Goal: Task Accomplishment & Management: Use online tool/utility

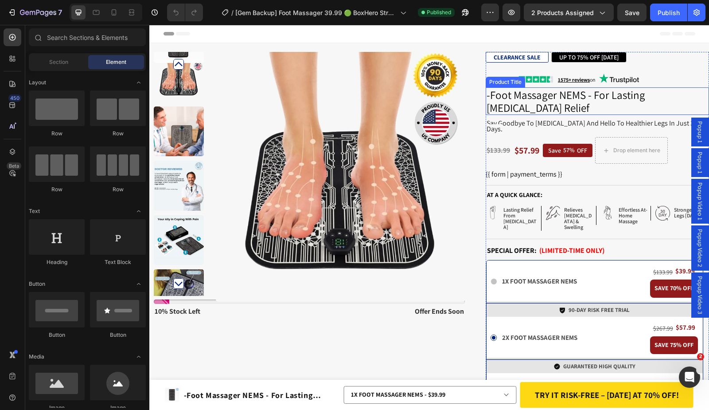
click at [508, 107] on h1 "-Foot Massager NEMS - For Lasting [MEDICAL_DATA] Relief" at bounding box center [597, 100] width 223 height 27
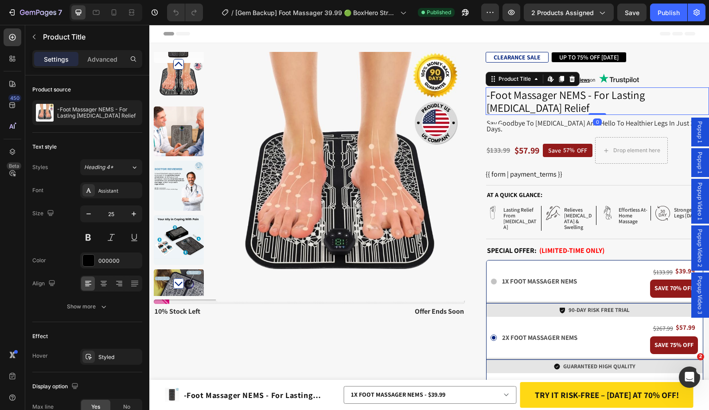
click at [508, 107] on h1 "-Foot Massager NEMS - For Lasting [MEDICAL_DATA] Relief" at bounding box center [597, 100] width 223 height 27
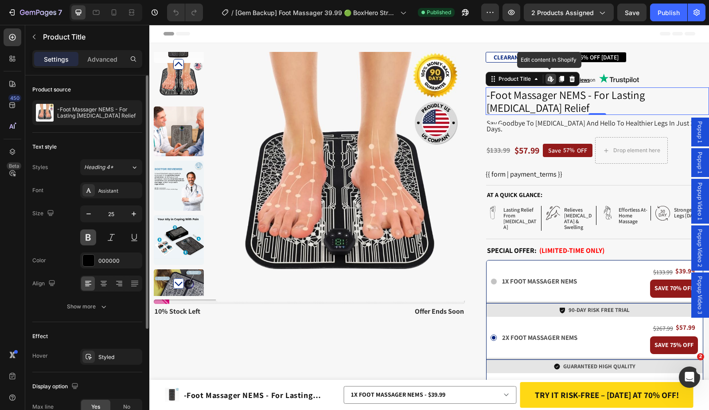
click at [93, 234] on button at bounding box center [88, 237] width 16 height 16
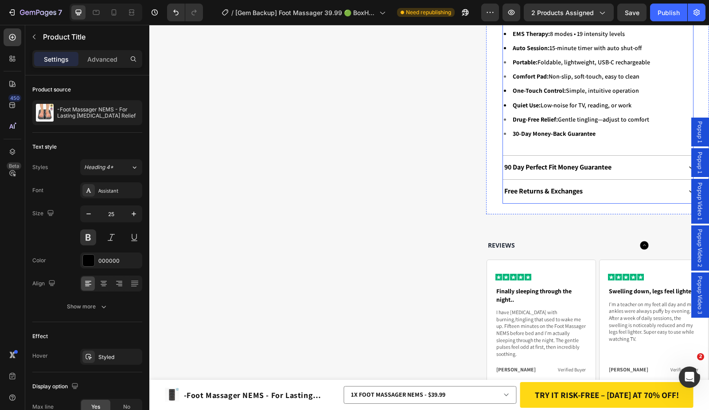
scroll to position [978, 0]
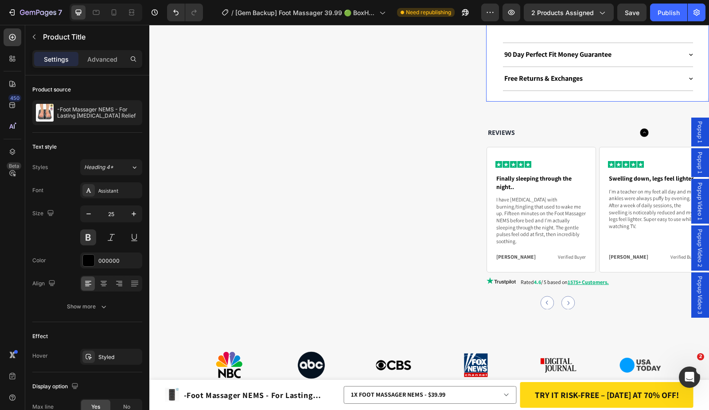
click at [607, 73] on div "Free Returns & Exchanges" at bounding box center [592, 79] width 179 height 12
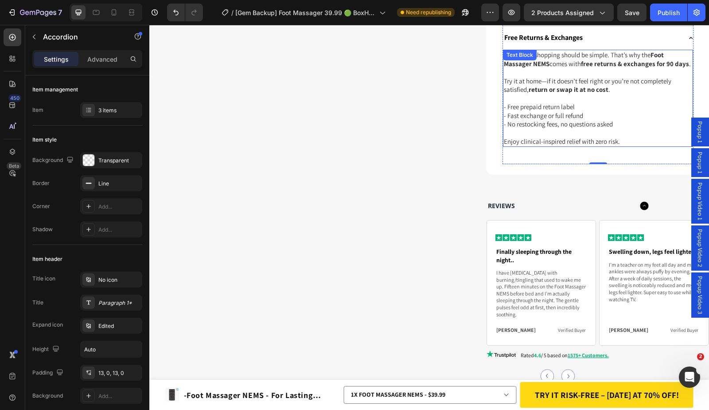
scroll to position [669, 0]
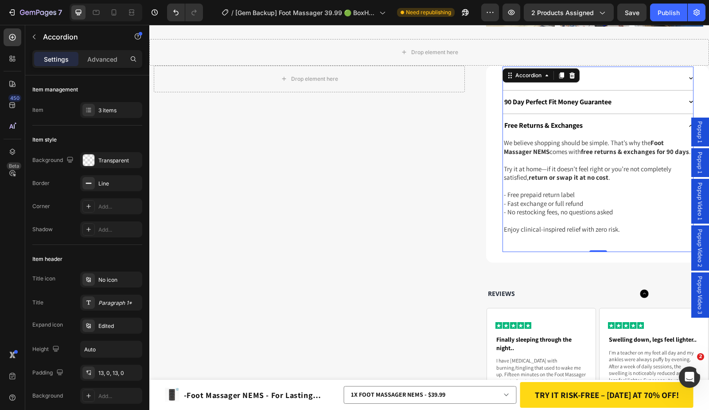
click at [650, 120] on div "Free Returns & Exchanges" at bounding box center [592, 126] width 179 height 12
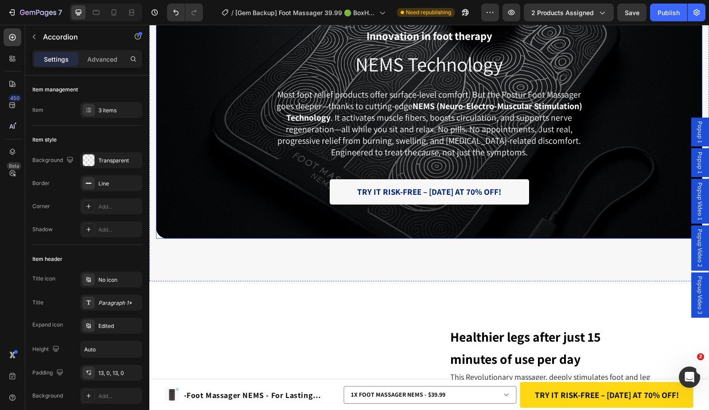
scroll to position [1076, 0]
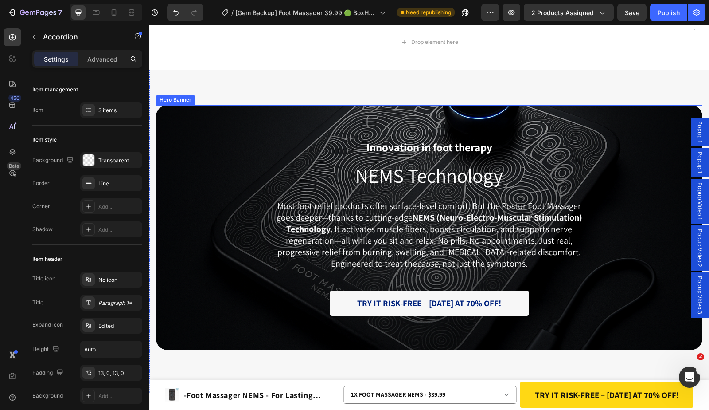
click at [617, 110] on div "Background Image" at bounding box center [429, 227] width 547 height 245
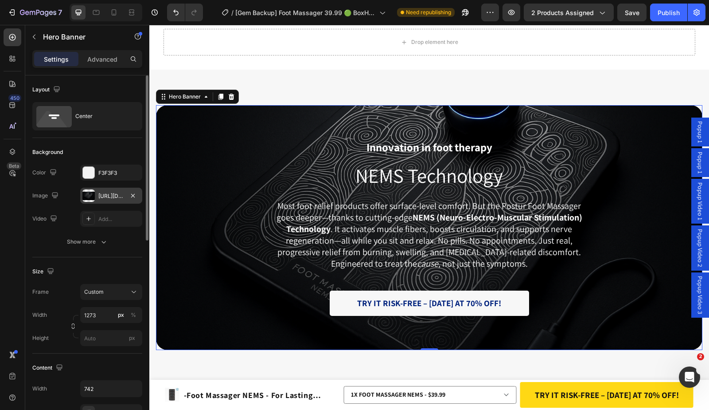
click at [110, 194] on div "https://cdn.shopify.com/s/files/1/0674/0970/7298/files/gempages_493604033441825…" at bounding box center [111, 196] width 26 height 8
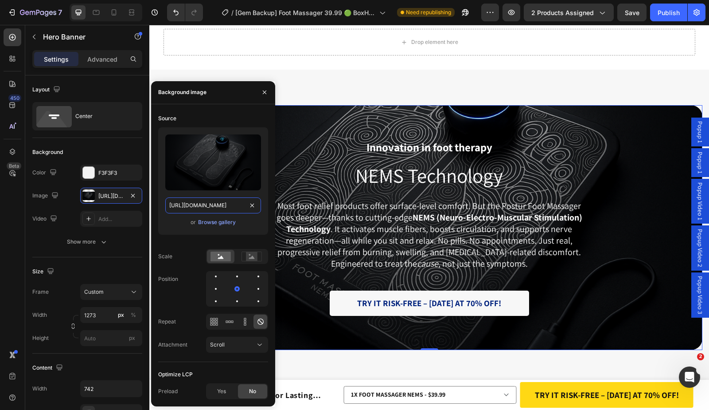
click at [195, 206] on input "https://cdn.shopify.com/s/files/1/0674/0970/7298/files/gempages_493604033441825…" at bounding box center [213, 205] width 96 height 16
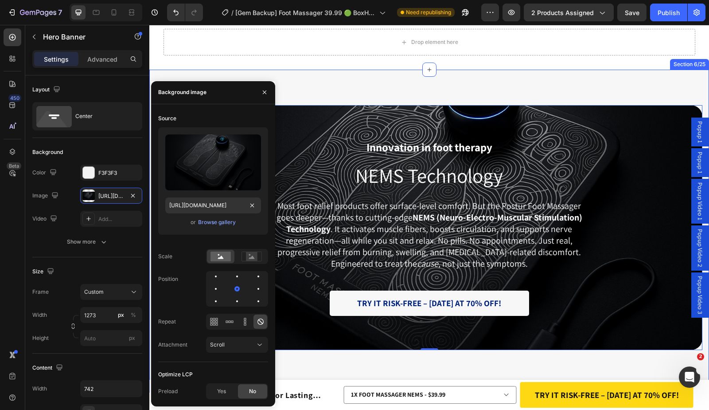
click at [485, 90] on div "Innovation in foot therapy Text Block NEMS Technology Heading Most foot relief …" at bounding box center [429, 231] width 560 height 323
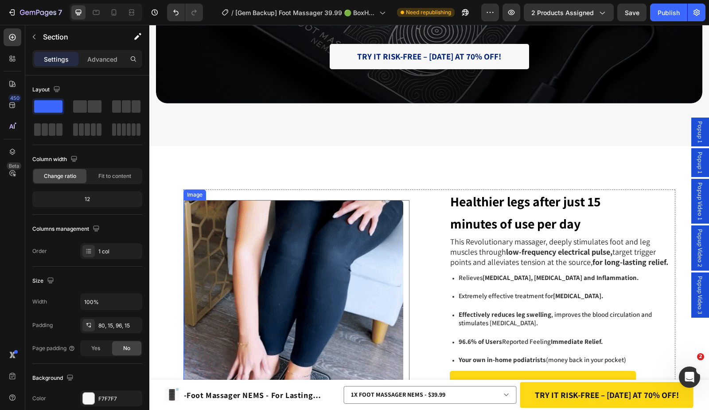
scroll to position [1138, 0]
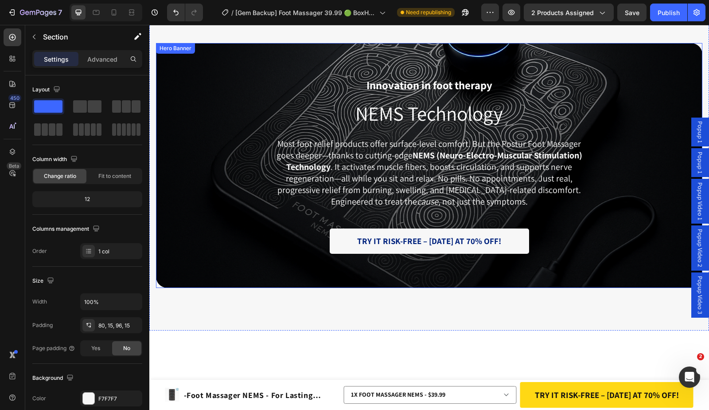
click at [186, 100] on div "Background Image" at bounding box center [429, 165] width 547 height 245
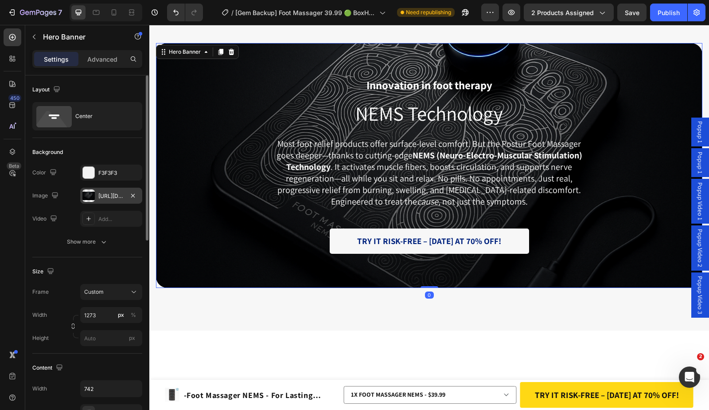
click at [101, 195] on div "https://cdn.shopify.com/s/files/1/0674/0970/7298/files/gempages_493604033441825…" at bounding box center [111, 196] width 26 height 8
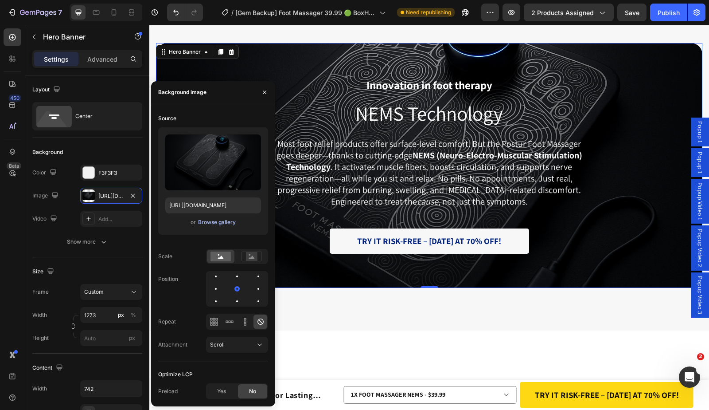
click at [232, 223] on div "Browse gallery" at bounding box center [217, 222] width 38 height 8
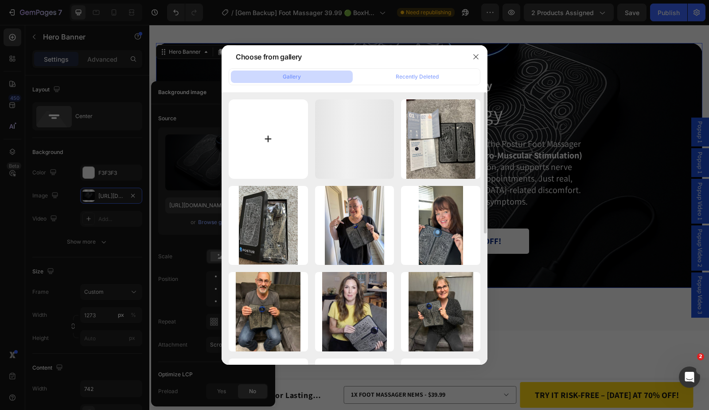
click at [276, 134] on input "file" at bounding box center [268, 138] width 79 height 79
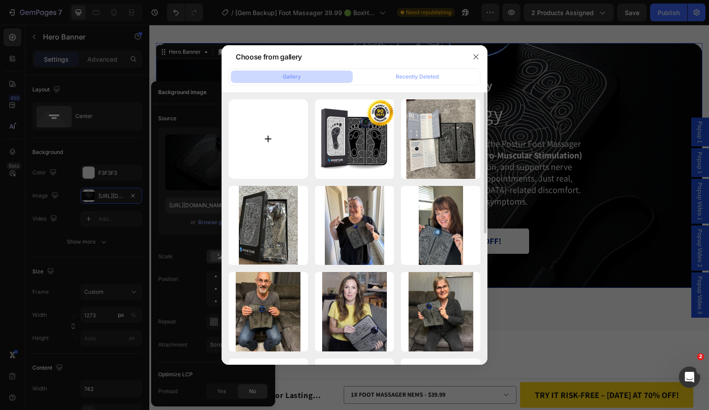
type input "C:\fakepath\hd (2).jpg"
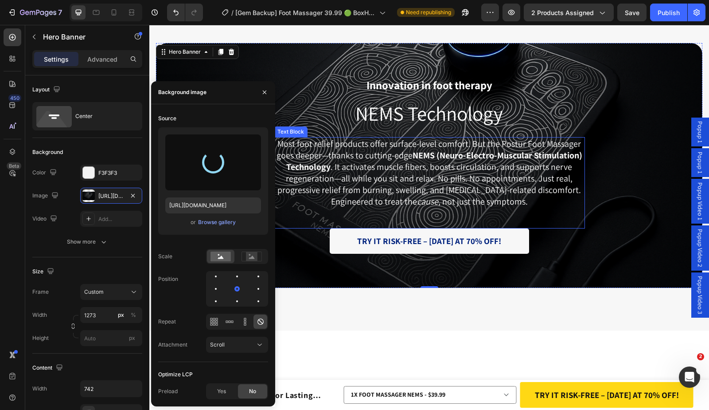
type input "https://cdn.shopify.com/s/files/1/0674/0970/7298/files/gempages_493604033441825…"
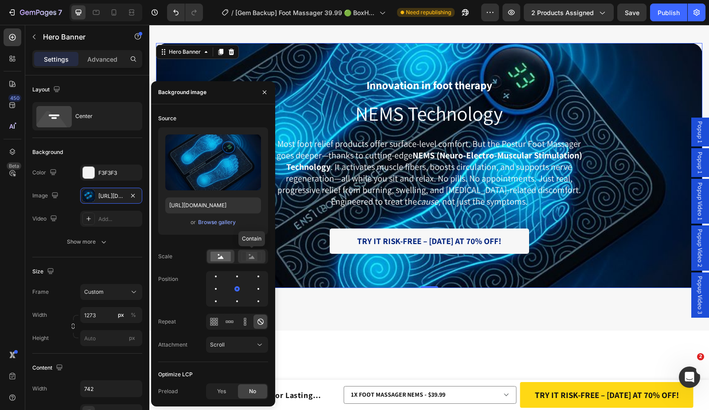
click at [250, 256] on rect at bounding box center [252, 256] width 12 height 9
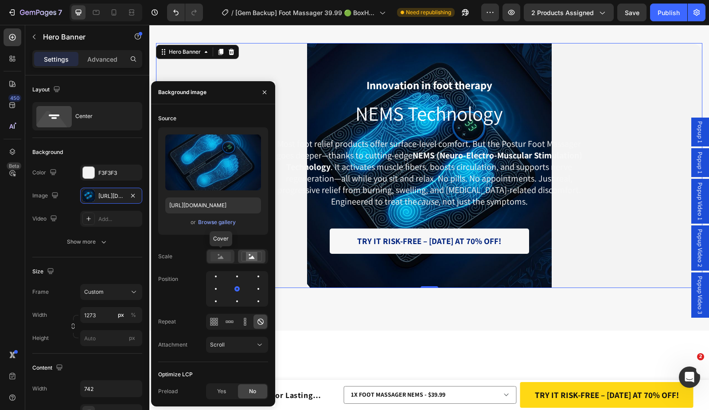
click at [208, 252] on div at bounding box center [220, 256] width 27 height 13
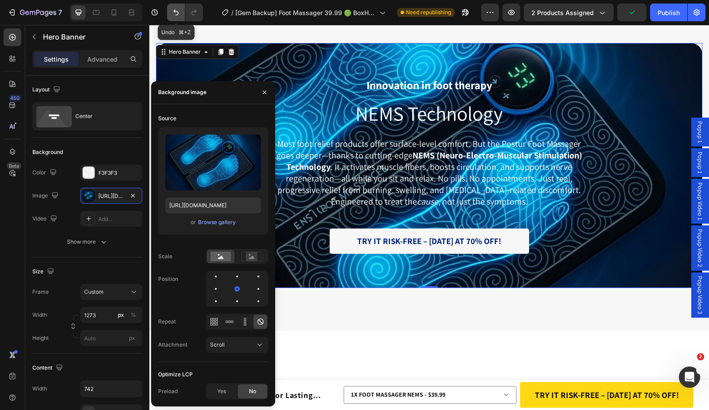
click at [174, 16] on icon "Undo/Redo" at bounding box center [176, 12] width 9 height 9
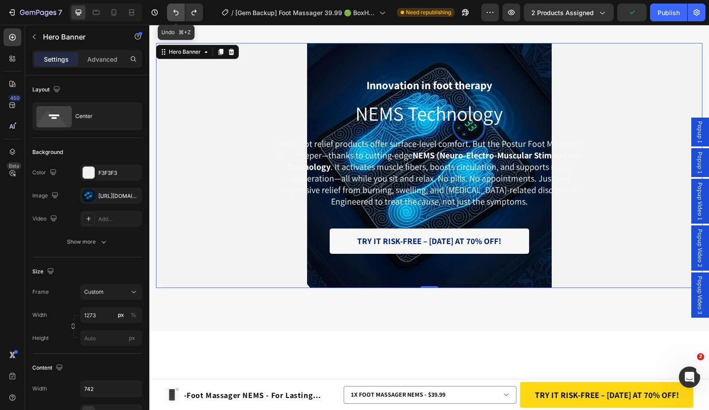
click at [174, 16] on icon "Undo/Redo" at bounding box center [176, 12] width 9 height 9
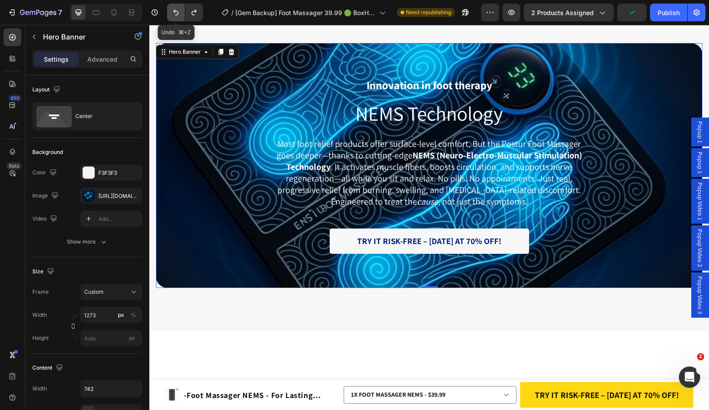
click at [174, 16] on icon "Undo/Redo" at bounding box center [176, 12] width 9 height 9
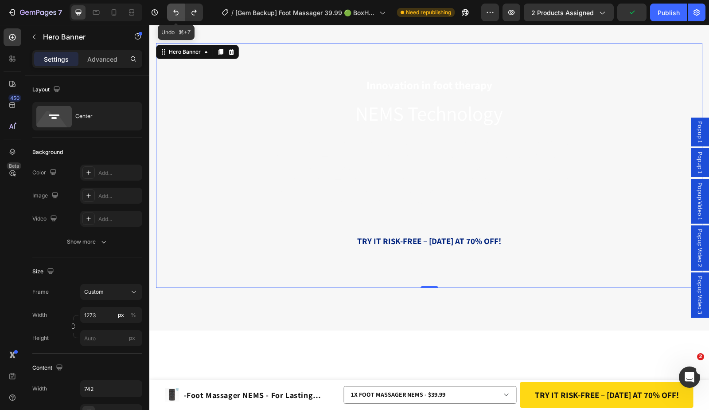
click at [174, 16] on icon "Undo/Redo" at bounding box center [176, 12] width 9 height 9
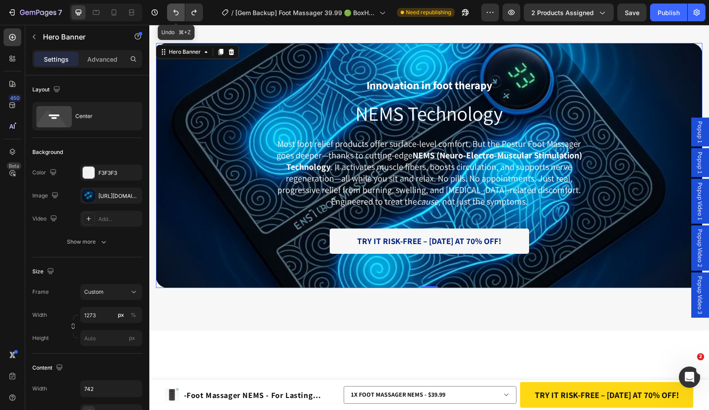
click at [174, 16] on icon "Undo/Redo" at bounding box center [176, 12] width 9 height 9
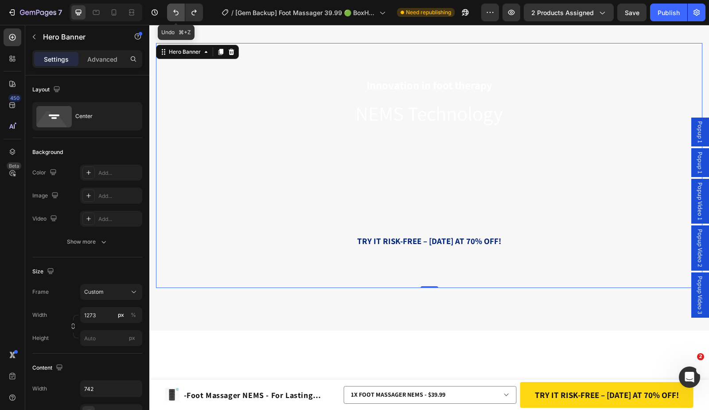
click at [174, 16] on icon "Undo/Redo" at bounding box center [176, 12] width 9 height 9
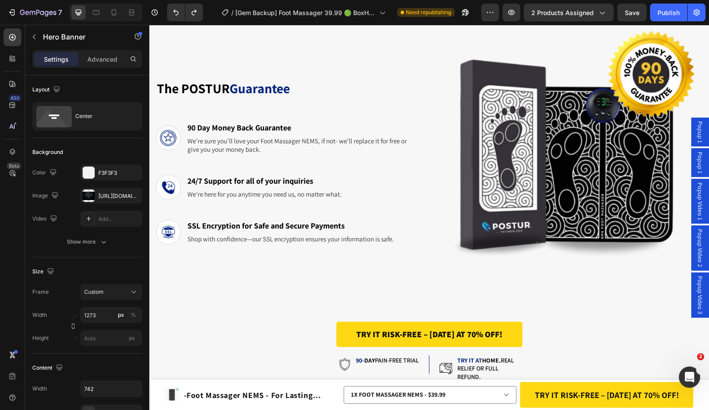
scroll to position [4698, 0]
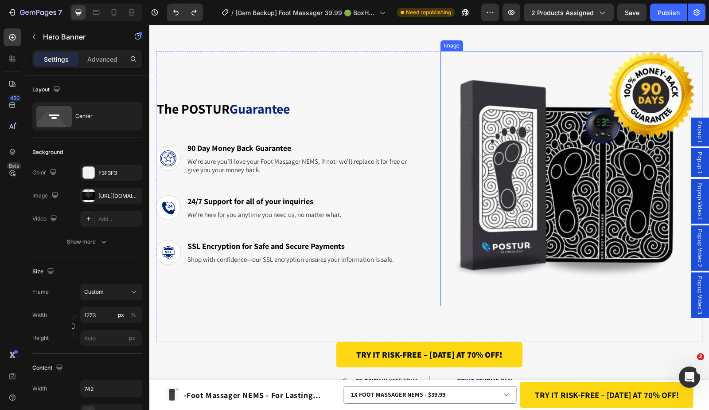
click at [554, 168] on img at bounding box center [568, 178] width 255 height 255
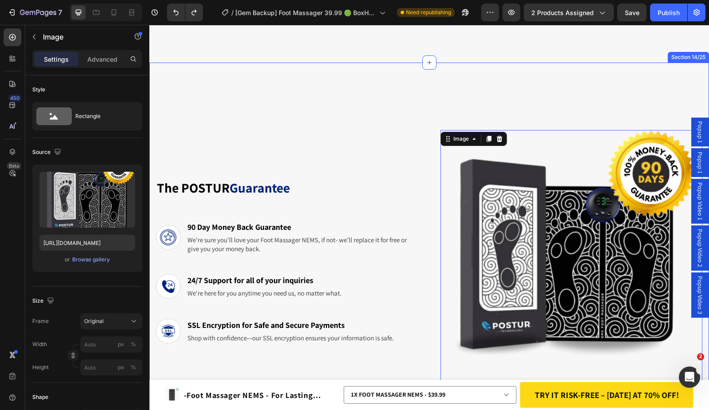
scroll to position [4509, 0]
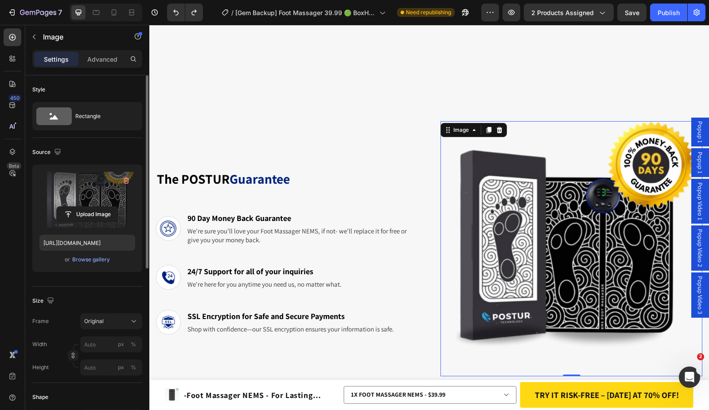
click at [86, 205] on label at bounding box center [87, 200] width 96 height 56
click at [86, 207] on input "file" at bounding box center [87, 214] width 61 height 15
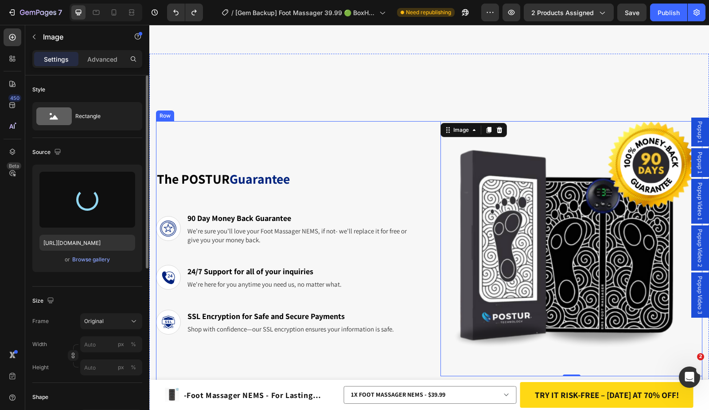
type input "https://cdn.shopify.com/s/files/1/0674/0970/7298/files/gempages_493604033441825…"
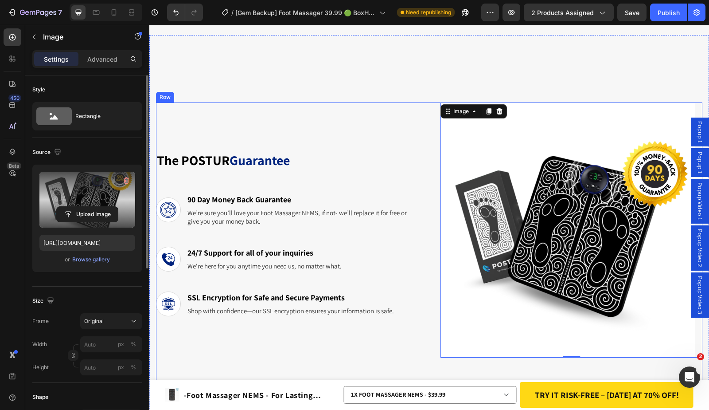
scroll to position [4684, 0]
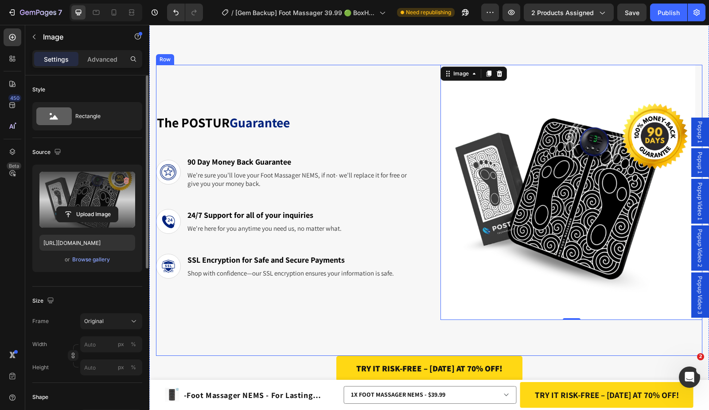
click at [398, 313] on div "The POSTUR Guarantee Heading Icon 90 Day Money Back Guarantee Text Block We’re …" at bounding box center [287, 192] width 262 height 255
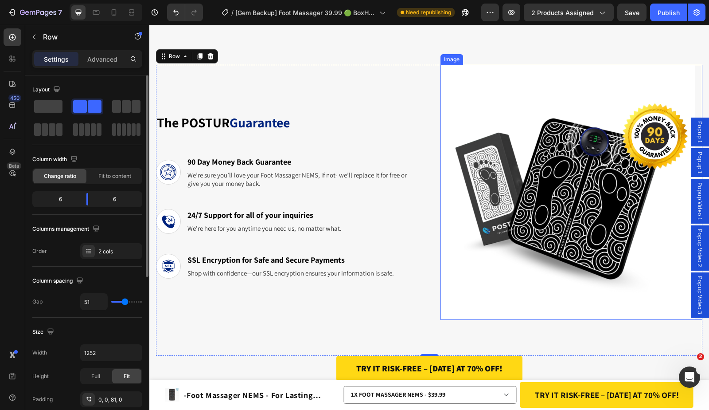
click at [441, 178] on img at bounding box center [568, 192] width 255 height 255
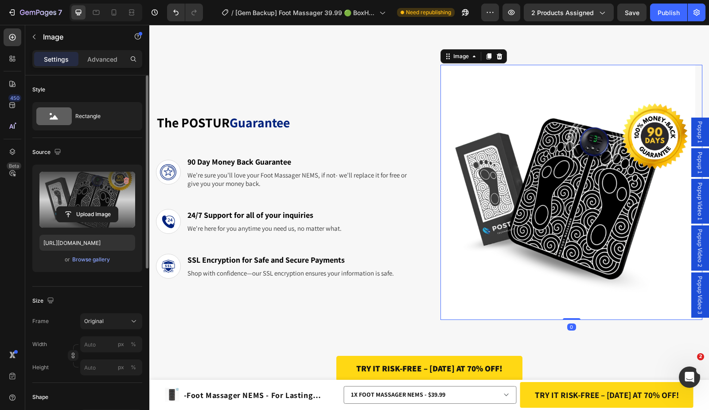
click at [105, 195] on label at bounding box center [87, 200] width 96 height 56
click at [105, 207] on input "file" at bounding box center [87, 214] width 61 height 15
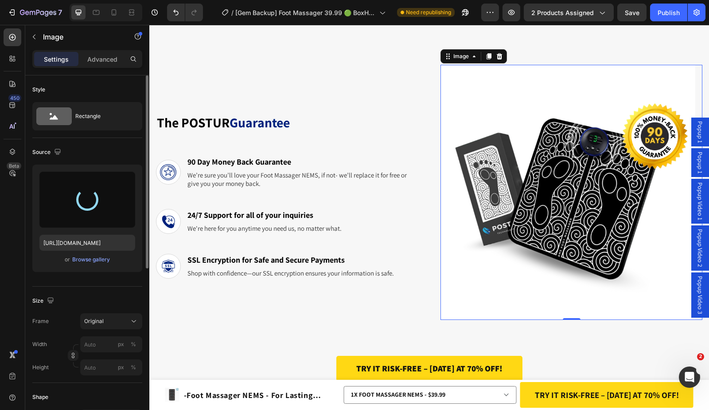
type input "https://cdn.shopify.com/s/files/1/0674/0970/7298/files/gempages_493604033441825…"
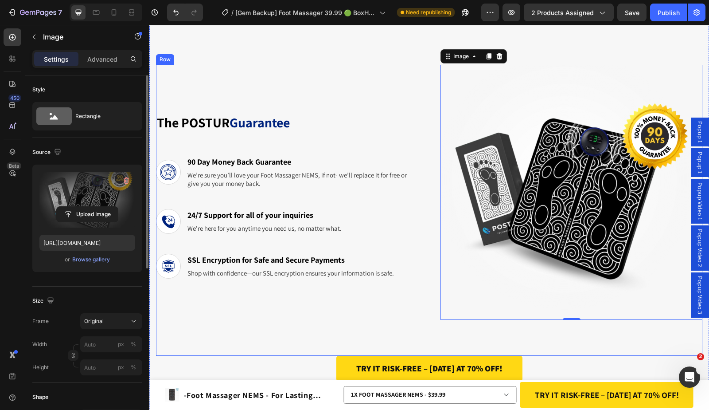
click at [428, 98] on div "The POSTUR Guarantee Heading Icon 90 Day Money Back Guarantee Text Block We’re …" at bounding box center [429, 210] width 547 height 291
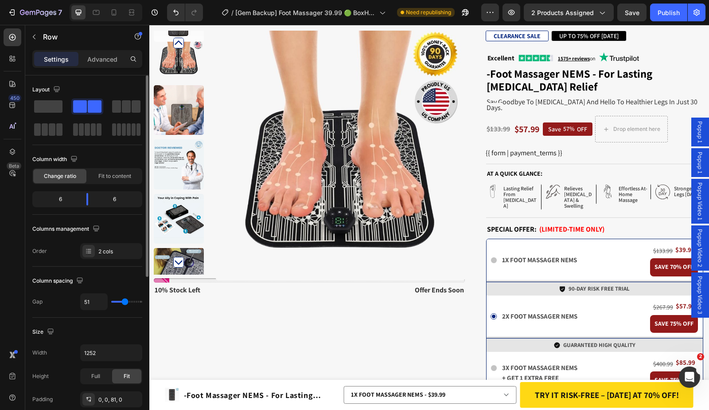
scroll to position [20, 0]
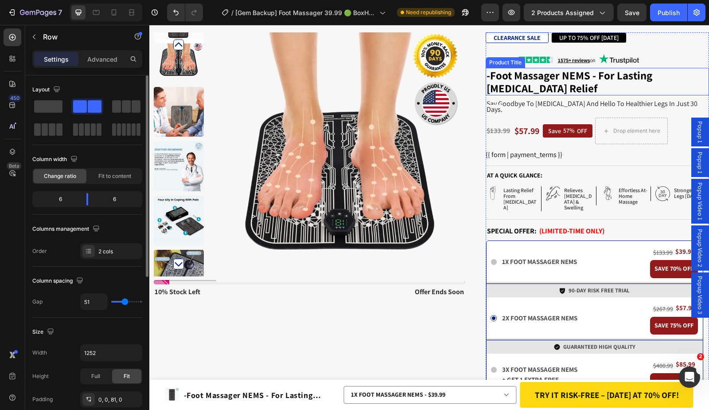
click at [532, 87] on h1 "-Foot Massager NEMS - For Lasting [MEDICAL_DATA] Relief" at bounding box center [597, 81] width 223 height 27
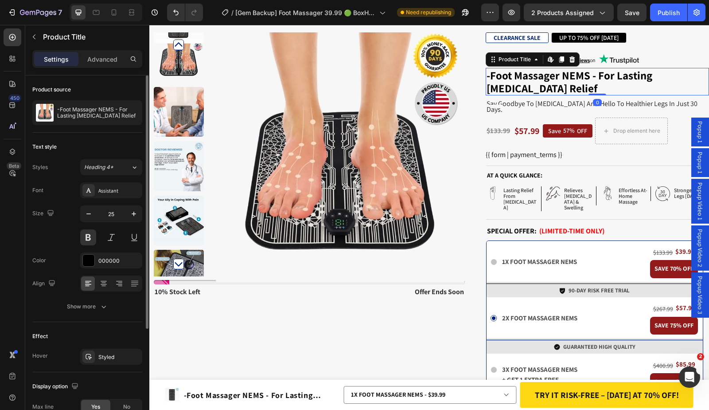
click at [489, 80] on h1 "-Foot Massager NEMS - For Lasting [MEDICAL_DATA] Relief" at bounding box center [597, 81] width 223 height 27
click at [486, 76] on h1 "-Foot Massager NEMS - For Lasting [MEDICAL_DATA] Relief" at bounding box center [597, 81] width 223 height 27
click at [117, 188] on div "Assistant" at bounding box center [119, 191] width 42 height 8
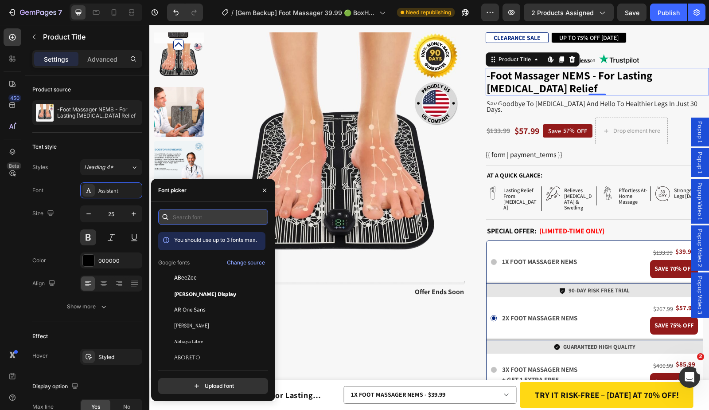
click at [204, 217] on input "text" at bounding box center [213, 217] width 110 height 16
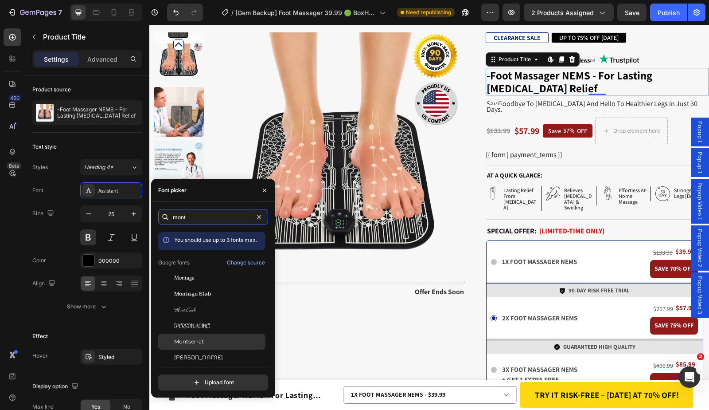
type input "mont"
click at [218, 342] on div "Montserrat" at bounding box center [219, 341] width 90 height 8
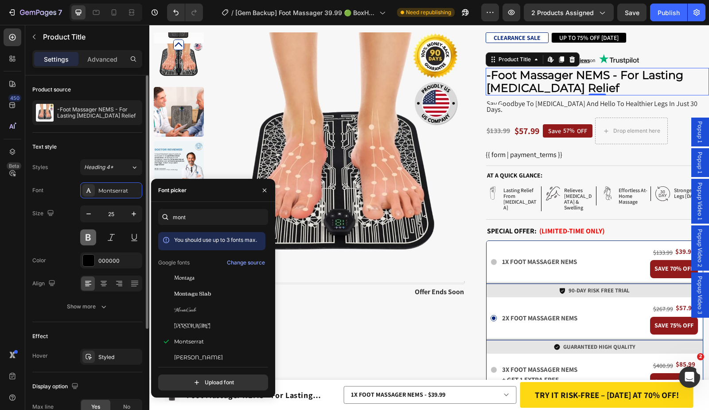
click at [90, 235] on button at bounding box center [88, 237] width 16 height 16
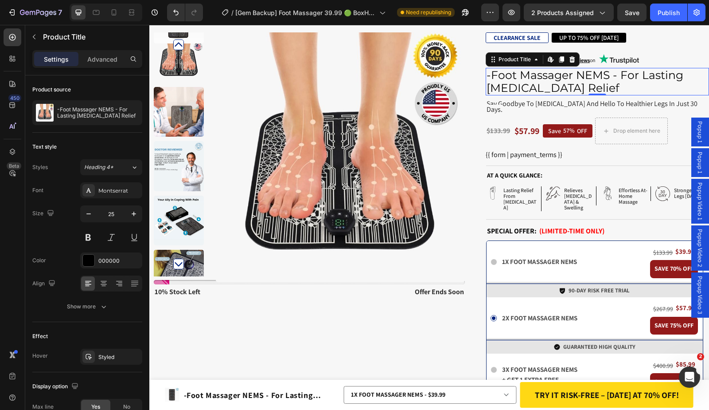
click at [535, 78] on h1 "-Foot Massager NEMS - For Lasting [MEDICAL_DATA] Relief" at bounding box center [597, 81] width 223 height 27
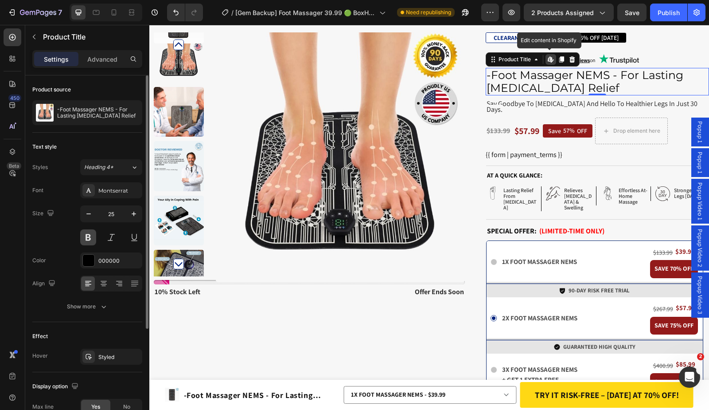
click at [92, 235] on button at bounding box center [88, 237] width 16 height 16
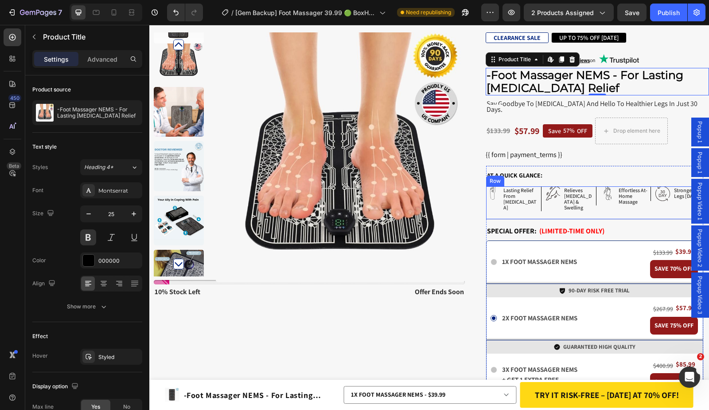
scroll to position [166, 0]
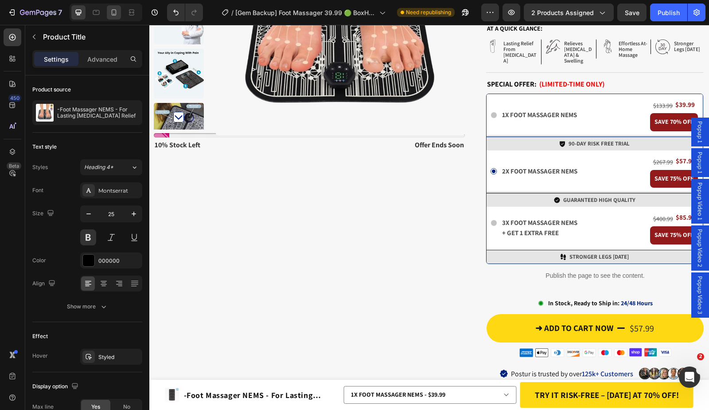
click at [108, 16] on div at bounding box center [114, 12] width 14 height 14
type input "24"
type input "3"
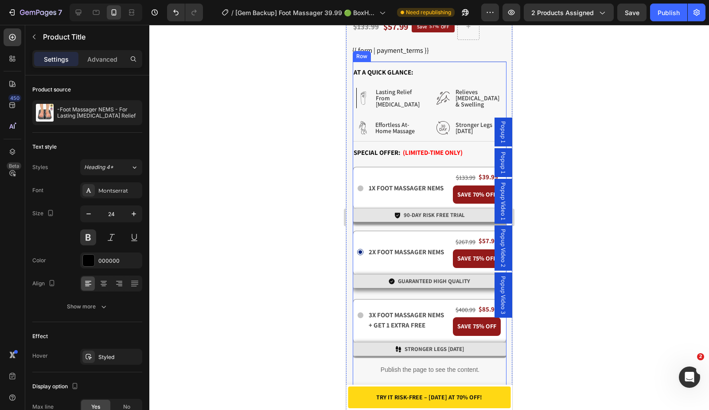
scroll to position [505, 0]
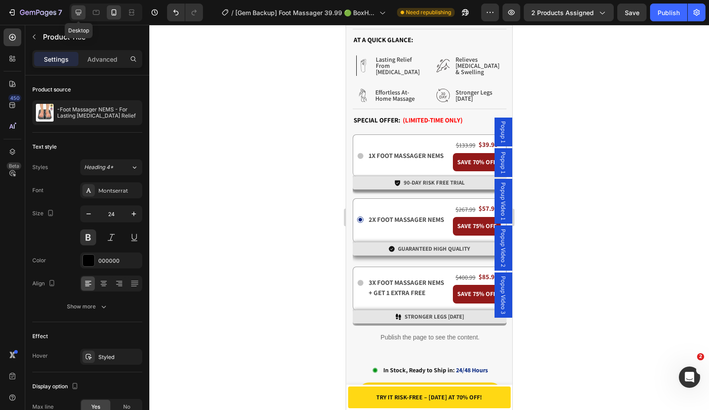
click at [80, 11] on icon at bounding box center [78, 12] width 9 height 9
type input "25"
type input "2"
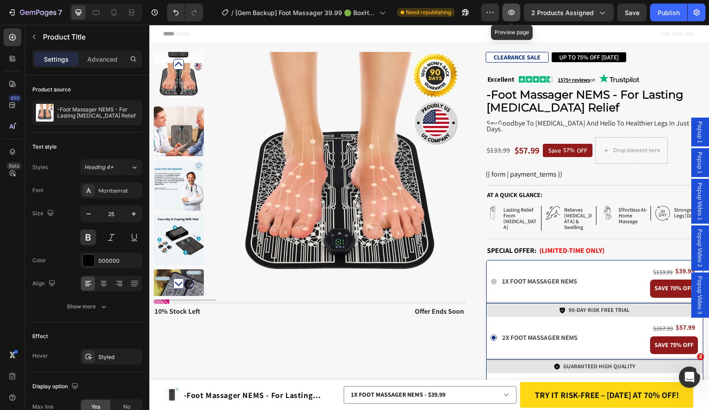
click at [510, 14] on icon "button" at bounding box center [511, 12] width 9 height 9
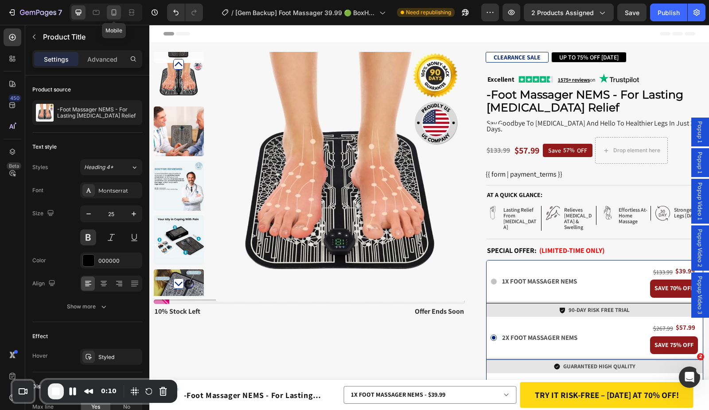
click at [113, 15] on icon at bounding box center [114, 12] width 5 height 6
type input "24"
type input "3"
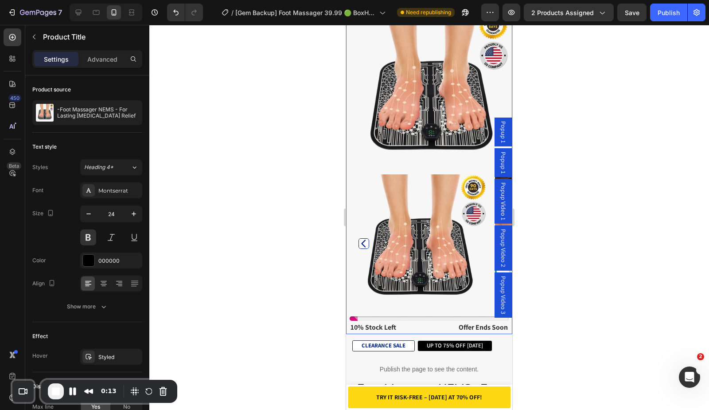
scroll to position [205, 0]
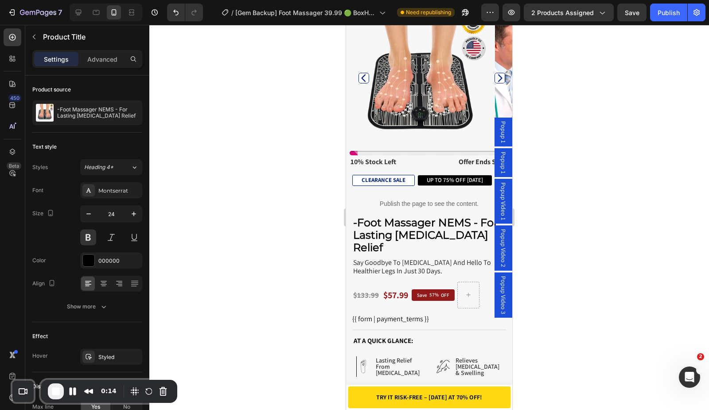
click at [412, 226] on h1 "-Foot Massager NEMS - For Lasting [MEDICAL_DATA] Relief" at bounding box center [429, 234] width 154 height 39
click at [413, 222] on h1 "-Foot Massager NEMS - For Lasting [MEDICAL_DATA] Relief" at bounding box center [429, 234] width 154 height 39
click at [66, 16] on div at bounding box center [104, 13] width 76 height 18
click at [74, 16] on div at bounding box center [78, 12] width 14 height 14
type input "25"
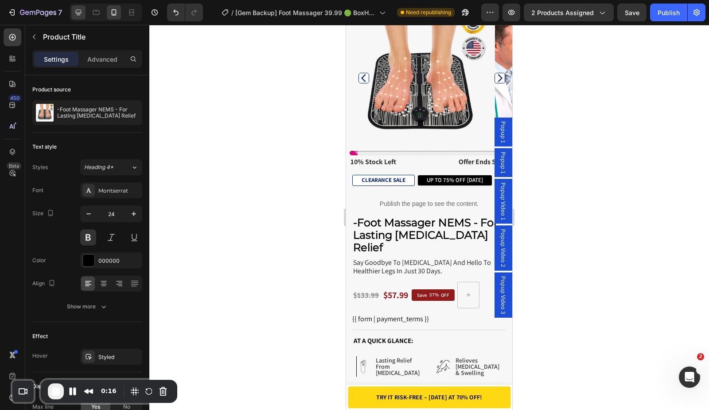
type input "2"
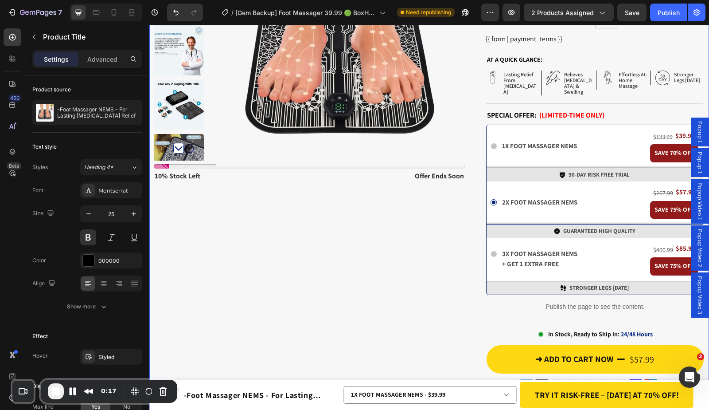
scroll to position [31, 0]
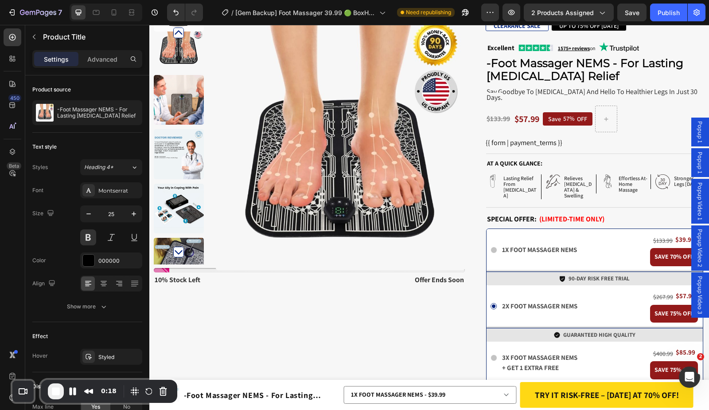
click at [518, 78] on h1 "-Foot Massager NEMS - For Lasting [MEDICAL_DATA] Relief" at bounding box center [597, 69] width 223 height 27
click at [520, 76] on h1 "-Foot Massager NEMS - For Lasting [MEDICAL_DATA] Relief" at bounding box center [597, 69] width 223 height 27
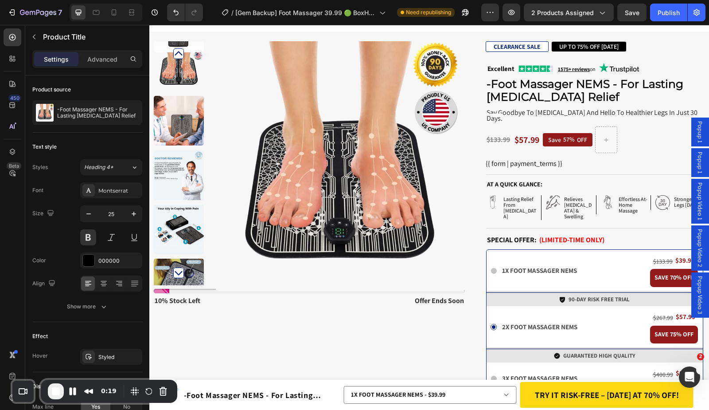
scroll to position [0, 0]
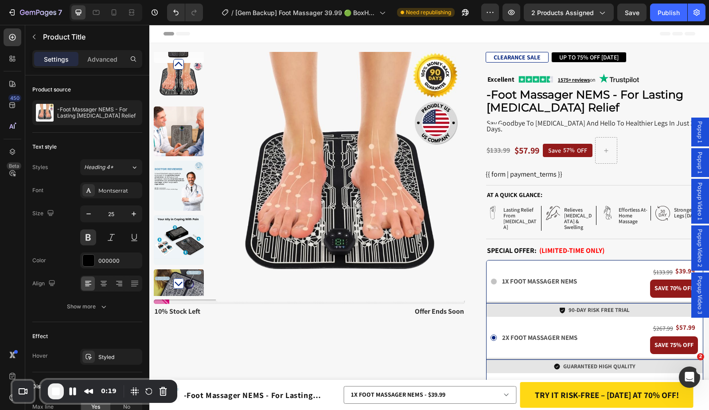
click at [561, 109] on h1 "-Foot Massager NEMS - For Lasting [MEDICAL_DATA] Relief" at bounding box center [597, 100] width 223 height 27
click at [562, 122] on span "say goodbye to [MEDICAL_DATA] and hello to healthier legs in just 30 days." at bounding box center [592, 125] width 211 height 15
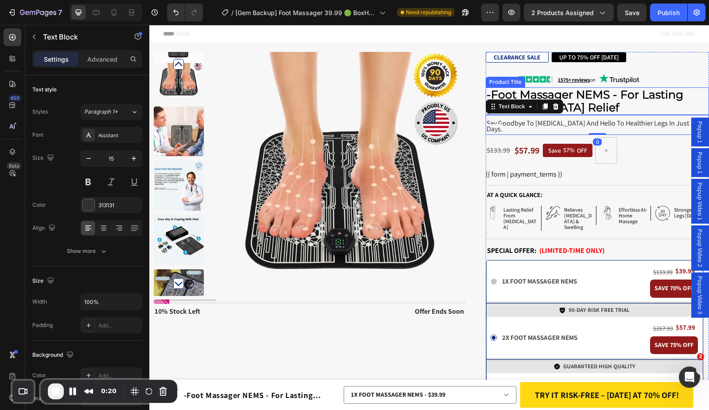
click at [593, 98] on h1 "-Foot Massager NEMS - For Lasting [MEDICAL_DATA] Relief" at bounding box center [597, 100] width 223 height 27
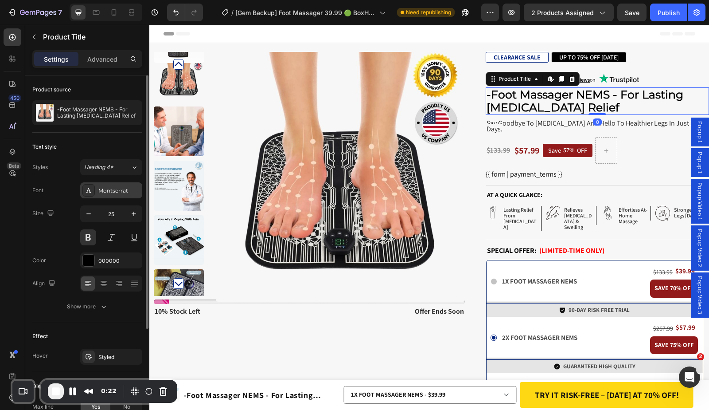
click at [125, 186] on div "Montserrat" at bounding box center [111, 190] width 62 height 16
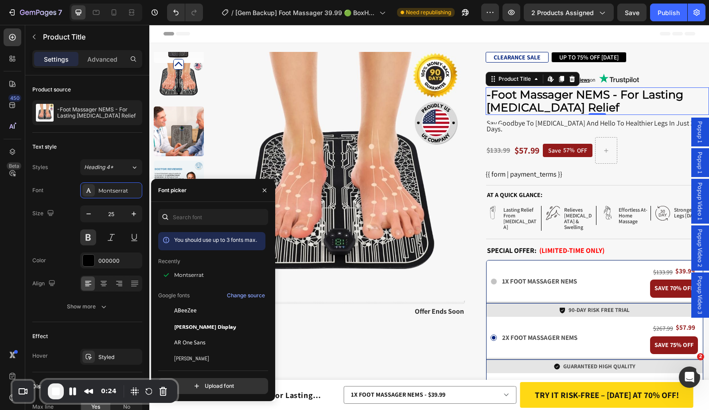
click at [205, 208] on div "You should use up to 3 fonts max. Recently Montserrat Google fonts Change sourc…" at bounding box center [213, 301] width 124 height 199
click at [207, 219] on input "text" at bounding box center [213, 217] width 110 height 16
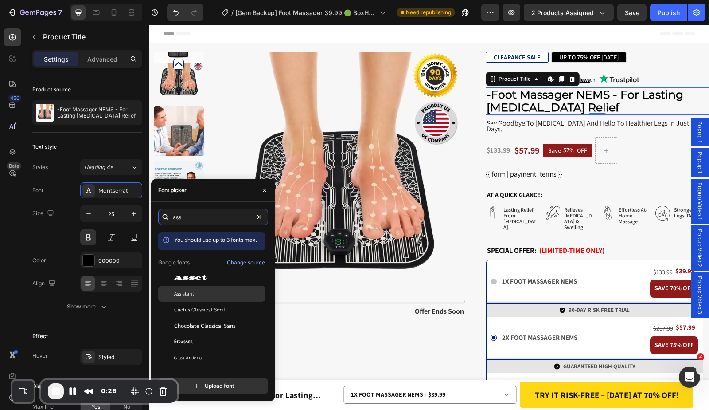
type input "ass"
click at [205, 292] on div "Assistant" at bounding box center [219, 294] width 90 height 8
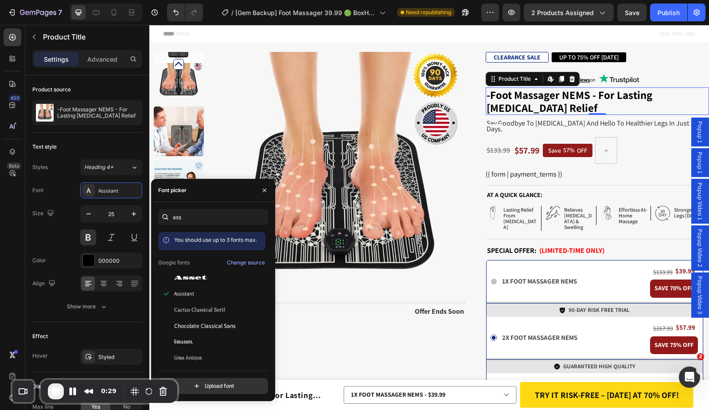
click at [486, 101] on h1 "-Foot Massager NEMS - For Lasting [MEDICAL_DATA] Relief" at bounding box center [597, 100] width 223 height 27
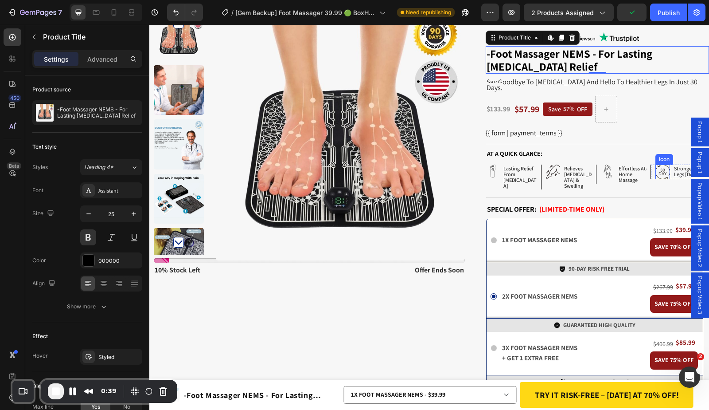
scroll to position [56, 0]
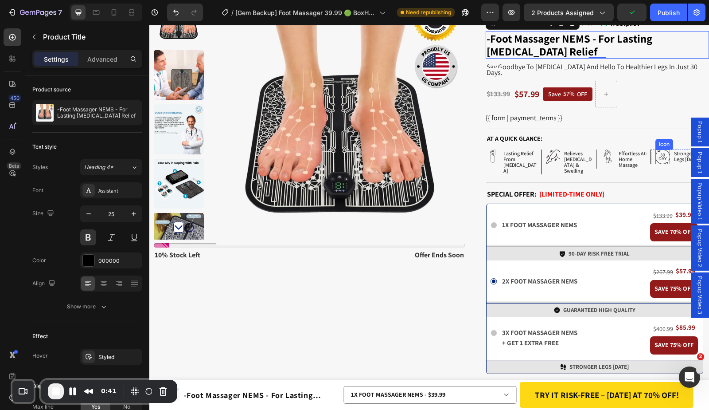
click at [662, 157] on icon at bounding box center [663, 158] width 3 height 3
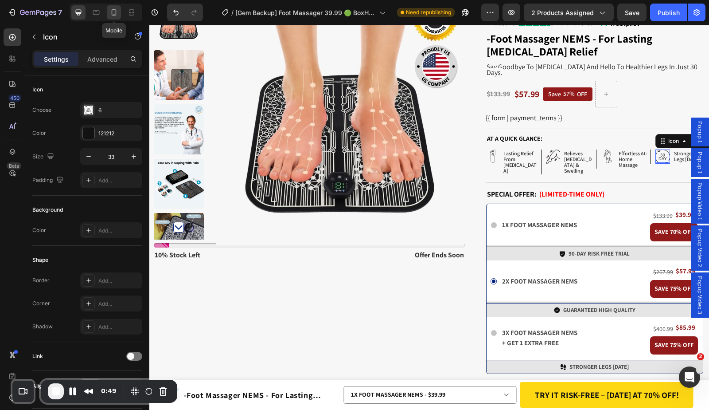
click at [119, 12] on div at bounding box center [114, 12] width 14 height 14
type input "30"
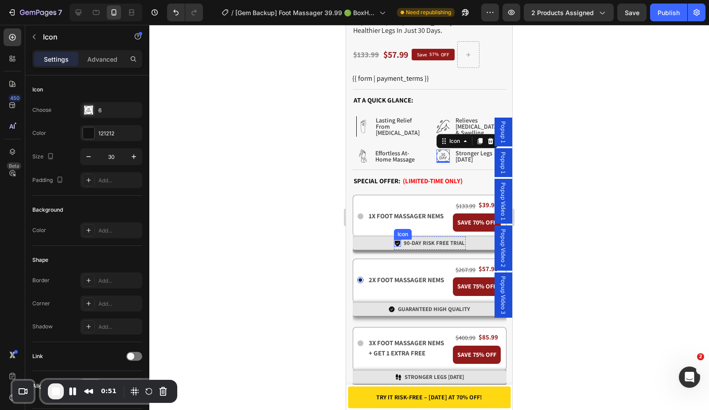
scroll to position [431, 0]
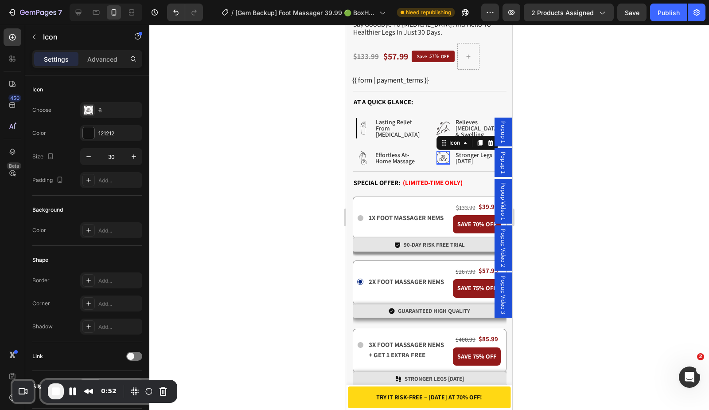
click at [556, 80] on div at bounding box center [429, 217] width 560 height 385
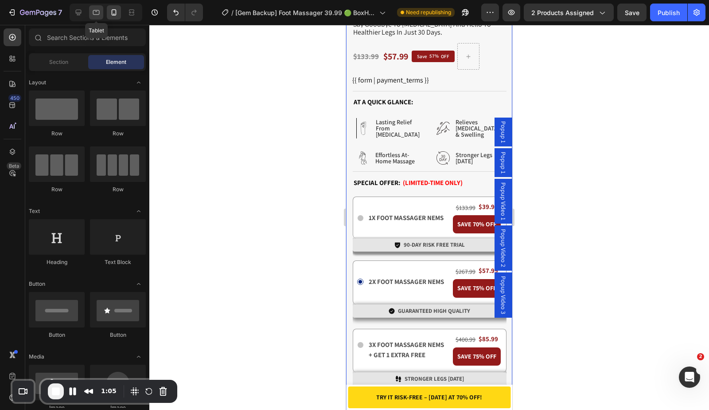
click at [98, 15] on icon at bounding box center [96, 12] width 9 height 9
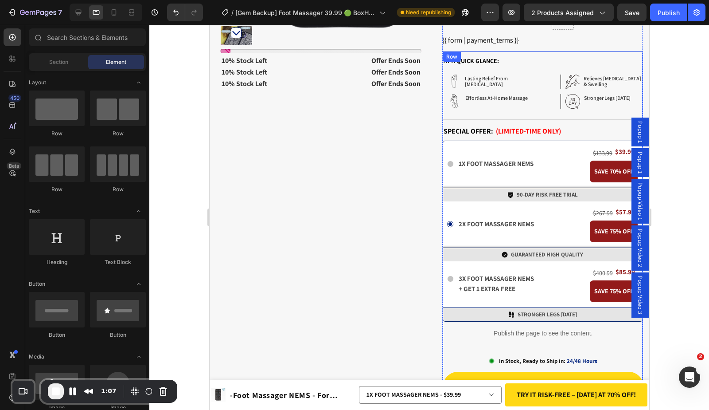
scroll to position [130, 0]
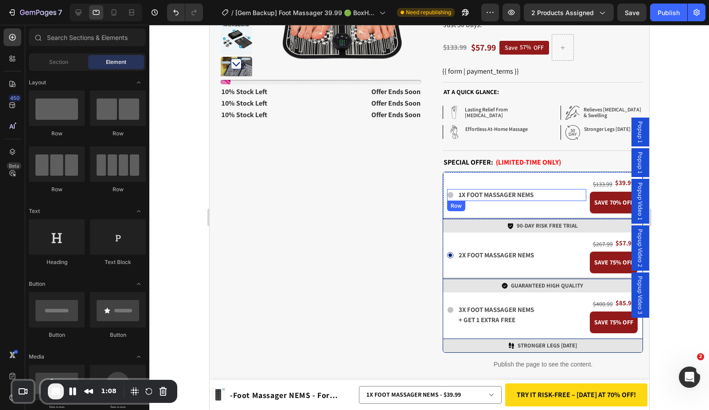
click at [447, 200] on div "Icon 1x foot massager nems Text Block Row" at bounding box center [517, 195] width 140 height 12
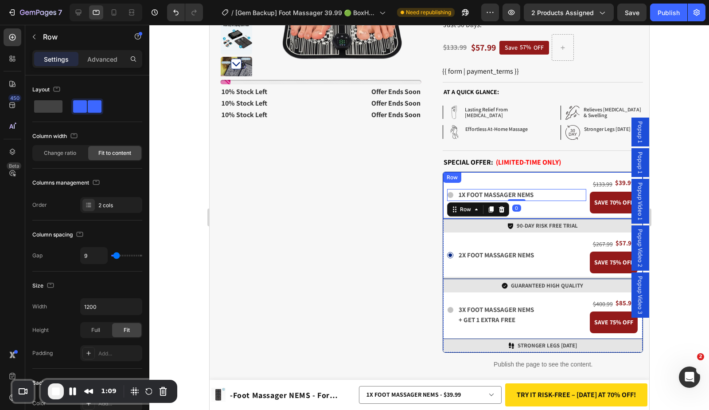
click at [477, 178] on div "Icon 1x foot massager nems Text Block Row 0" at bounding box center [517, 195] width 140 height 38
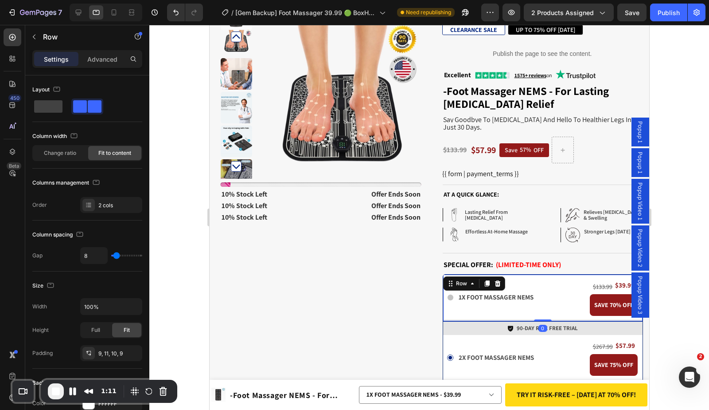
scroll to position [27, 0]
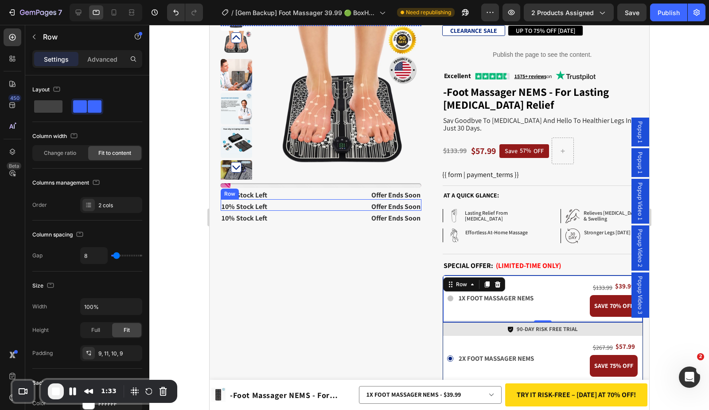
click at [312, 200] on div "10% stock left Text Block offer ends soon Text Block Row" at bounding box center [320, 205] width 201 height 12
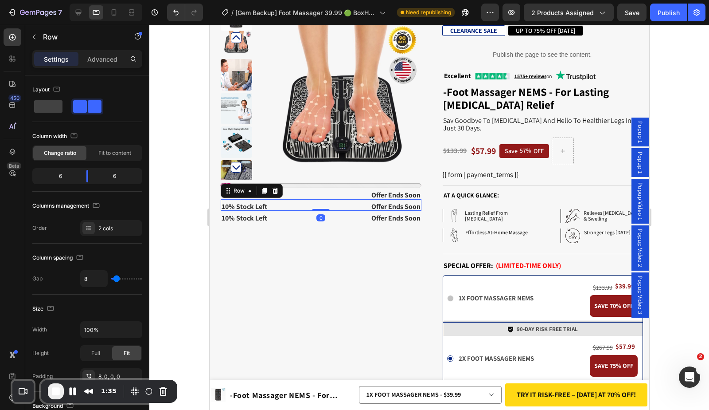
drag, startPoint x: 272, startPoint y: 191, endPoint x: 295, endPoint y: 202, distance: 25.4
click at [272, 191] on icon at bounding box center [274, 190] width 7 height 7
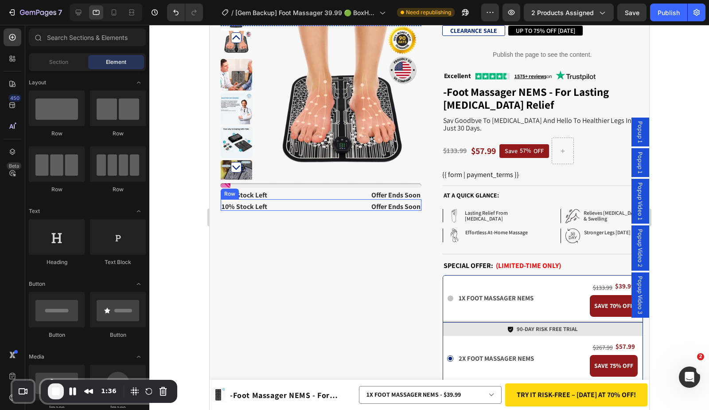
click at [295, 202] on div "10% stock left Text Block offer ends soon Text Block Row" at bounding box center [320, 205] width 201 height 12
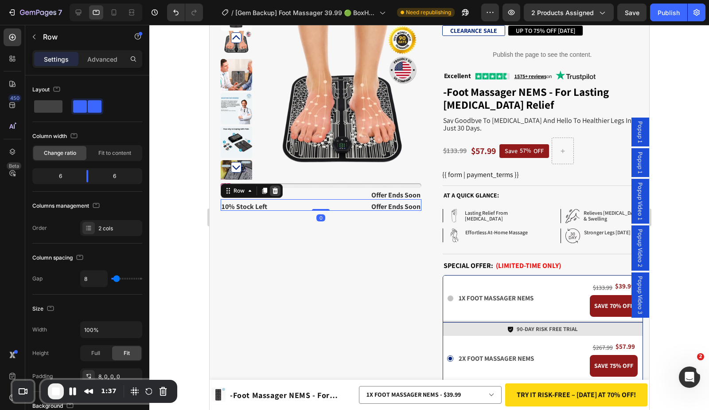
click at [275, 192] on icon at bounding box center [274, 190] width 7 height 7
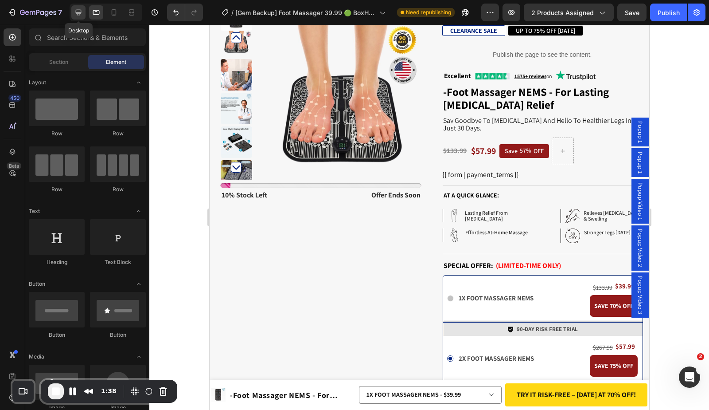
click at [76, 13] on icon at bounding box center [79, 13] width 6 height 6
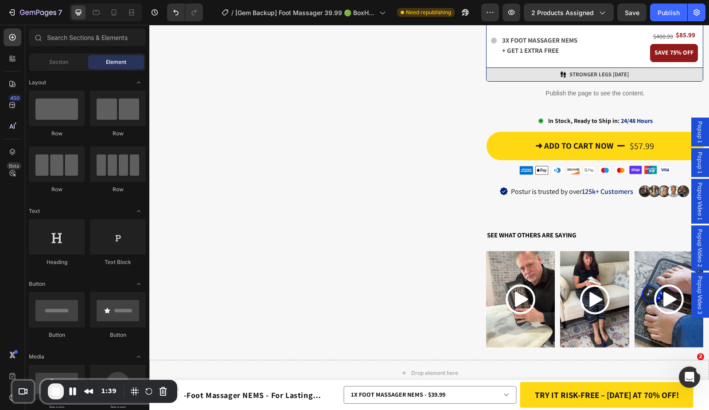
scroll to position [403, 0]
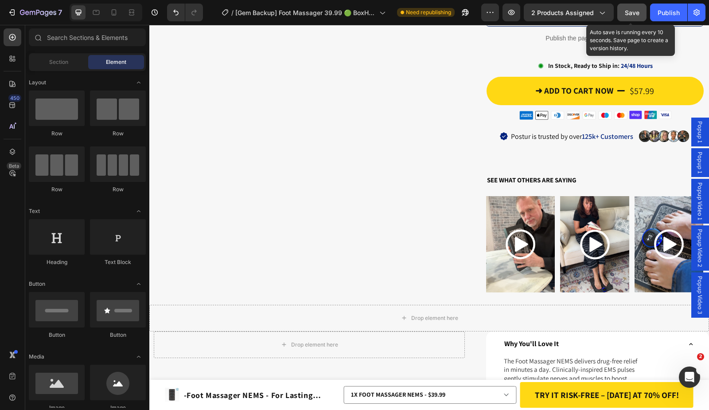
click at [635, 14] on span "Save" at bounding box center [632, 13] width 15 height 8
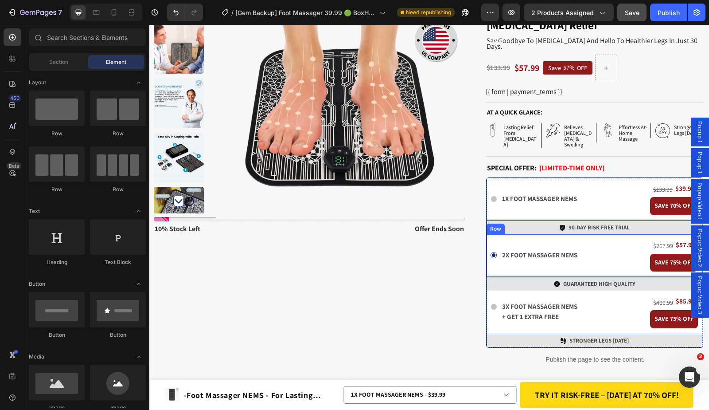
scroll to position [108, 0]
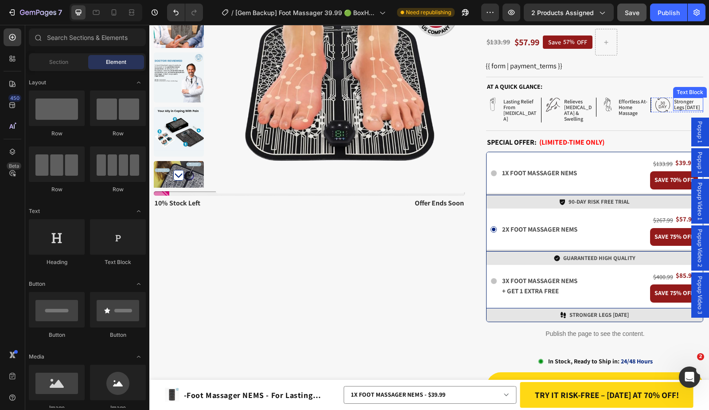
click at [679, 98] on p "stronger legs in 30 days" at bounding box center [688, 104] width 28 height 12
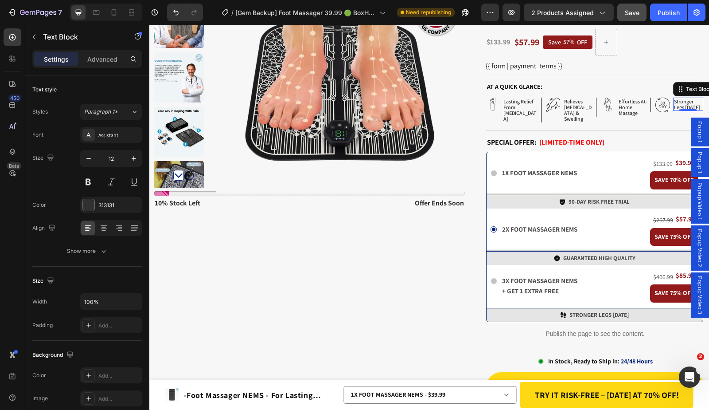
click at [680, 98] on p "stronger legs in 30 days" at bounding box center [688, 104] width 28 height 12
click at [561, 168] on p "1x foot massager nems" at bounding box center [539, 173] width 75 height 10
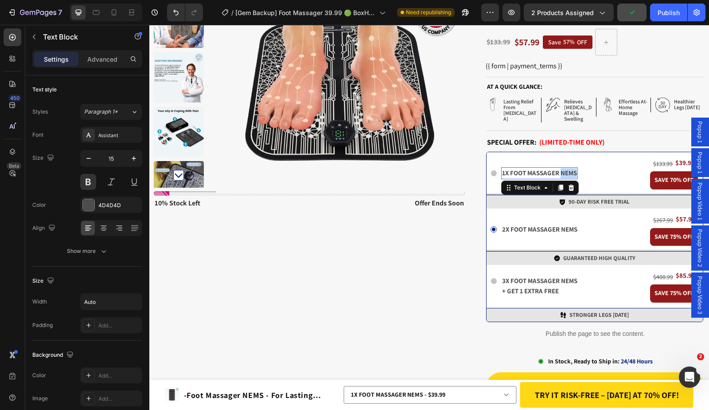
click at [561, 168] on p "1x foot massager nems" at bounding box center [539, 173] width 75 height 10
click at [502, 168] on p "1x foot massager X" at bounding box center [533, 173] width 62 height 10
copy p "1x foot massager nems"
click at [502, 168] on p "NEMS Foot Massager" at bounding box center [535, 173] width 67 height 10
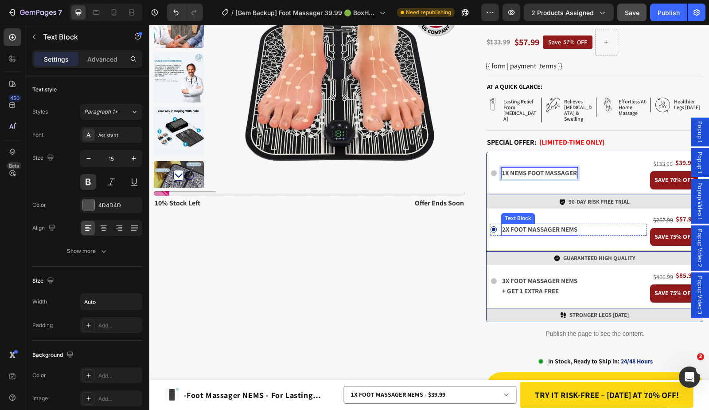
click at [508, 224] on p "2x foot massager nems" at bounding box center [539, 229] width 75 height 10
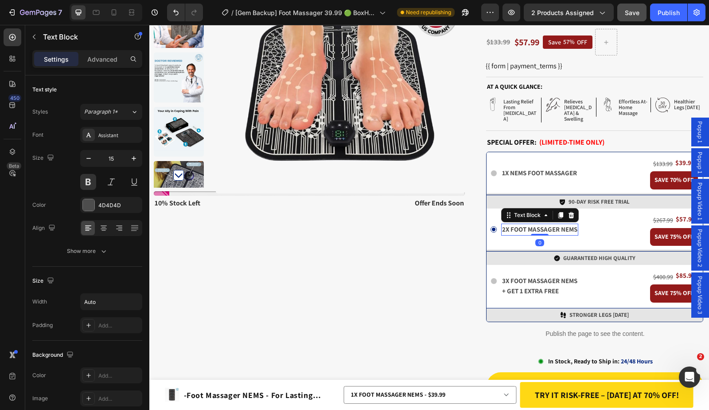
click at [503, 224] on p "2x foot massager nems" at bounding box center [539, 229] width 75 height 10
click at [585, 224] on p "2x NEMS foot massager nems" at bounding box center [548, 229] width 93 height 10
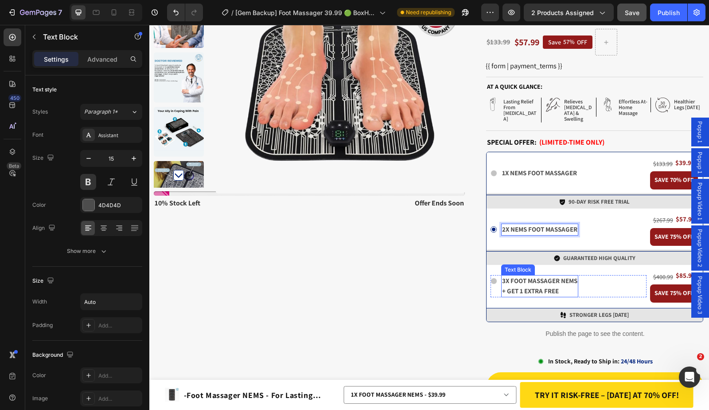
click at [506, 276] on p "3x foot massager nems" at bounding box center [539, 281] width 75 height 10
click at [505, 276] on p "3x foot massager nems" at bounding box center [539, 281] width 75 height 10
click at [581, 276] on p "3x NEMS foot massager nems" at bounding box center [548, 281] width 93 height 10
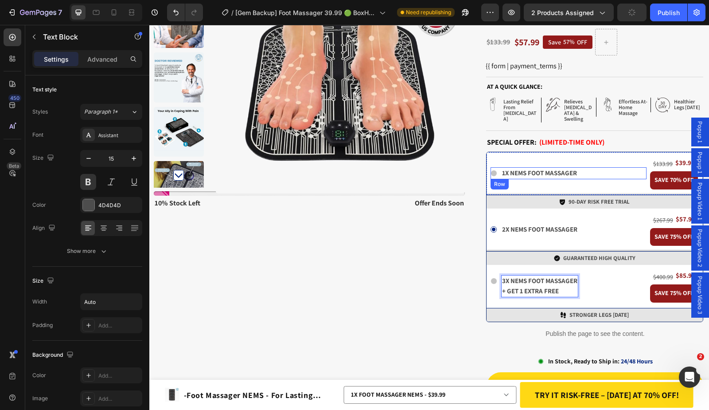
scroll to position [0, 0]
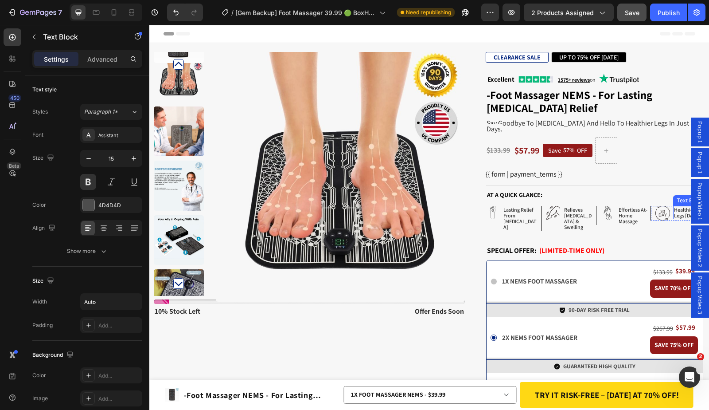
click at [674, 207] on p "Healthier legs in 30 days" at bounding box center [688, 213] width 28 height 12
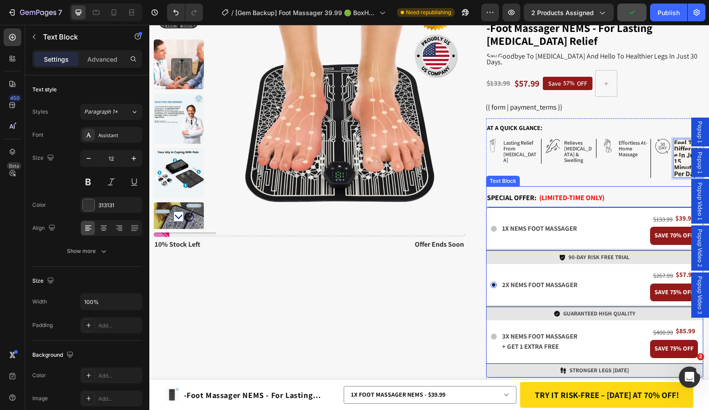
scroll to position [78, 0]
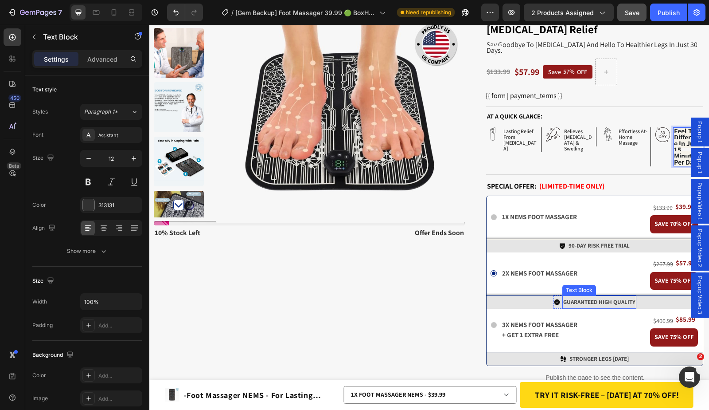
click at [582, 298] on strong "GUARANTEED HIGH QUALITY" at bounding box center [599, 302] width 72 height 8
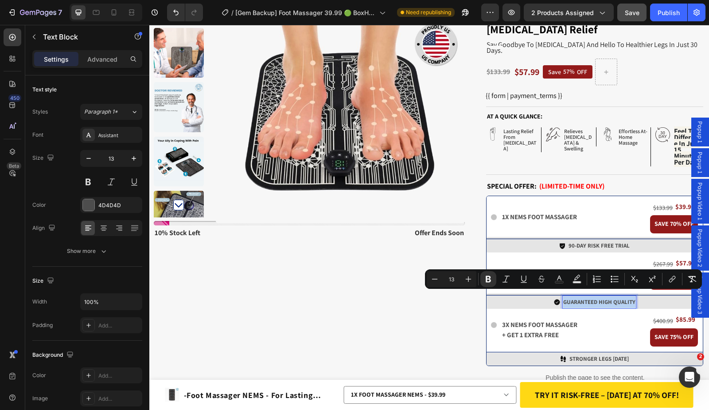
copy strong "GUARANTEED HIGH QUALITY"
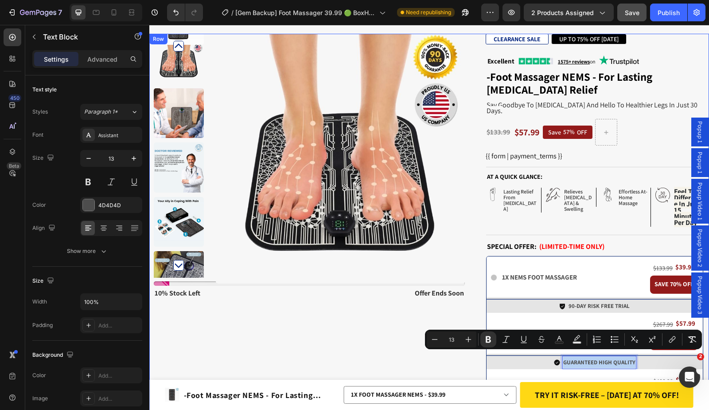
scroll to position [0, 0]
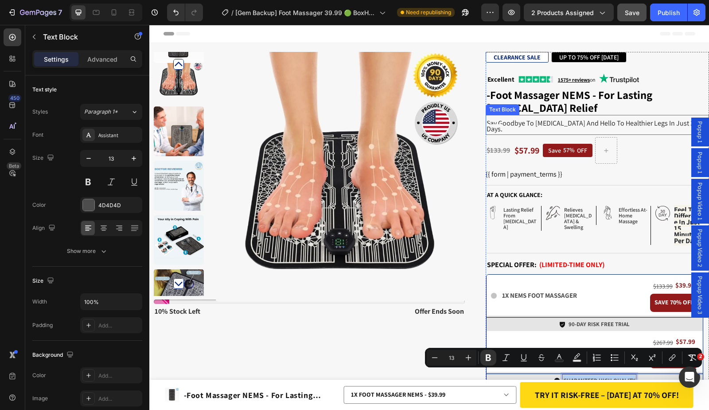
click at [546, 106] on h1 "-Foot Massager NEMS - For Lasting [MEDICAL_DATA] Relief" at bounding box center [597, 100] width 223 height 27
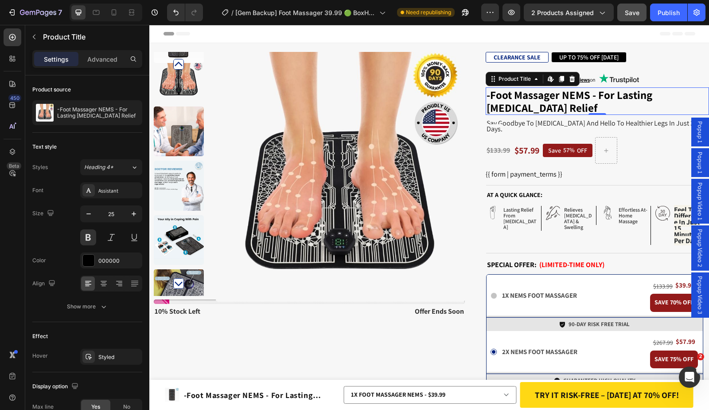
click at [513, 106] on h1 "-Foot Massager NEMS - For Lasting [MEDICAL_DATA] Relief" at bounding box center [597, 100] width 223 height 27
click at [514, 100] on h1 "-Foot Massager NEMS - For Lasting [MEDICAL_DATA] Relief" at bounding box center [597, 100] width 223 height 27
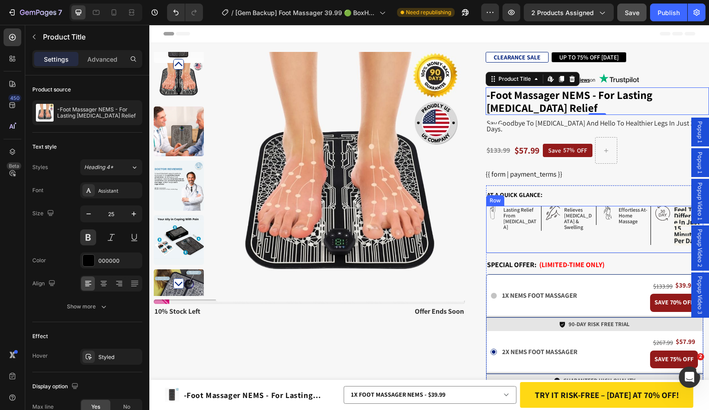
click at [566, 231] on div "Icon relieves neuropathy & swelling Text Block Row" at bounding box center [567, 225] width 53 height 39
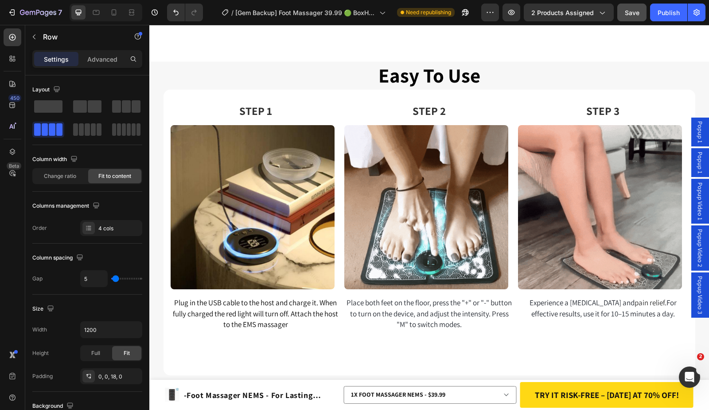
scroll to position [2812, 0]
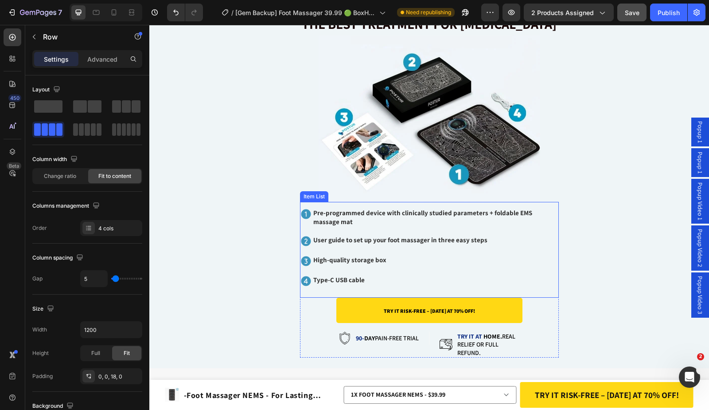
click at [335, 203] on div "Pre-programmed device with clinically studied parameters + foldable EMS massage…" at bounding box center [429, 250] width 259 height 96
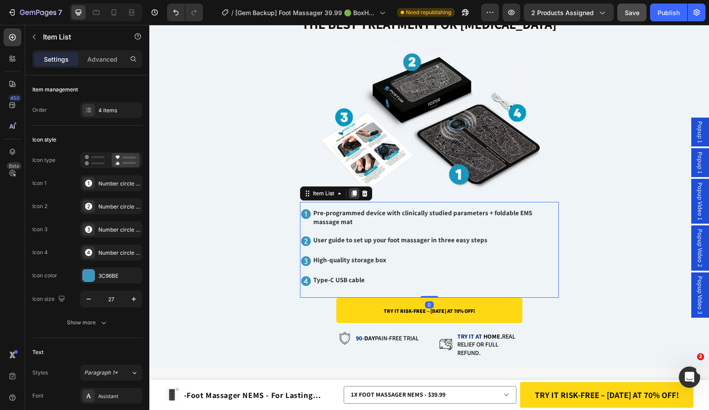
click at [352, 194] on icon at bounding box center [354, 193] width 5 height 6
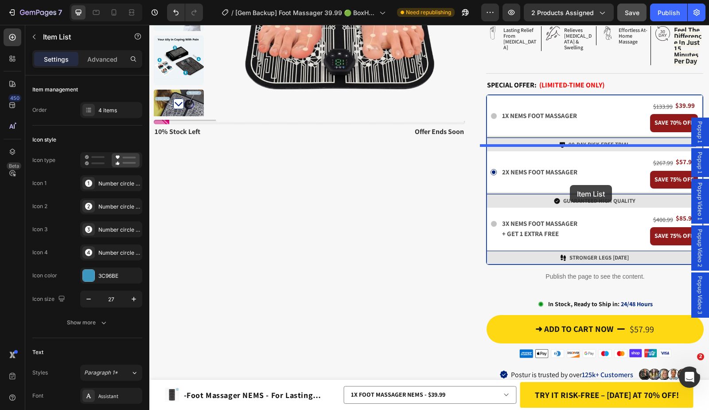
scroll to position [0, 0]
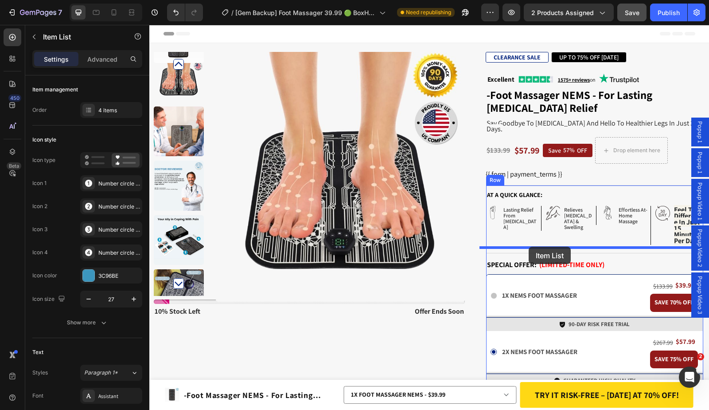
drag, startPoint x: 305, startPoint y: 290, endPoint x: 529, endPoint y: 247, distance: 228.1
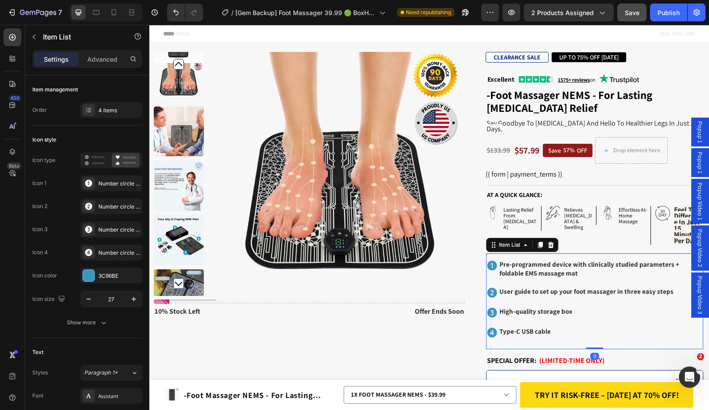
click at [540, 263] on strong "Pre-programmed device with clinically studied parameters + foldable EMS massage…" at bounding box center [590, 268] width 180 height 17
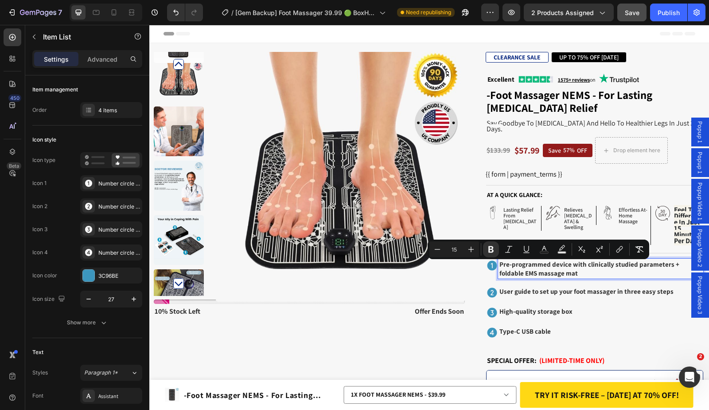
click at [520, 327] on strong "Type-C USB cable" at bounding box center [525, 331] width 51 height 8
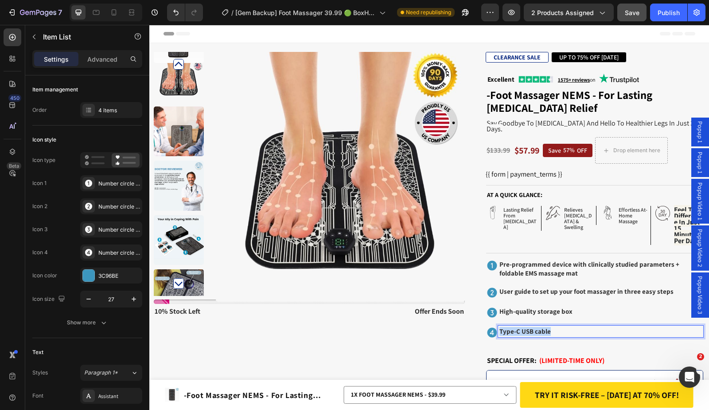
click at [520, 327] on strong "Type-C USB cable" at bounding box center [525, 331] width 51 height 8
drag, startPoint x: 559, startPoint y: 325, endPoint x: 493, endPoint y: 323, distance: 65.2
click at [500, 326] on strong "Feel The Difference In Just 15 Minutes Per Day" at bounding box center [569, 330] width 139 height 9
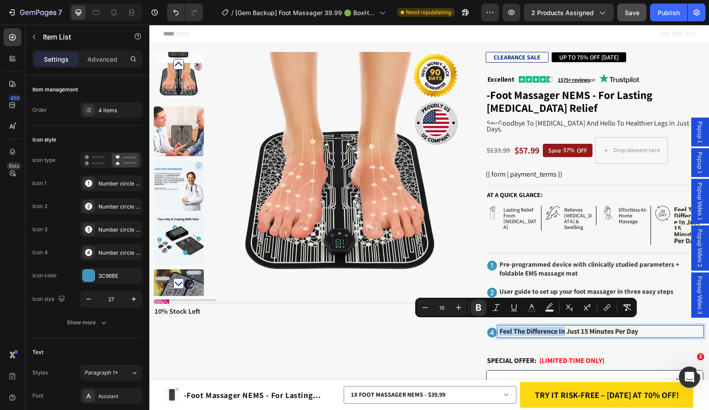
click at [500, 326] on strong "Feel The Difference In Just 15 Minutes Per Day" at bounding box center [569, 330] width 139 height 9
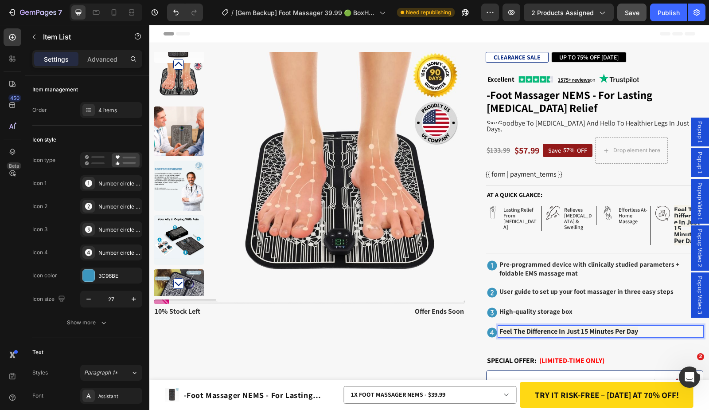
click at [544, 326] on strong "Feel The Difference In Just 15 Minutes Per Day" at bounding box center [569, 330] width 139 height 9
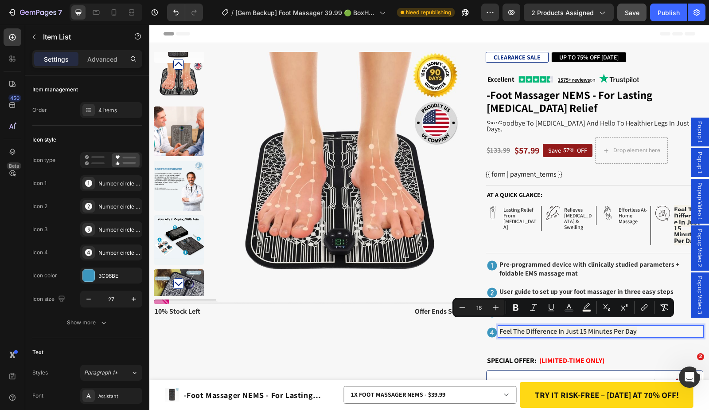
click at [544, 326] on span "Feel The Difference In Just 15 Minutes Per Day" at bounding box center [568, 330] width 137 height 9
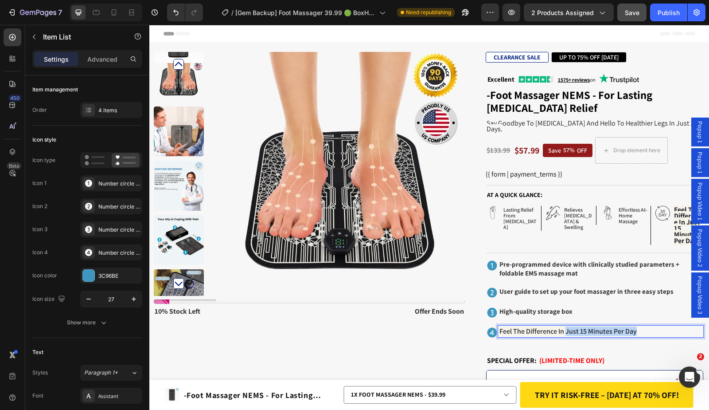
drag, startPoint x: 561, startPoint y: 326, endPoint x: 646, endPoint y: 324, distance: 85.1
click at [646, 327] on p "Feel The Difference In Just 15 Minutes Per Day" at bounding box center [601, 331] width 203 height 9
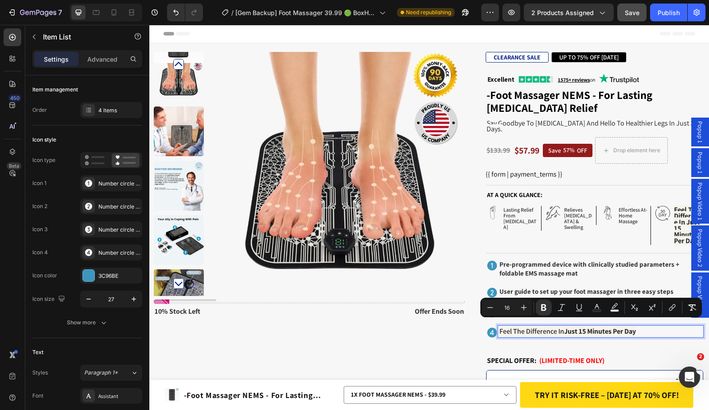
click at [578, 326] on strong "Just 15 Minutes Per Day" at bounding box center [600, 330] width 72 height 9
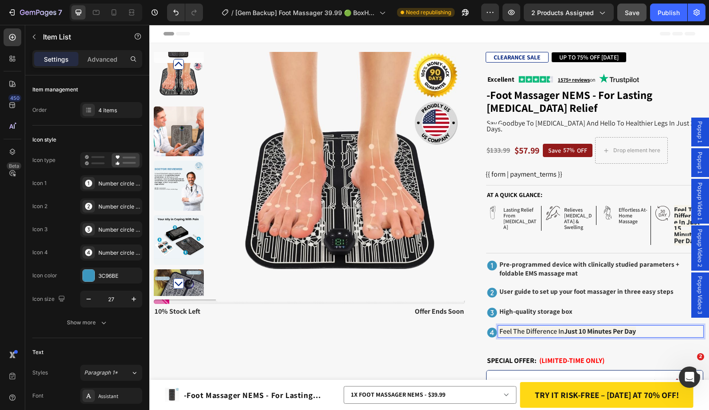
click at [528, 307] on strong "High-quality storage box" at bounding box center [536, 311] width 73 height 8
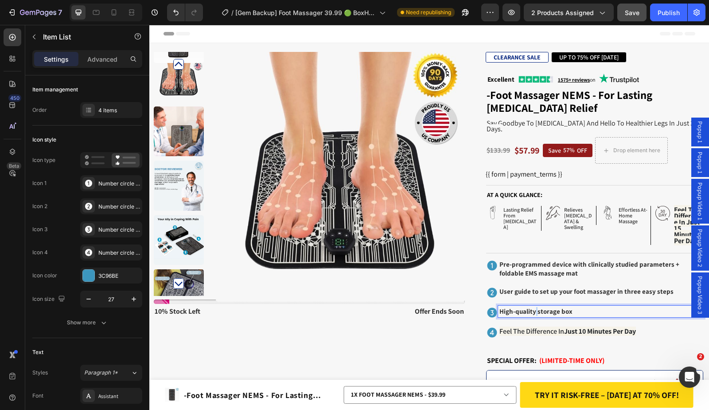
click at [528, 307] on strong "High-quality storage box" at bounding box center [536, 311] width 73 height 8
click at [517, 307] on strong "Relieves Muscle Tension, Relaxes Tight Muscles" at bounding box center [572, 310] width 144 height 9
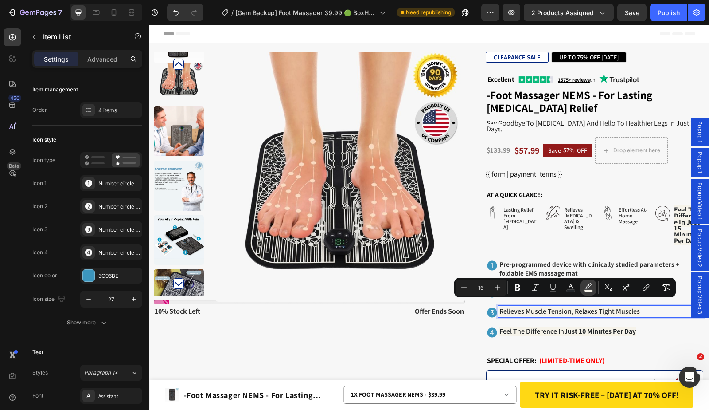
click at [587, 290] on rect "Editor contextual toolbar" at bounding box center [589, 291] width 8 height 2
type input "F6F3EA"
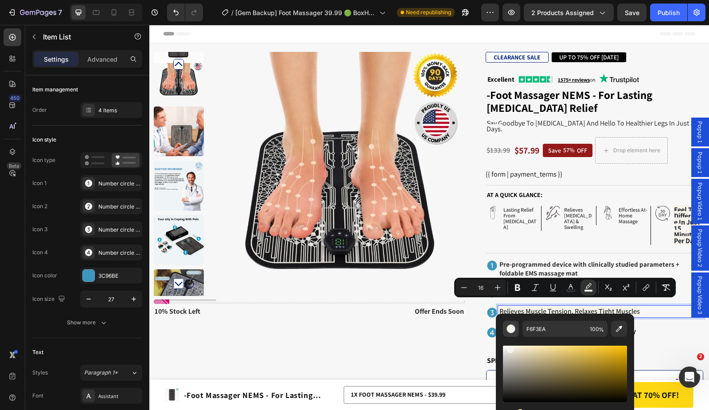
click at [509, 330] on div "Editor contextual toolbar" at bounding box center [511, 328] width 9 height 9
drag, startPoint x: 522, startPoint y: 359, endPoint x: 503, endPoint y: 347, distance: 22.7
click at [503, 347] on div "Editor contextual toolbar" at bounding box center [565, 373] width 124 height 56
type input "F4F4F4"
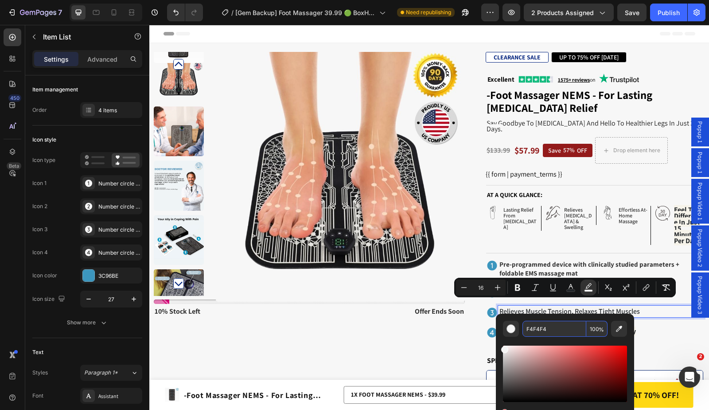
click at [520, 333] on div "F4F4F4 100 %" at bounding box center [565, 329] width 124 height 16
click at [517, 330] on button "Editor contextual toolbar" at bounding box center [511, 329] width 16 height 16
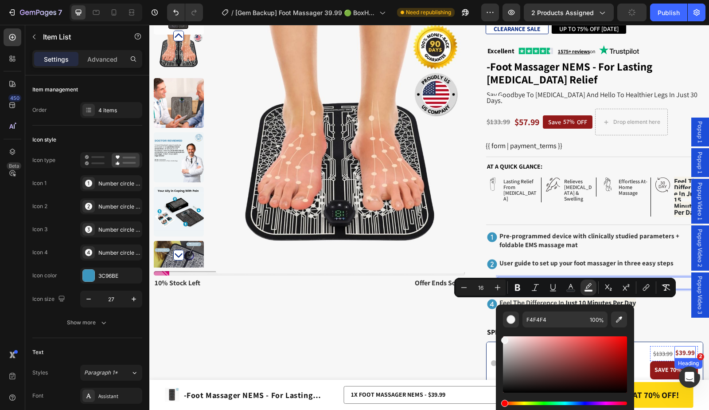
scroll to position [53, 0]
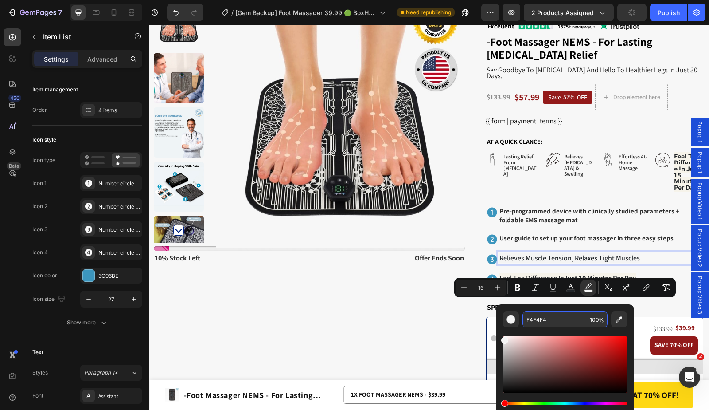
click at [601, 322] on span "%" at bounding box center [601, 320] width 5 height 10
click at [597, 319] on input "100" at bounding box center [597, 319] width 21 height 16
type input "0"
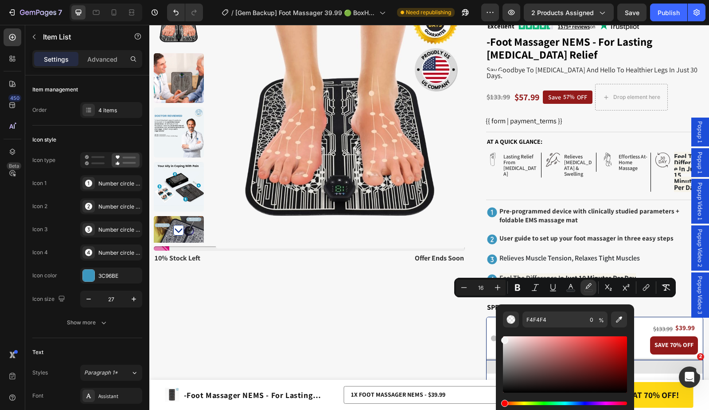
click at [606, 242] on div "Pre-programmed device with clinically studied parameters + foldable EMS massage…" at bounding box center [594, 245] width 217 height 80
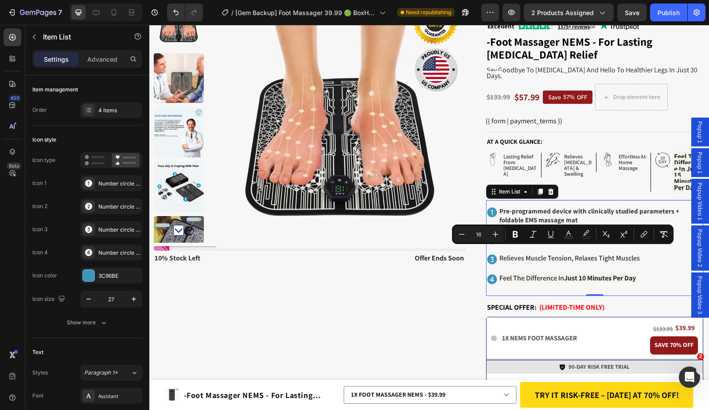
click at [613, 256] on span "Relieves Muscle Tension, Relaxes Tight Muscles" at bounding box center [570, 257] width 141 height 9
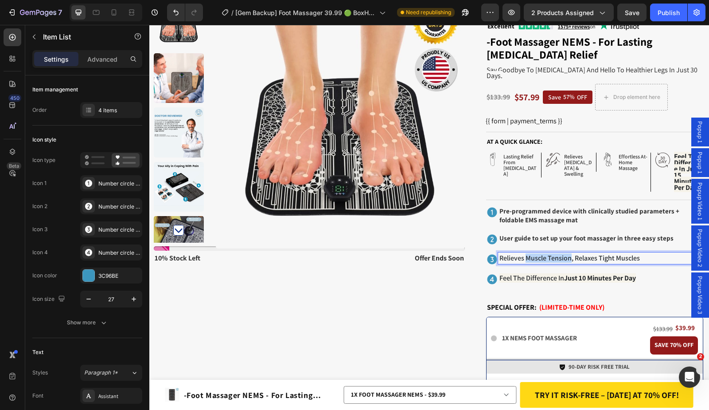
drag, startPoint x: 520, startPoint y: 250, endPoint x: 564, endPoint y: 252, distance: 43.9
click at [564, 253] on span "Relieves Muscle Tension, Relaxes Tight Muscles" at bounding box center [570, 257] width 141 height 9
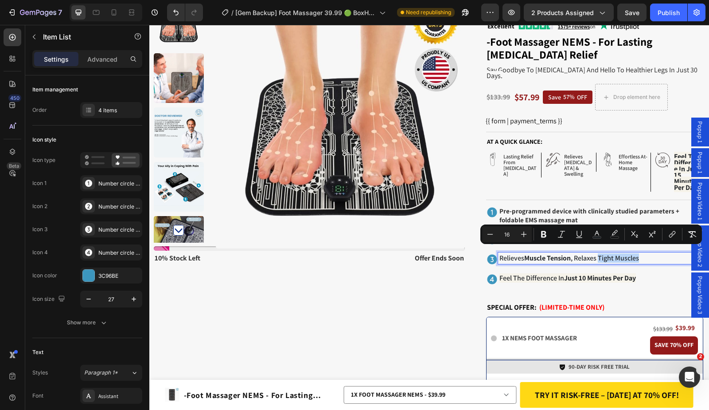
drag, startPoint x: 595, startPoint y: 252, endPoint x: 634, endPoint y: 252, distance: 39.0
click at [634, 253] on span "Relieves Muscle Tension , Relaxes Tight Muscles" at bounding box center [570, 257] width 140 height 9
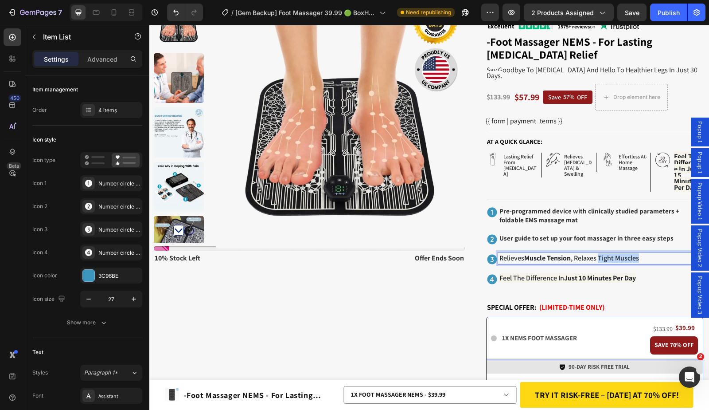
click at [634, 253] on span "Relieves Muscle Tension , Relaxes Tight Muscles" at bounding box center [570, 257] width 140 height 9
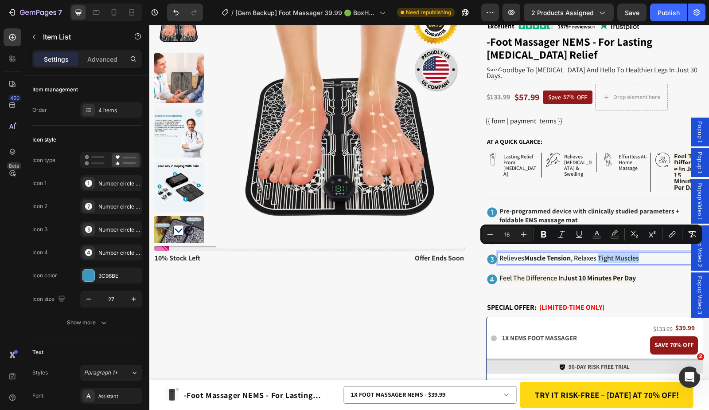
drag, startPoint x: 635, startPoint y: 250, endPoint x: 595, endPoint y: 253, distance: 40.5
click at [595, 254] on p "Relieves Muscle Tension , Relaxes Tight Muscles" at bounding box center [601, 258] width 203 height 9
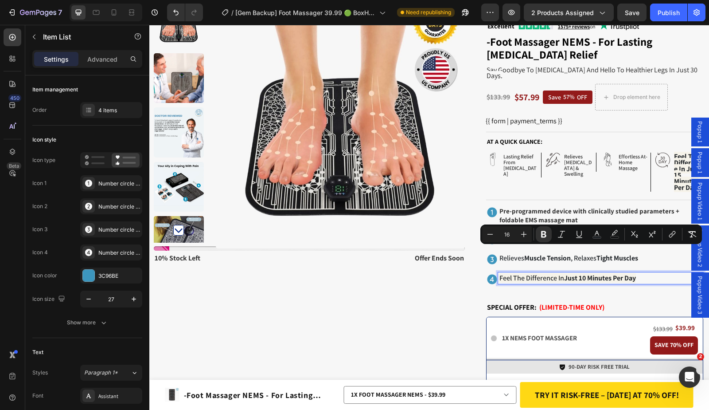
click at [573, 273] on strong "Just 10 Minutes Per Day" at bounding box center [600, 277] width 72 height 9
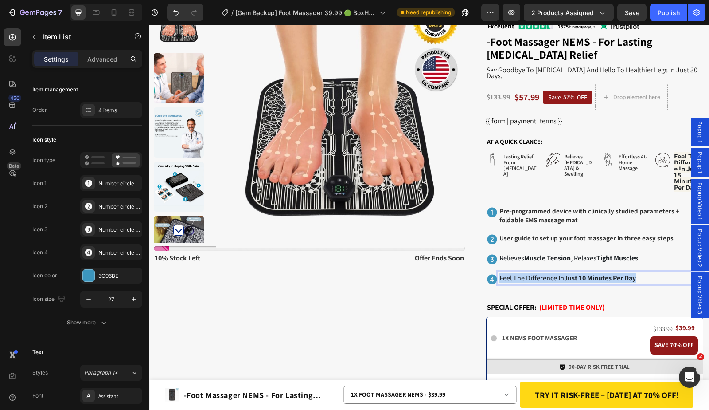
click at [573, 273] on strong "Just 10 Minutes Per Day" at bounding box center [600, 277] width 72 height 9
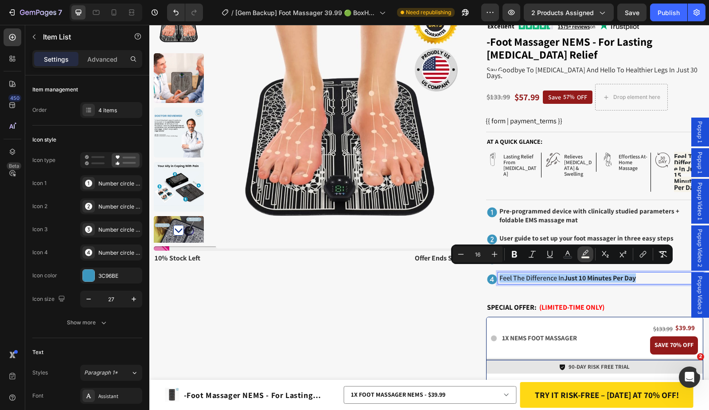
click at [589, 252] on icon "Editor contextual toolbar" at bounding box center [585, 254] width 9 height 9
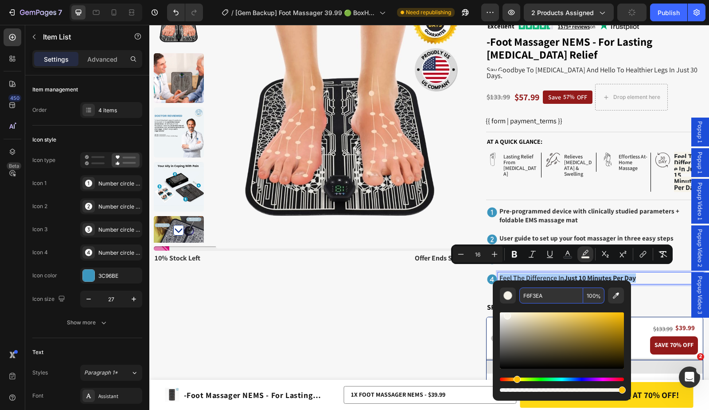
click at [593, 295] on input "100" at bounding box center [593, 295] width 21 height 16
type input "0"
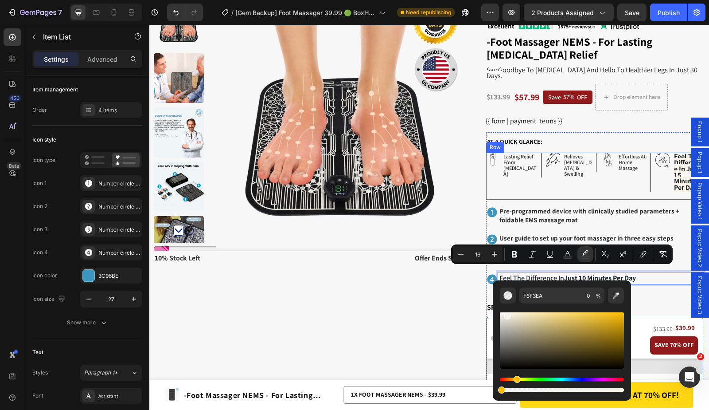
click at [599, 185] on div "Icon effortless at-home massage Text [GEOGRAPHIC_DATA]" at bounding box center [622, 172] width 53 height 39
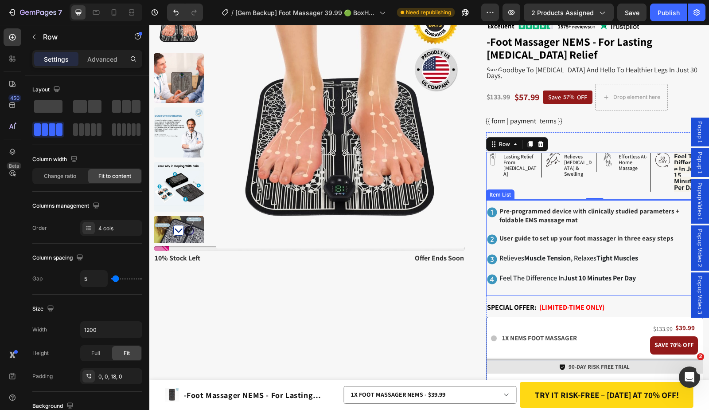
click at [544, 209] on strong "Pre-programmed device with clinically studied parameters + foldable EMS massage…" at bounding box center [590, 215] width 180 height 17
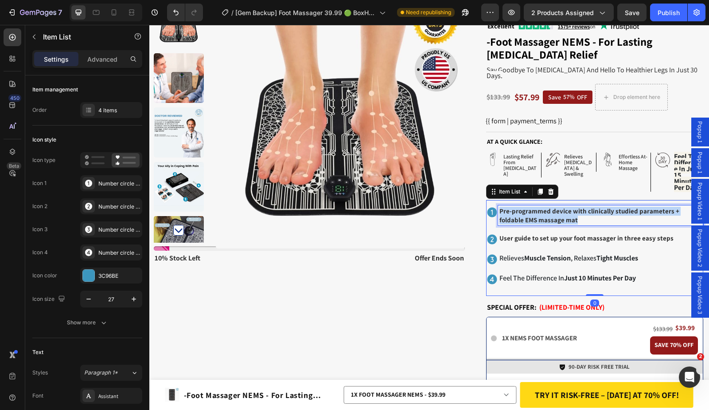
click at [544, 209] on strong "Pre-programmed device with clinically studied parameters + foldable EMS massage…" at bounding box center [590, 215] width 180 height 17
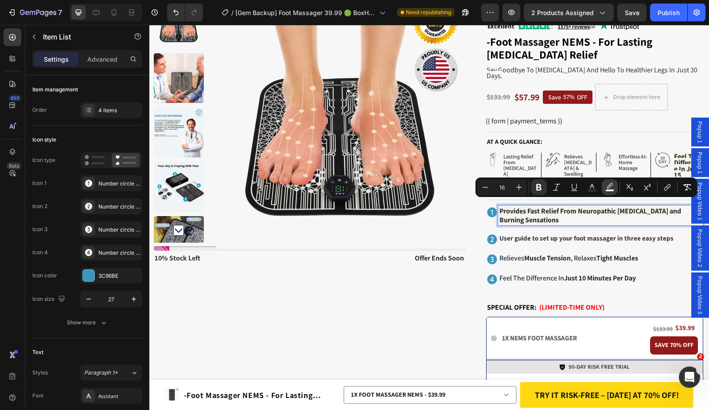
click at [611, 189] on rect "Editor contextual toolbar" at bounding box center [610, 190] width 8 height 2
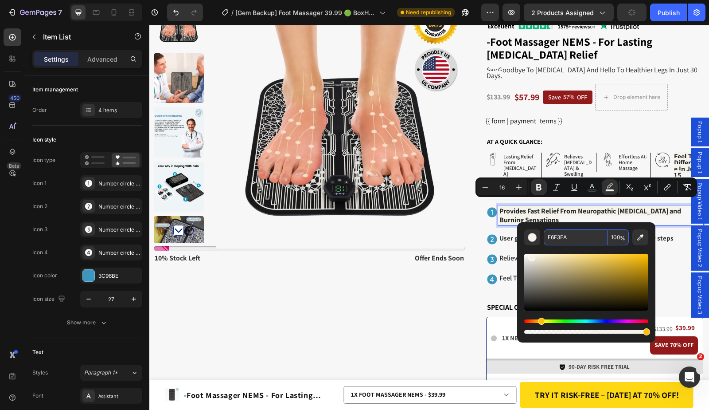
click at [616, 233] on input "100" at bounding box center [618, 237] width 21 height 16
type input "0"
click at [554, 206] on strong "Provides Fast Relief From Neuropathic [MEDICAL_DATA] and Burning Sensations" at bounding box center [591, 215] width 182 height 18
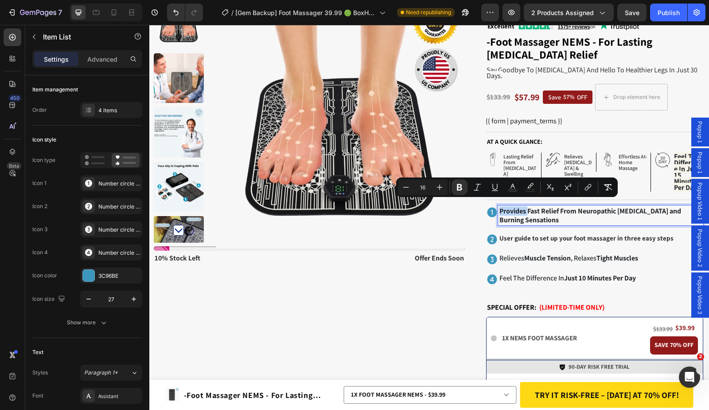
drag, startPoint x: 522, startPoint y: 203, endPoint x: 493, endPoint y: 203, distance: 28.8
click at [500, 206] on strong "Provides Fast Relief From Neuropathic [MEDICAL_DATA] and Burning Sensations" at bounding box center [591, 215] width 182 height 18
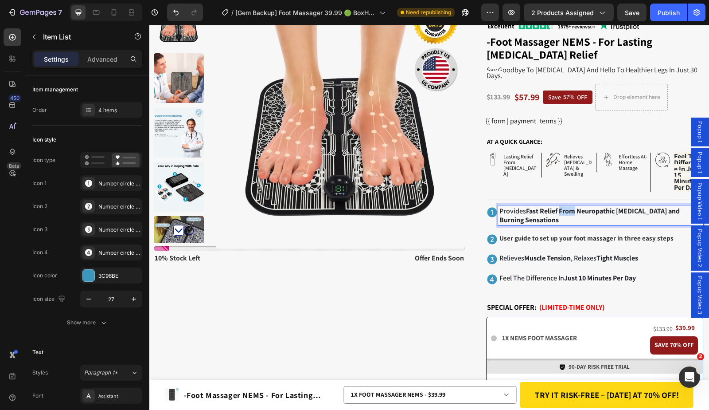
drag, startPoint x: 554, startPoint y: 204, endPoint x: 569, endPoint y: 206, distance: 15.2
click at [570, 206] on strong "Fast Relief From Neuropathic [MEDICAL_DATA] and Burning Sensations" at bounding box center [590, 215] width 180 height 18
drag, startPoint x: 642, startPoint y: 205, endPoint x: 655, endPoint y: 207, distance: 13.4
click at [655, 207] on strong "Neuropathic [MEDICAL_DATA] and Burning Sensations" at bounding box center [588, 215] width 177 height 18
click at [651, 213] on p "Provides Fast Relief From Neuropathic [MEDICAL_DATA] and Burning Sensations" at bounding box center [601, 215] width 203 height 17
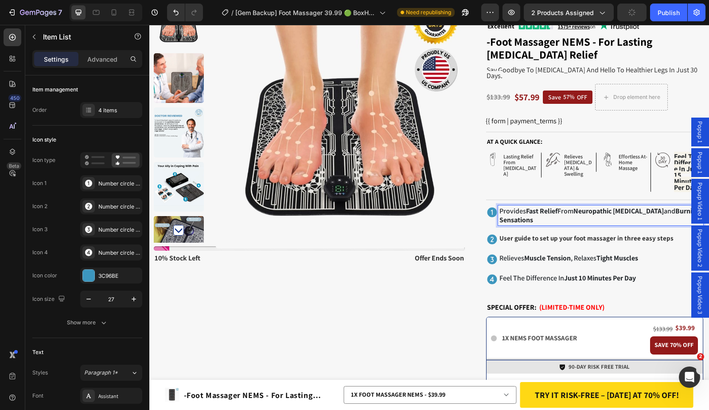
click at [593, 206] on strong "Neuropathic [MEDICAL_DATA]" at bounding box center [619, 210] width 90 height 9
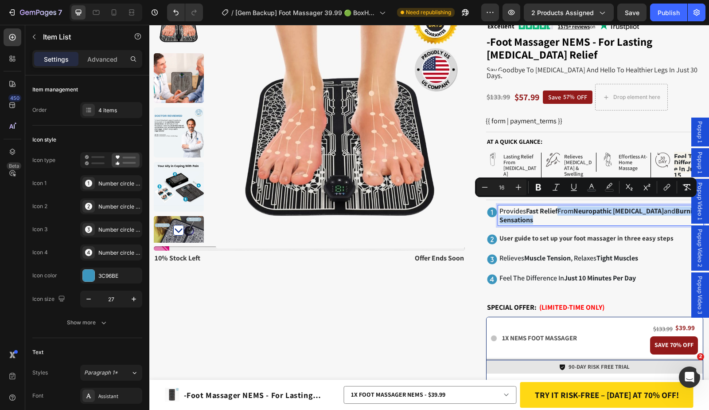
drag, startPoint x: 554, startPoint y: 203, endPoint x: 605, endPoint y: 216, distance: 52.0
click at [605, 216] on p "Provides Fast Relief From Neuropathic [MEDICAL_DATA] and Burning Sensations" at bounding box center [601, 215] width 203 height 17
click at [605, 234] on strong "User guide to set up your foot massager in three easy steps" at bounding box center [587, 238] width 174 height 8
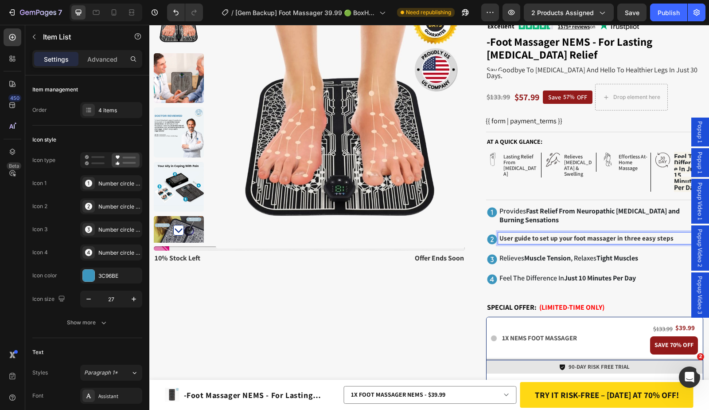
click at [531, 234] on strong "User guide to set up your foot massager in three easy steps" at bounding box center [587, 238] width 174 height 8
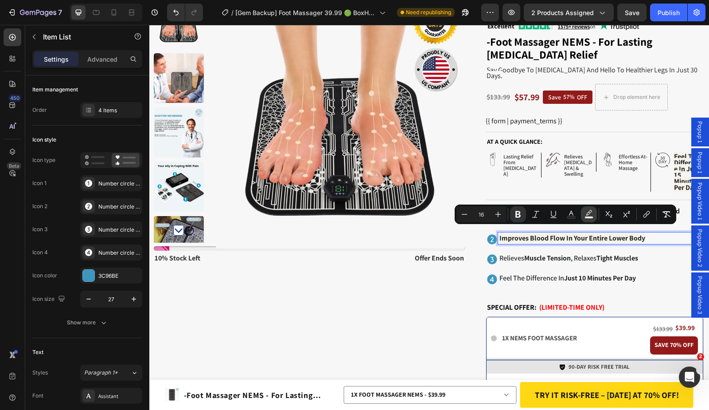
click at [590, 218] on rect "Editor contextual toolbar" at bounding box center [589, 217] width 8 height 2
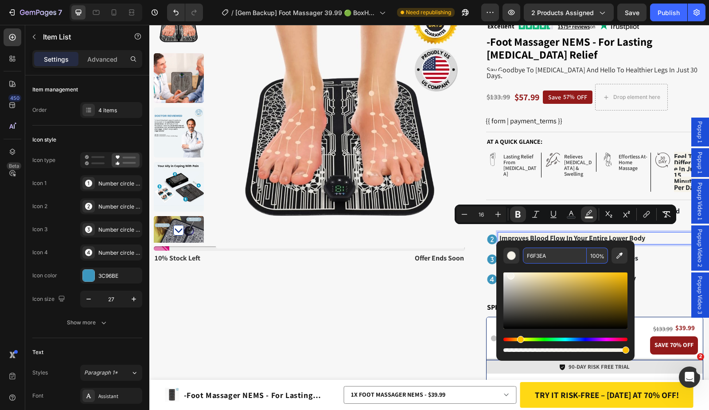
click at [600, 256] on span "%" at bounding box center [601, 256] width 5 height 10
click at [596, 256] on input "100" at bounding box center [597, 255] width 21 height 16
type input "0"
click at [559, 233] on strong "Improves Blood Flow In Your Entire Lower Body" at bounding box center [573, 237] width 146 height 9
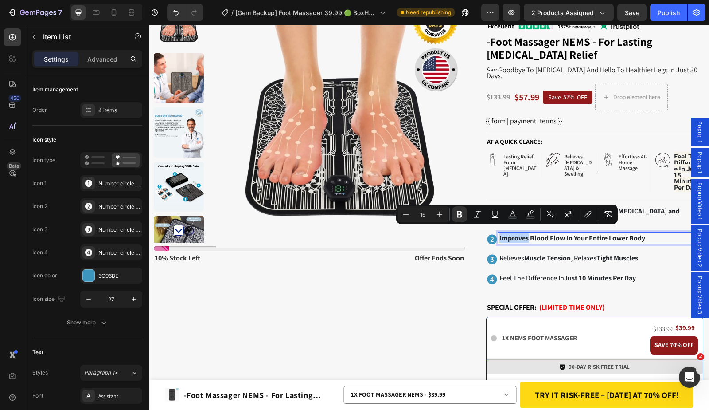
drag, startPoint x: 521, startPoint y: 233, endPoint x: 483, endPoint y: 233, distance: 38.6
click at [486, 233] on div "Improves Blood Flow In Your Entire Lower Body" at bounding box center [594, 238] width 217 height 13
click at [587, 237] on div "Improves Blood Flow In Your Entire Lower Body" at bounding box center [600, 238] width 205 height 12
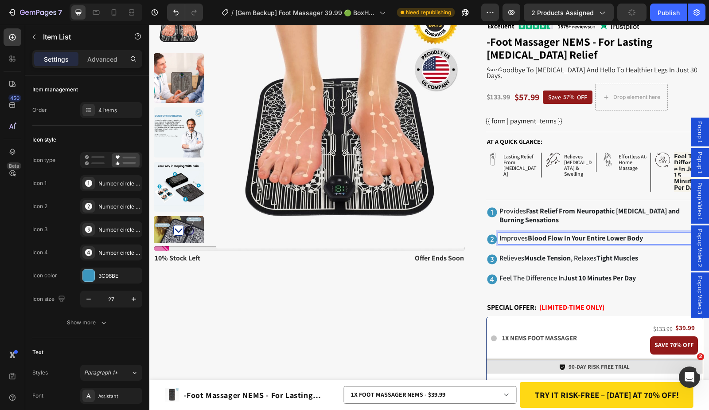
click at [488, 207] on icon at bounding box center [493, 212] width 10 height 10
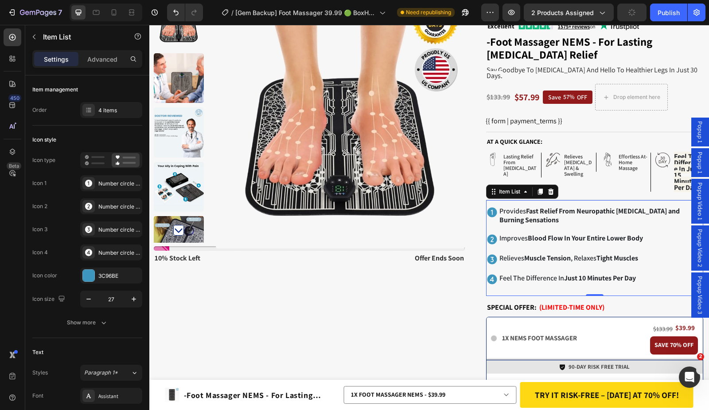
click at [486, 206] on icon at bounding box center [492, 212] width 12 height 12
click at [94, 185] on div at bounding box center [88, 183] width 12 height 12
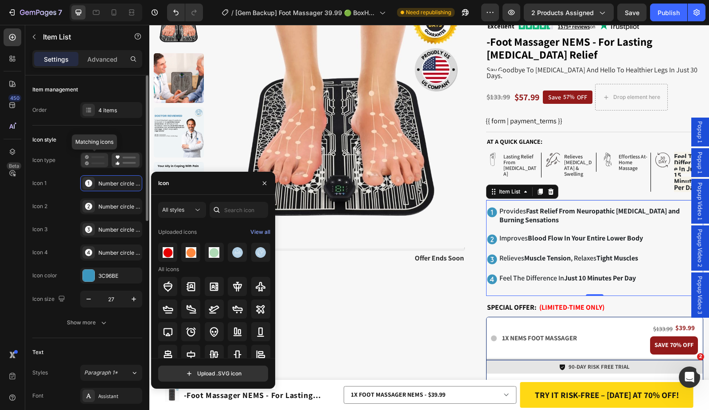
click at [94, 164] on icon at bounding box center [95, 160] width 20 height 11
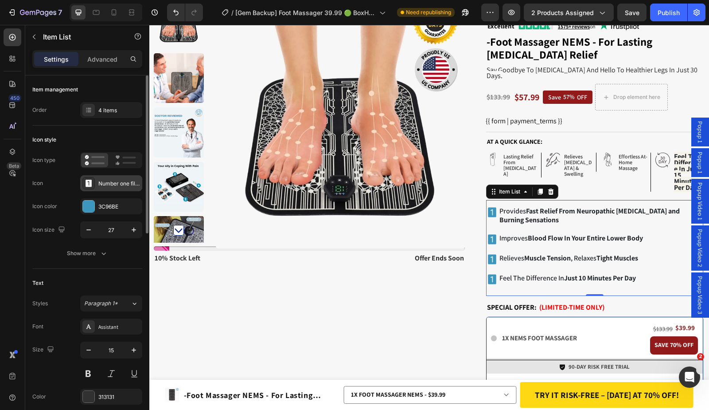
click at [98, 183] on div "Number one filled" at bounding box center [119, 184] width 42 height 8
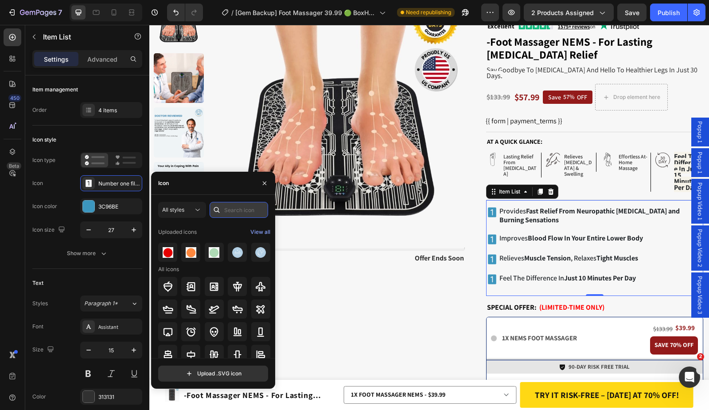
click at [228, 215] on input "text" at bounding box center [239, 210] width 59 height 16
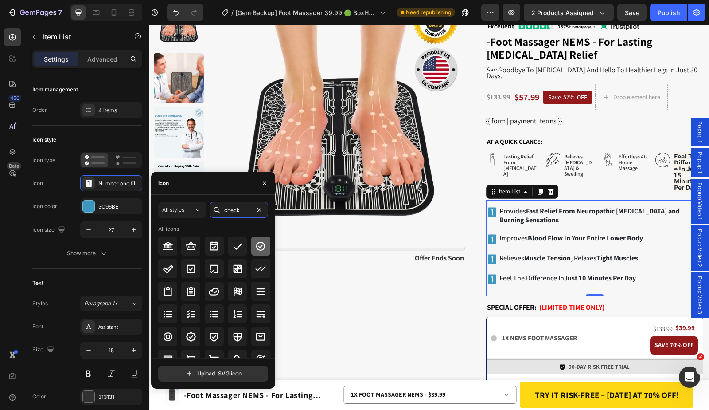
type input "check"
click at [262, 247] on icon at bounding box center [260, 246] width 11 height 11
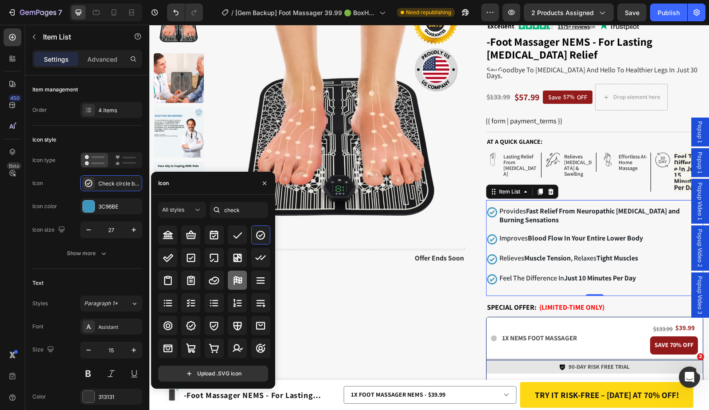
scroll to position [98, 0]
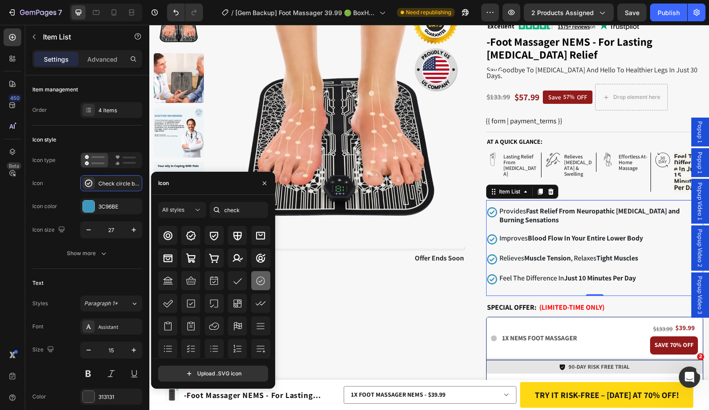
click at [263, 279] on icon at bounding box center [260, 280] width 11 height 11
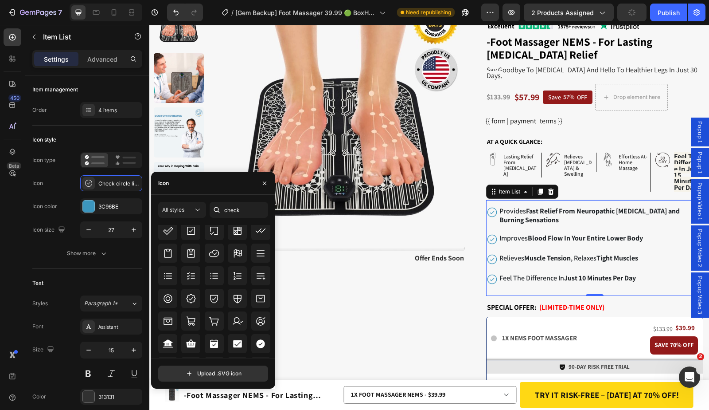
scroll to position [278, 0]
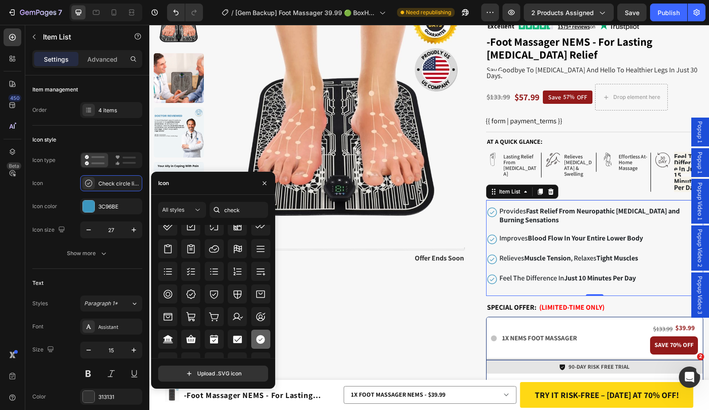
click at [253, 336] on div at bounding box center [260, 338] width 19 height 19
click at [87, 228] on icon "button" at bounding box center [88, 229] width 9 height 9
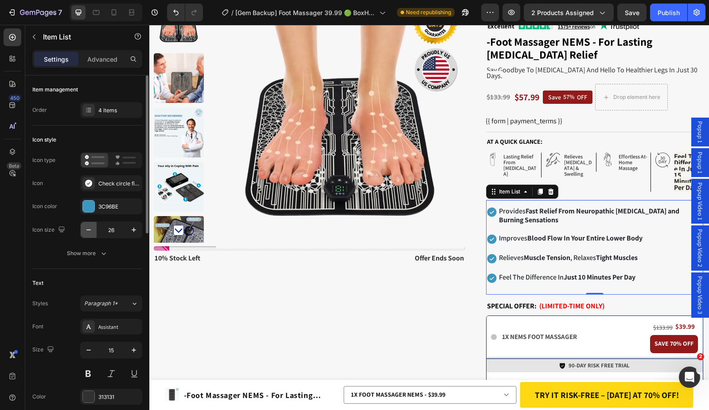
click at [87, 228] on icon "button" at bounding box center [88, 229] width 9 height 9
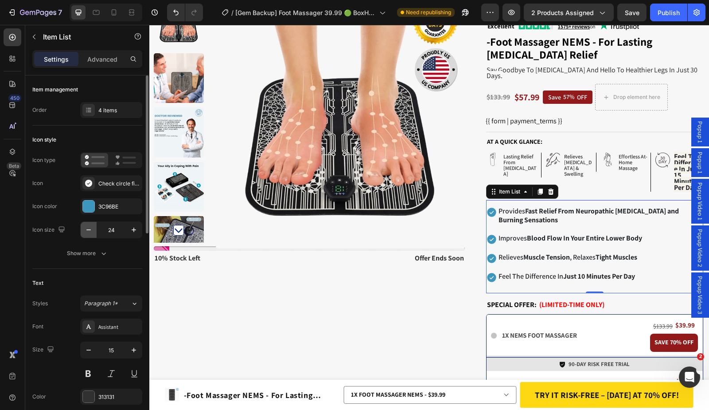
click at [87, 228] on icon "button" at bounding box center [88, 229] width 9 height 9
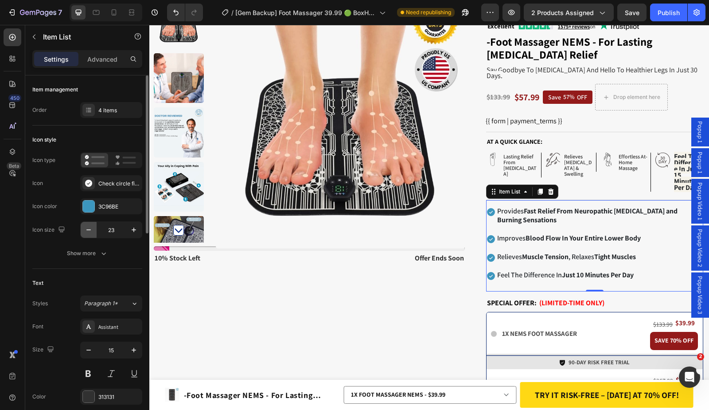
type input "22"
click at [510, 153] on p "lasting relief from" at bounding box center [521, 159] width 35 height 12
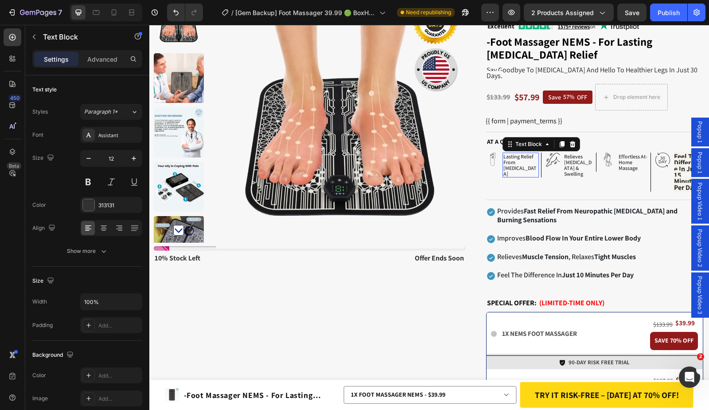
click at [510, 153] on p "lasting relief from" at bounding box center [521, 159] width 35 height 12
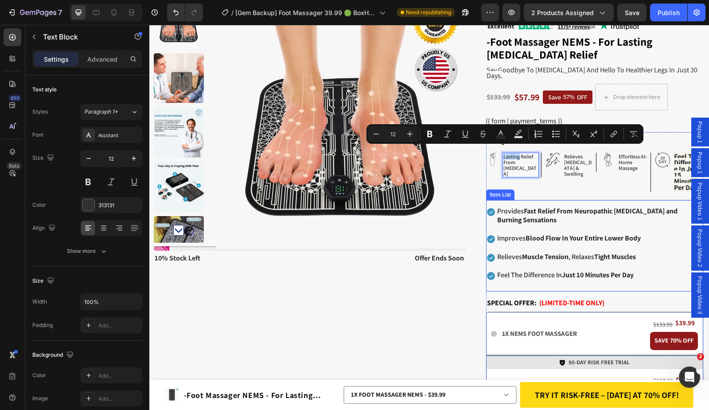
click at [532, 225] on div "Provides Fast Relief From Neuropathic [MEDICAL_DATA] and Burning Sensations Imp…" at bounding box center [594, 242] width 217 height 75
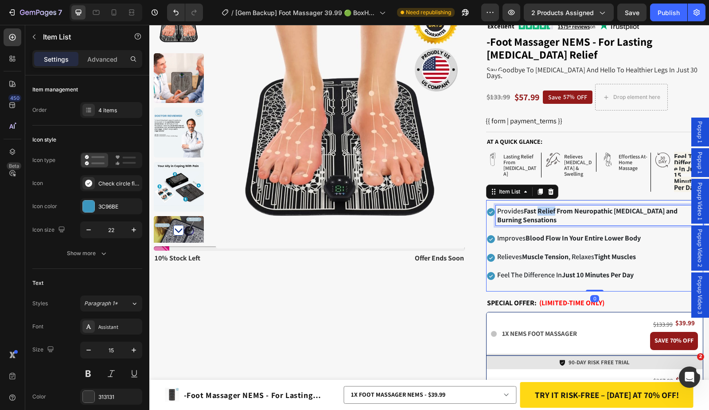
click at [532, 209] on strong "Fast Relief From Neuropathic [MEDICAL_DATA] and Burning Sensations" at bounding box center [587, 215] width 180 height 18
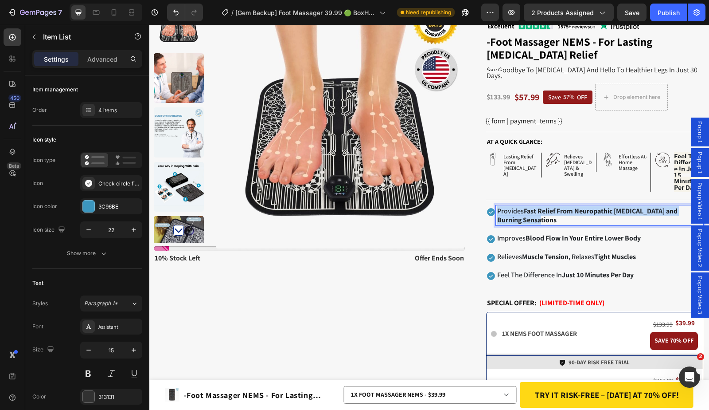
click at [532, 209] on strong "Fast Relief From Neuropathic [MEDICAL_DATA] and Burning Sensations" at bounding box center [587, 215] width 180 height 18
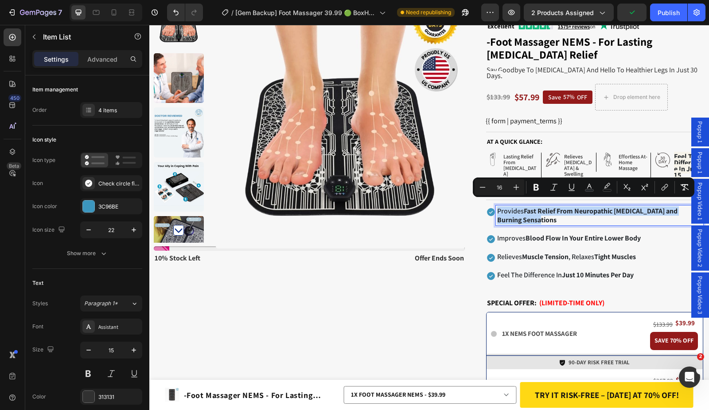
click at [477, 221] on div "Product Images Stock Counter 10% stock left Text Block offer ends soon Text Blo…" at bounding box center [429, 379] width 560 height 761
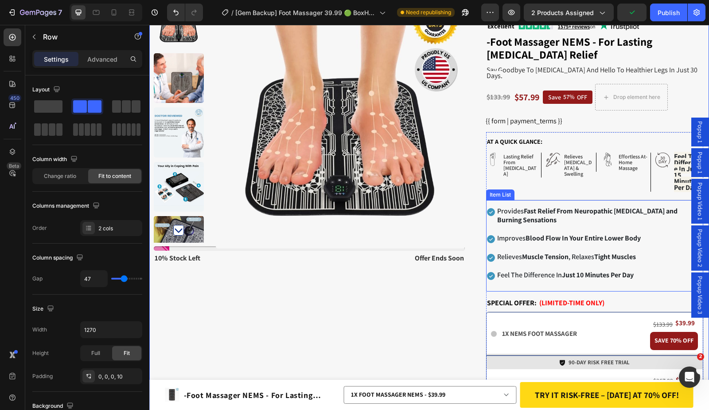
click at [486, 221] on div "Provides Fast Relief From Neuropathic [MEDICAL_DATA] and Burning Sensations Imp…" at bounding box center [594, 242] width 217 height 75
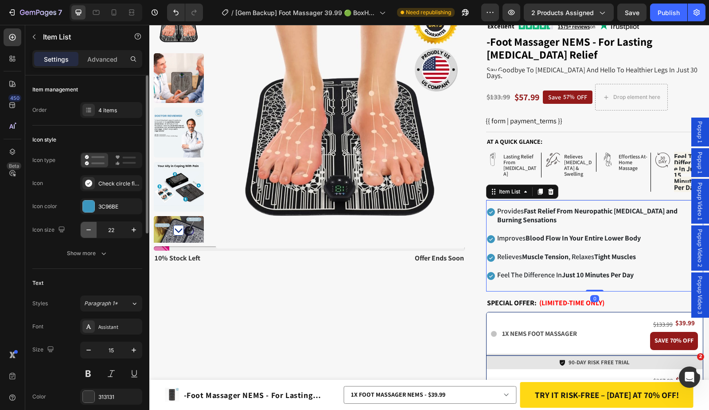
click at [88, 231] on icon "button" at bounding box center [88, 229] width 9 height 9
click at [130, 228] on icon "button" at bounding box center [133, 229] width 9 height 9
type input "20"
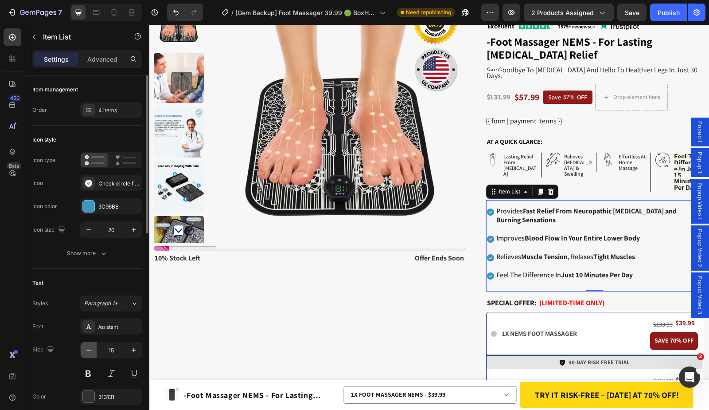
click at [90, 352] on icon "button" at bounding box center [88, 349] width 9 height 9
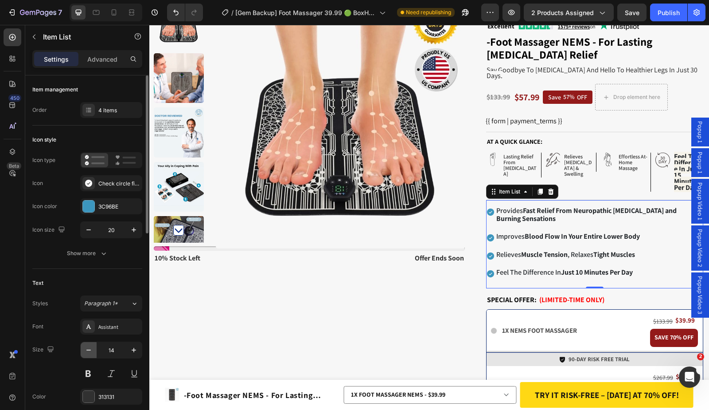
click at [90, 352] on icon "button" at bounding box center [88, 349] width 9 height 9
click at [132, 350] on icon "button" at bounding box center [133, 349] width 9 height 9
type input "14"
click at [515, 219] on div "Provides Fast Relief From Neuropathic [MEDICAL_DATA] and Burning Sensations Imp…" at bounding box center [594, 241] width 217 height 72
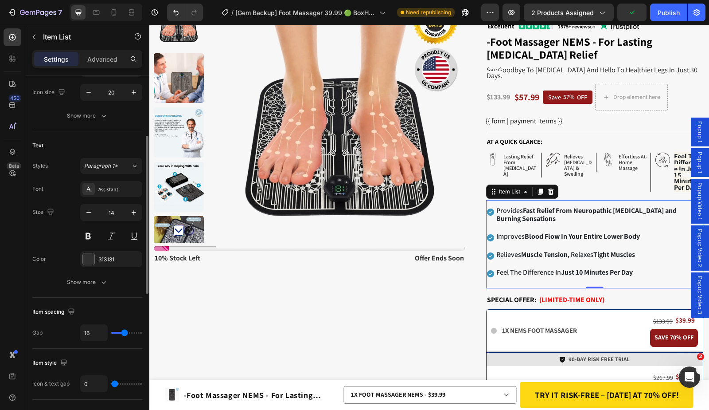
type input "9"
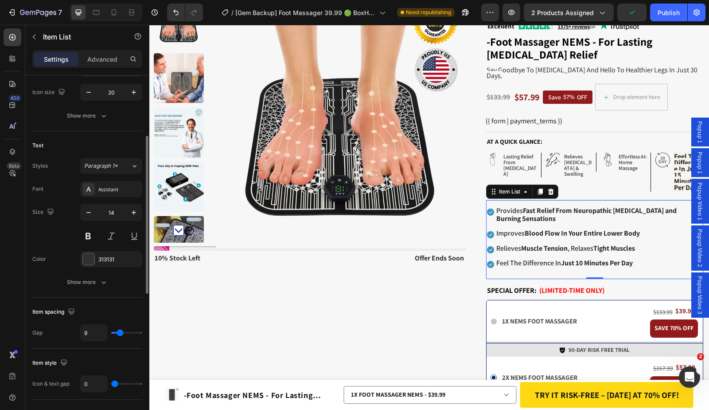
type input "8"
type input "7"
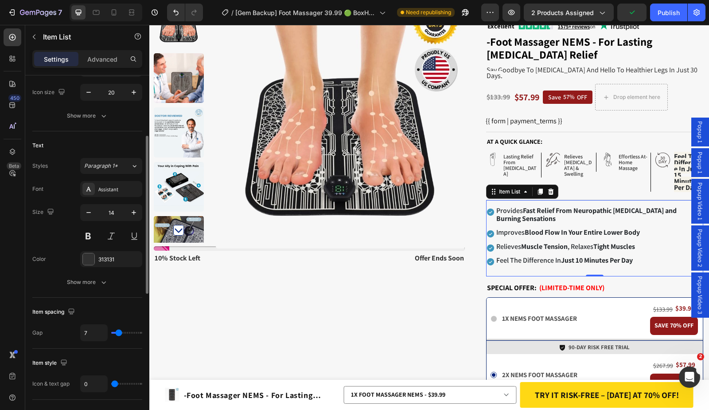
type input "8"
type input "9"
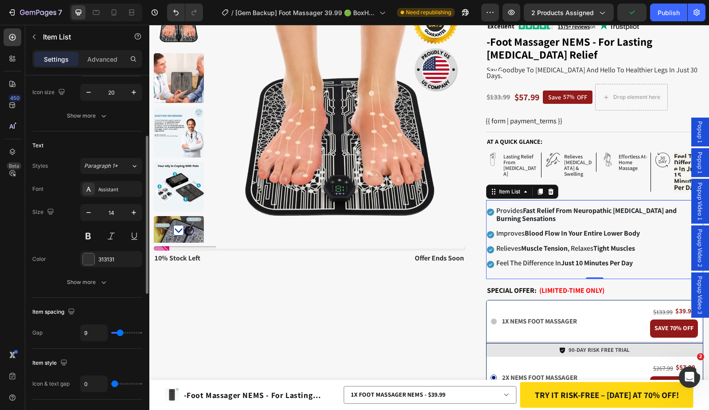
type input "10"
type input "11"
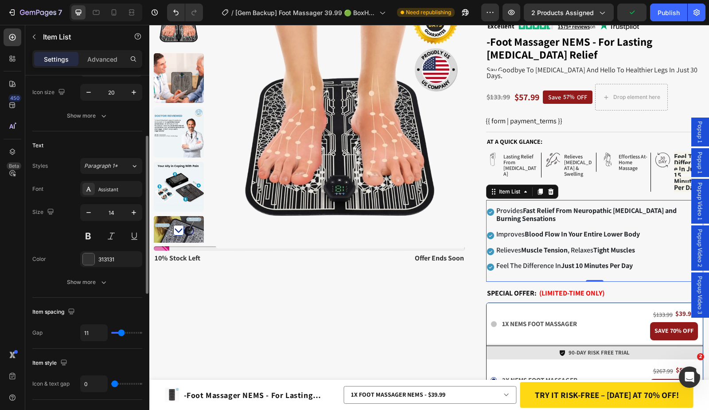
type input "12"
click at [122, 333] on input "range" at bounding box center [126, 333] width 31 height 2
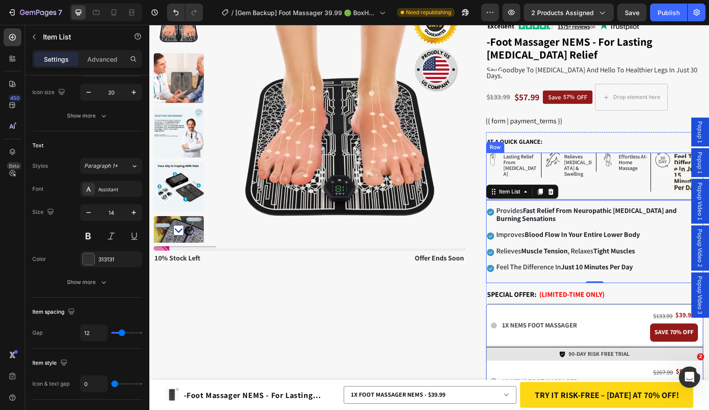
click at [607, 190] on div "Icon lasting relief from [MEDICAL_DATA] Text Block Row Icon relieves [MEDICAL_D…" at bounding box center [594, 176] width 217 height 47
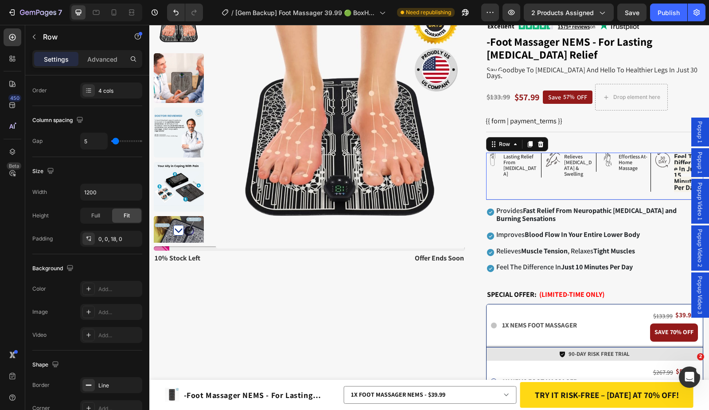
scroll to position [0, 0]
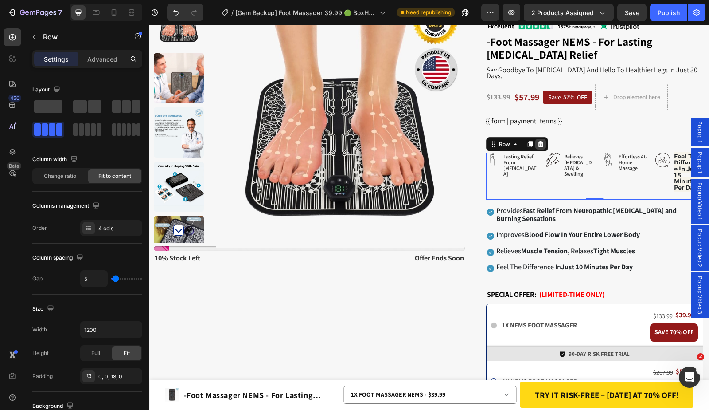
click at [538, 141] on icon at bounding box center [541, 144] width 6 height 6
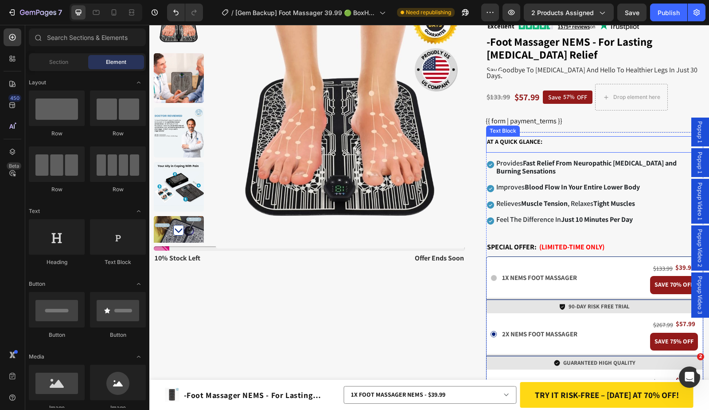
click at [540, 142] on div "At a quick glance: Text Block" at bounding box center [594, 144] width 217 height 16
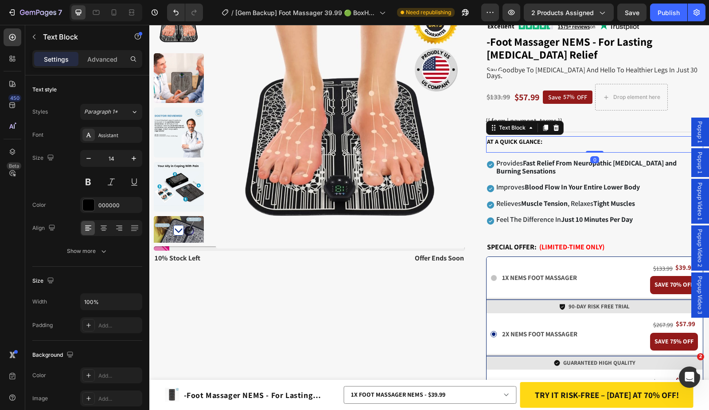
click at [536, 142] on div "At a quick glance: Text Block 0" at bounding box center [594, 144] width 217 height 16
drag, startPoint x: 90, startPoint y: 63, endPoint x: 98, endPoint y: 78, distance: 16.1
click at [91, 63] on p "Advanced" at bounding box center [102, 59] width 30 height 9
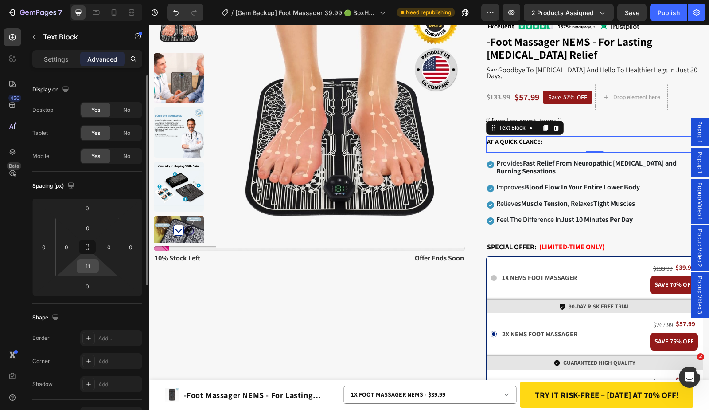
click at [93, 269] on input "11" at bounding box center [88, 265] width 18 height 13
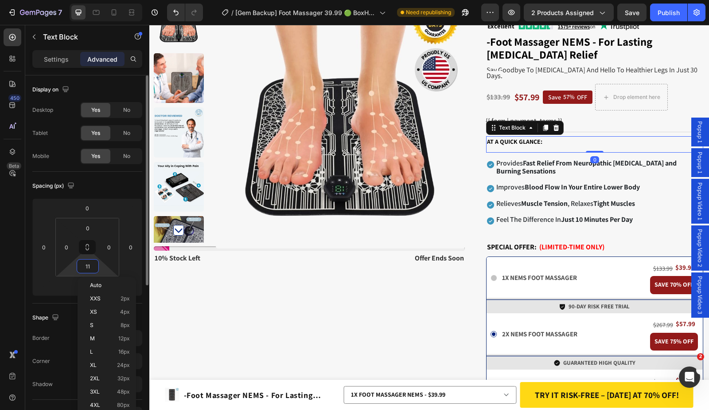
click at [90, 266] on input "11" at bounding box center [88, 265] width 18 height 13
type input "1"
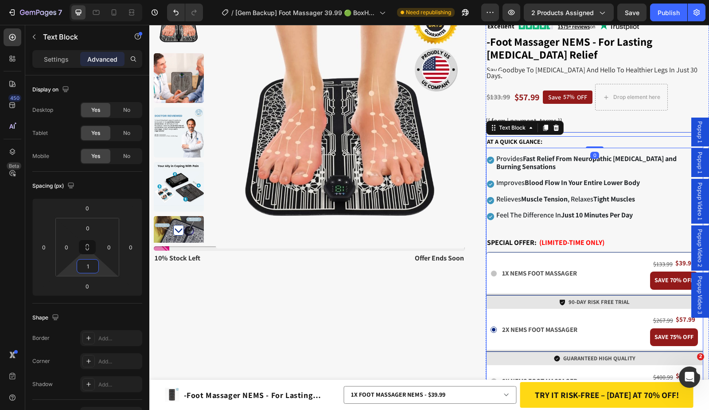
click at [615, 132] on div "At a quick glance: Text Block 0 Provides Fast Relief From Neuropathic [MEDICAL_…" at bounding box center [594, 416] width 217 height 568
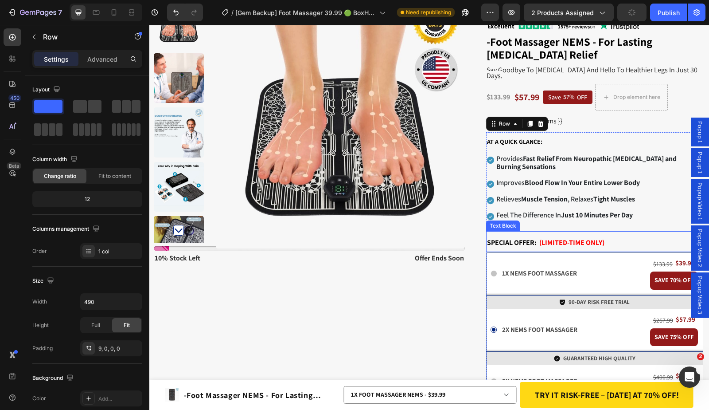
click at [550, 223] on div "Provides Fast Relief From Neuropathic [MEDICAL_DATA] and Burning Sensations Imp…" at bounding box center [594, 189] width 217 height 83
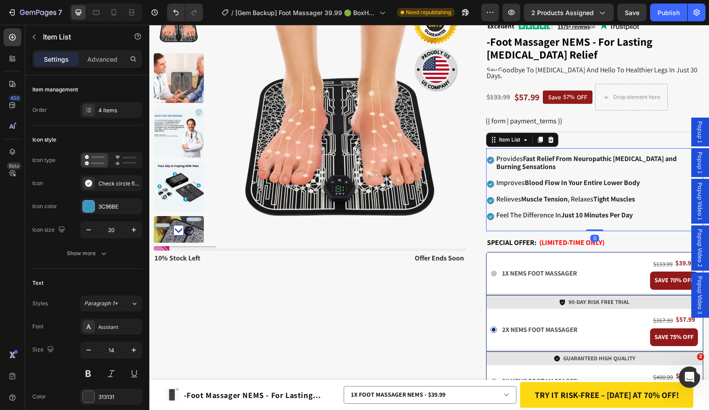
click at [516, 221] on div "Provides Fast Relief From Neuropathic [MEDICAL_DATA] and Burning Sensations Imp…" at bounding box center [594, 189] width 217 height 83
click at [516, 220] on div "Provides Fast Relief From Neuropathic [MEDICAL_DATA] and Burning Sensations Imp…" at bounding box center [594, 189] width 217 height 83
click at [517, 220] on div "Provides Fast Relief From Neuropathic [MEDICAL_DATA] and Burning Sensations Imp…" at bounding box center [594, 189] width 217 height 83
click at [634, 211] on p "Feel The Difference In Just 10 Minutes Per Day" at bounding box center [600, 215] width 206 height 8
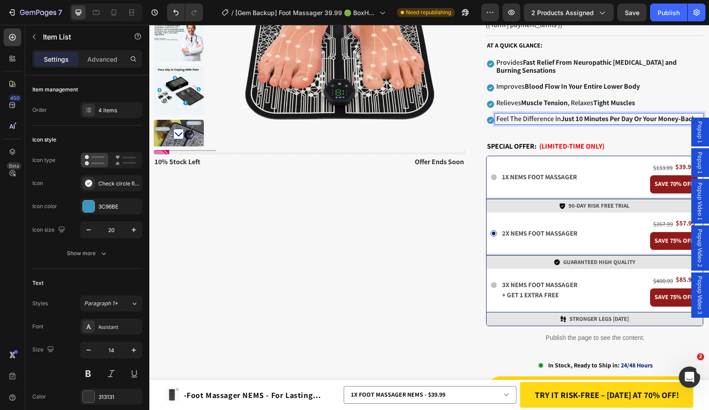
scroll to position [185, 0]
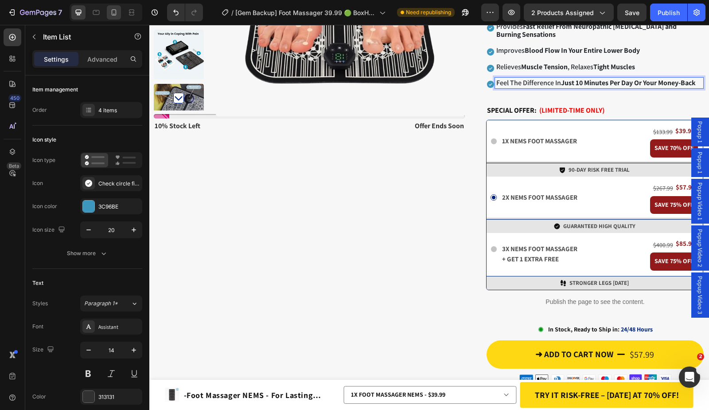
click at [121, 12] on div at bounding box center [114, 12] width 14 height 14
type input "16"
type input "15"
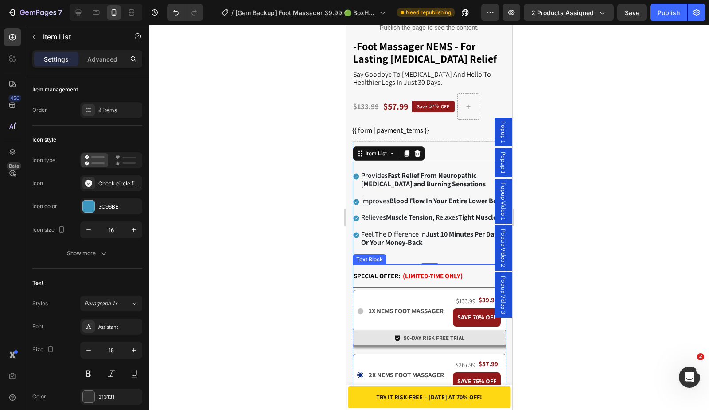
scroll to position [377, 0]
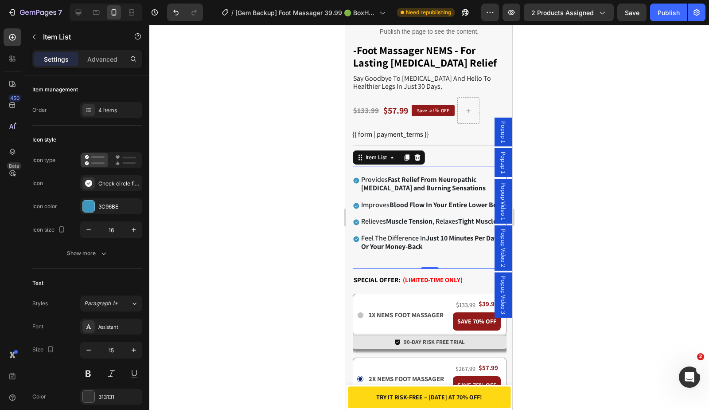
click at [591, 127] on div at bounding box center [429, 217] width 560 height 385
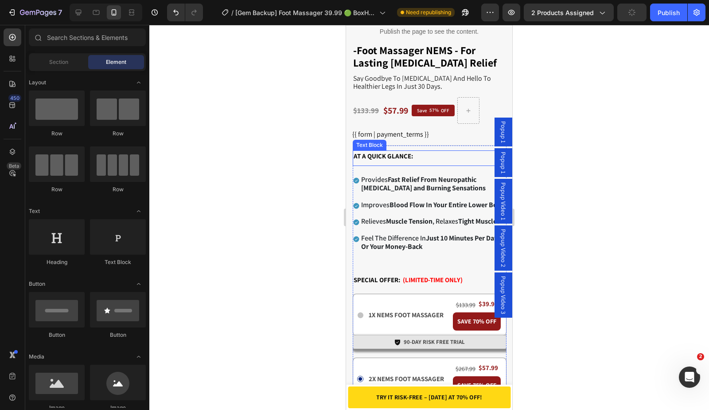
click at [407, 166] on div "Provides Fast Relief From Neuropathic [MEDICAL_DATA] and Burning Sensations Imp…" at bounding box center [430, 217] width 154 height 103
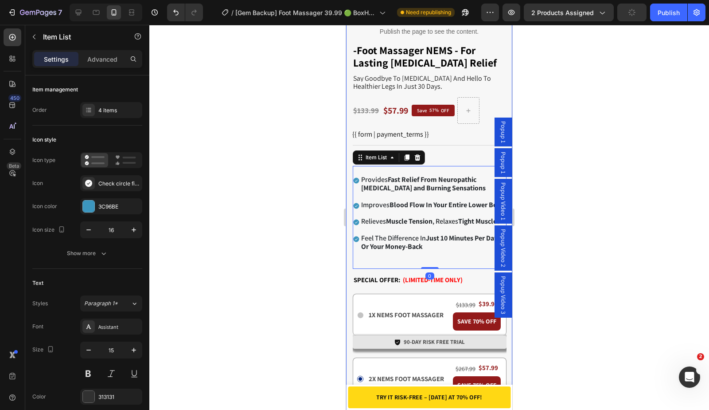
click at [125, 65] on div "Settings Advanced" at bounding box center [87, 59] width 106 height 14
click at [120, 63] on div "Advanced" at bounding box center [102, 59] width 44 height 14
type input "100%"
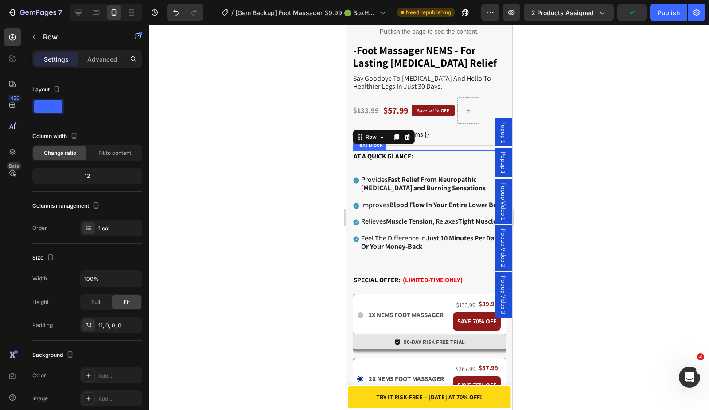
click at [457, 151] on p "At a quick glance:" at bounding box center [430, 156] width 152 height 10
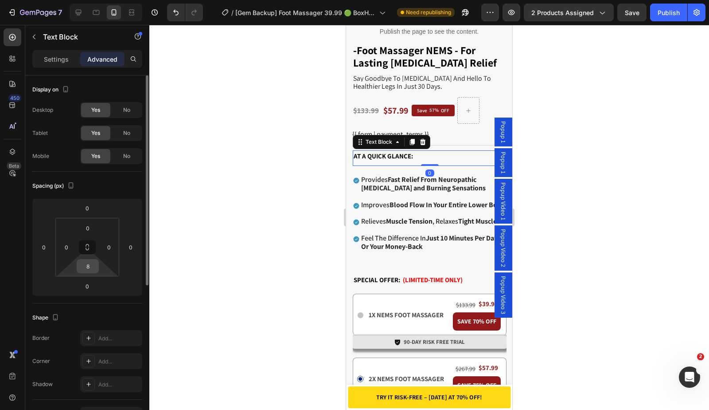
click at [64, 0] on html "7 / [Gem Backup] Foot Massager 39.99 🟢 BoxHero Structure Need republishing Prev…" at bounding box center [354, 0] width 709 height 0
click at [89, 265] on input "8" at bounding box center [88, 265] width 18 height 13
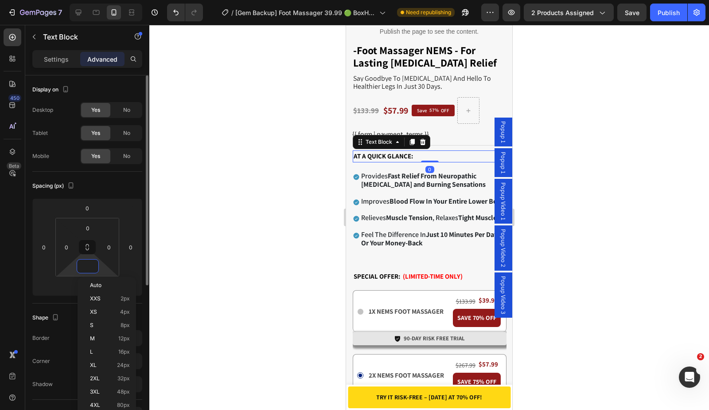
type input "0"
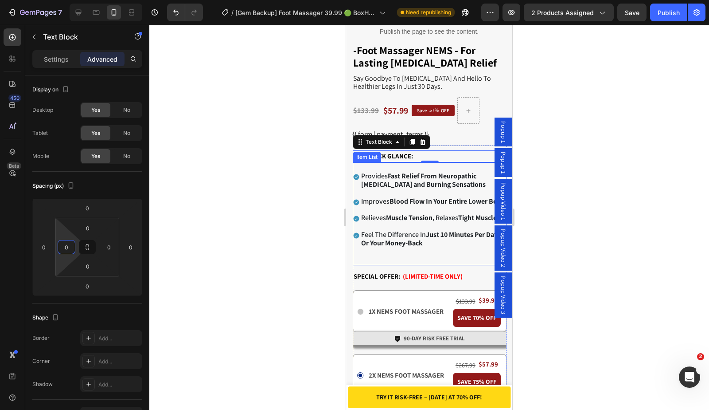
click at [416, 162] on div "Provides Fast Relief From Neuropathic [MEDICAL_DATA] and Burning Sensations Imp…" at bounding box center [430, 213] width 154 height 103
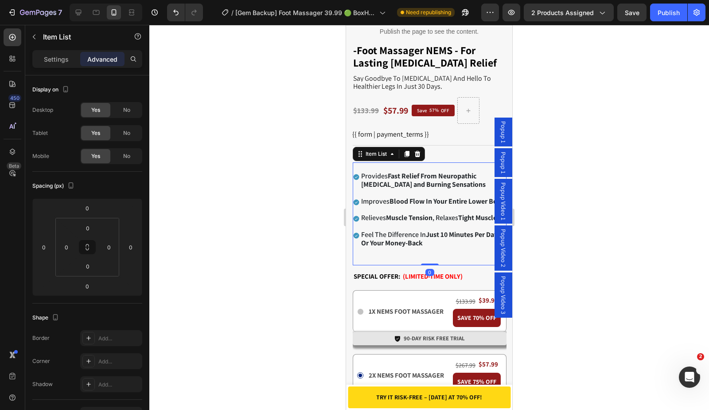
click at [610, 119] on div at bounding box center [429, 217] width 560 height 385
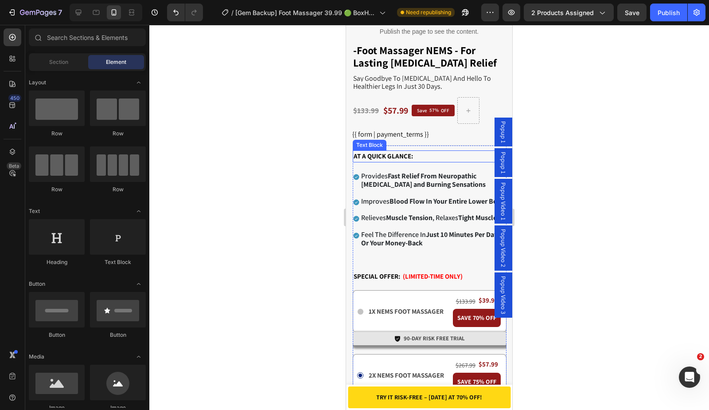
click at [395, 151] on p "At a quick glance:" at bounding box center [430, 156] width 152 height 10
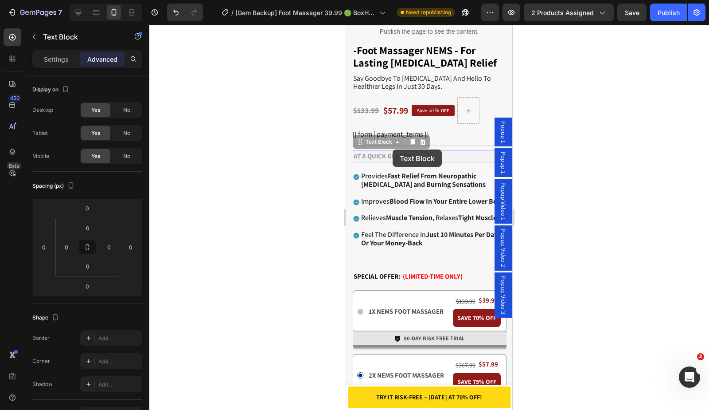
drag, startPoint x: 393, startPoint y: 149, endPoint x: 395, endPoint y: 161, distance: 11.7
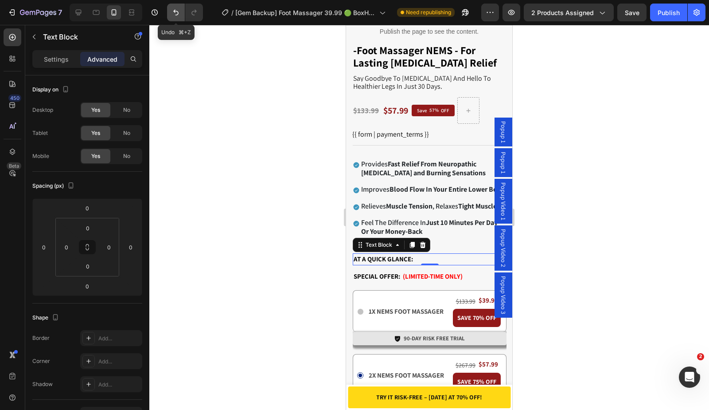
click at [179, 12] on icon "Undo/Redo" at bounding box center [176, 12] width 9 height 9
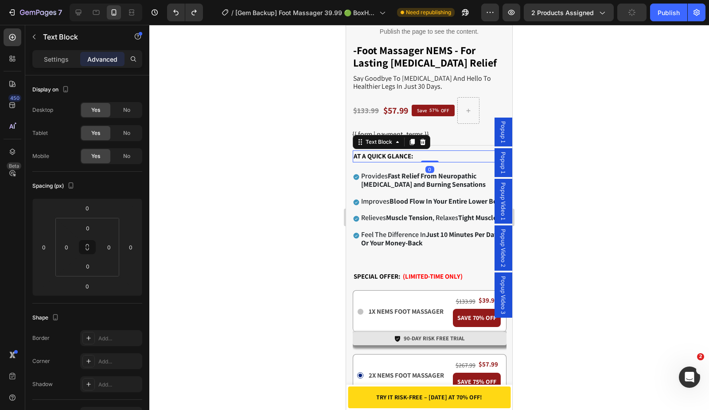
click at [656, 123] on div at bounding box center [429, 217] width 560 height 385
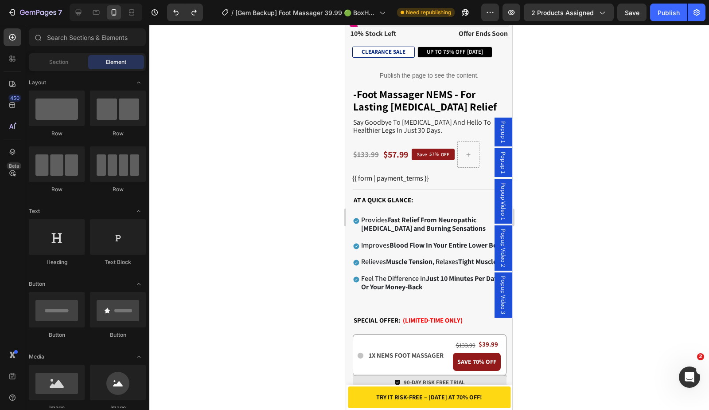
scroll to position [324, 0]
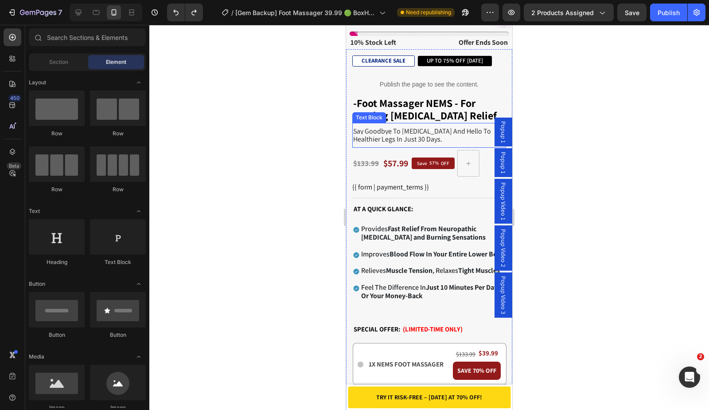
click at [438, 129] on p "say goodbye to [MEDICAL_DATA] and hello to healthier legs in just 30 days." at bounding box center [429, 135] width 152 height 16
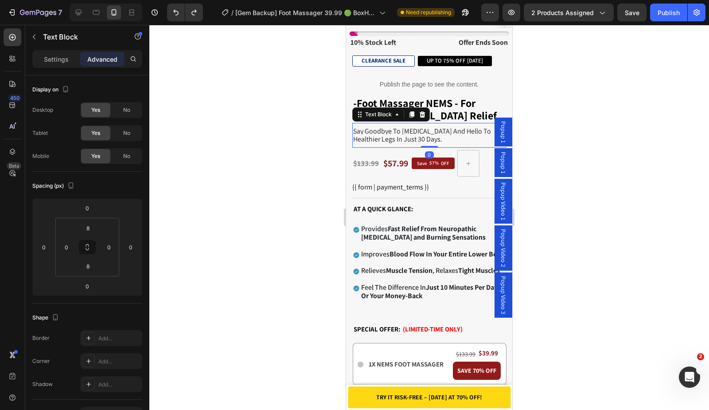
click at [438, 129] on p "say goodbye to [MEDICAL_DATA] and hello to healthier legs in just 30 days." at bounding box center [429, 135] width 152 height 16
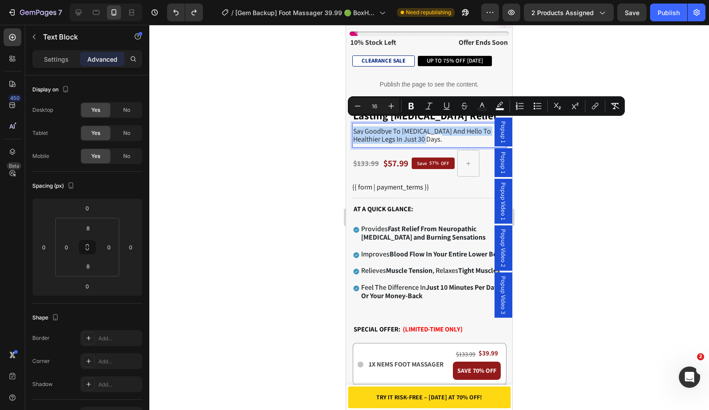
type input "19"
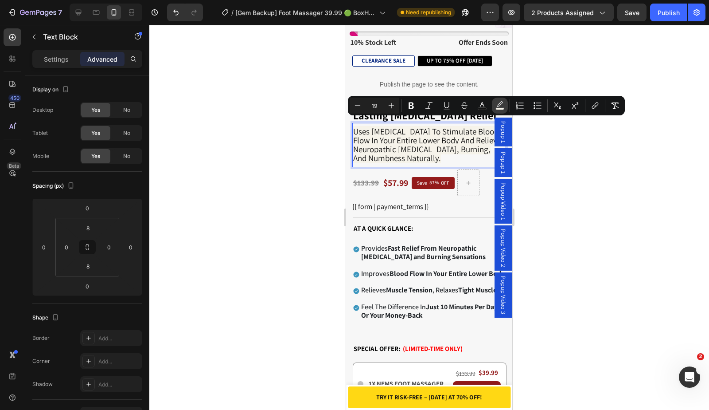
click at [499, 104] on icon "Editor contextual toolbar" at bounding box center [500, 105] width 9 height 9
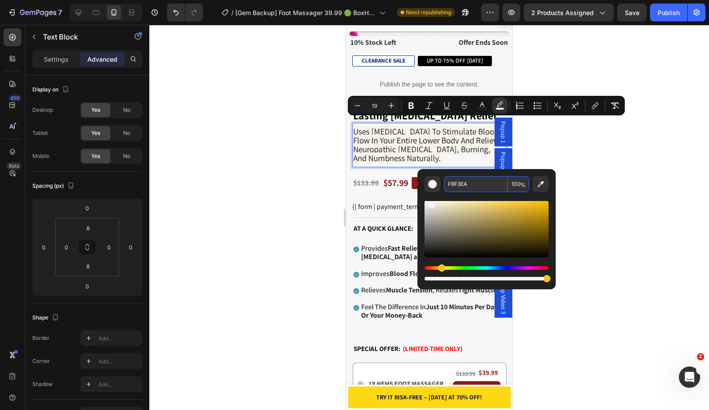
click at [516, 182] on input "100" at bounding box center [518, 184] width 21 height 16
type input "0"
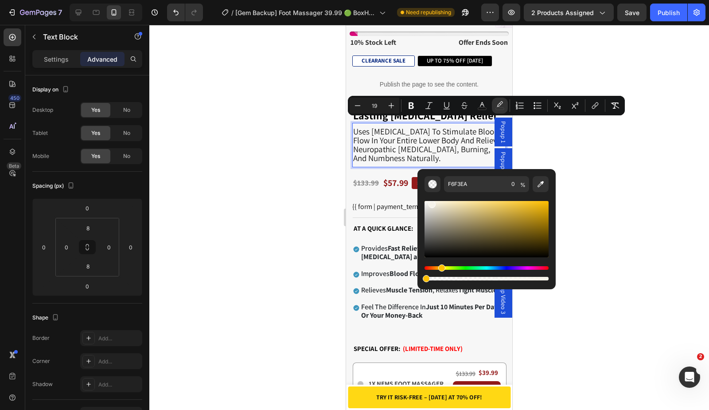
click at [386, 126] on span "Uses [MEDICAL_DATA] to Stimulate Blood Flow In Your Entire Lower Body and Relie…" at bounding box center [427, 145] width 148 height 38
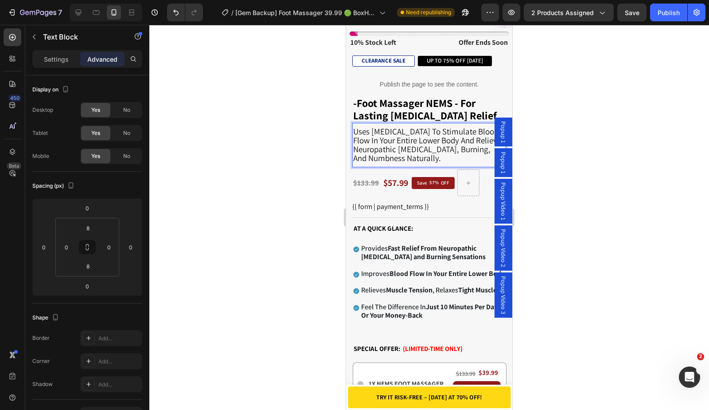
click at [355, 126] on span "Uses [MEDICAL_DATA] to Stimulate Blood Flow In Your Entire Lower Body and Relie…" at bounding box center [427, 145] width 148 height 38
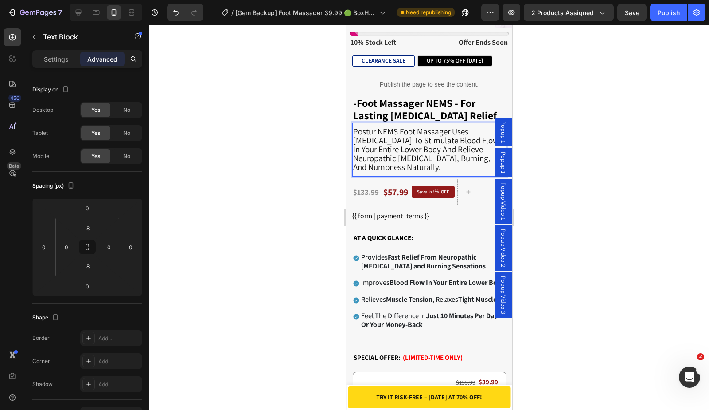
click at [382, 160] on span "Postur NEMS Foot Massager Uses [MEDICAL_DATA] to Stimulate Blood Flow In Your E…" at bounding box center [425, 149] width 145 height 47
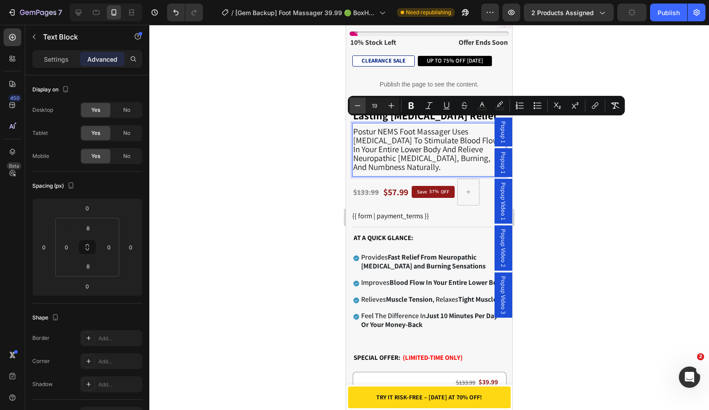
click at [361, 106] on icon "Editor contextual toolbar" at bounding box center [357, 105] width 9 height 9
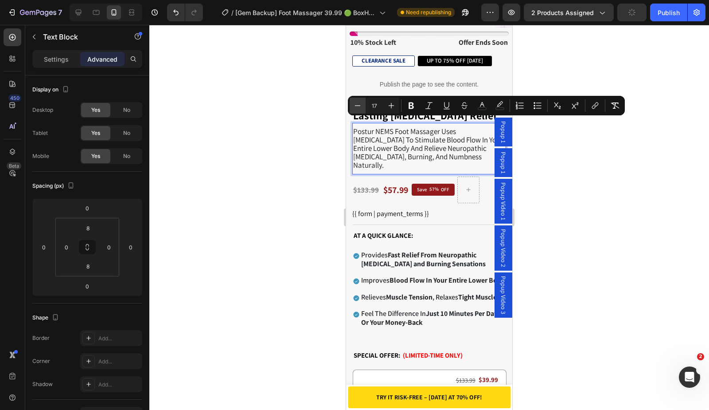
click at [361, 106] on icon "Editor contextual toolbar" at bounding box center [357, 105] width 9 height 9
type input "16"
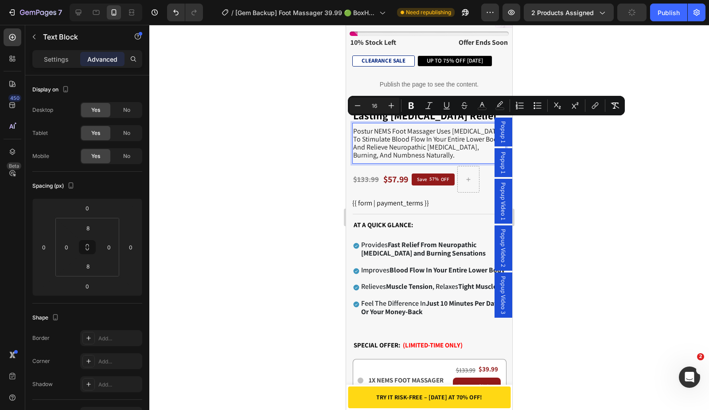
click at [575, 154] on div at bounding box center [429, 217] width 560 height 385
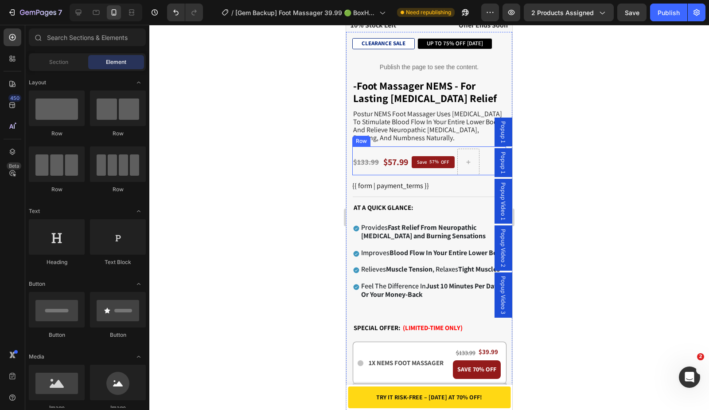
scroll to position [349, 0]
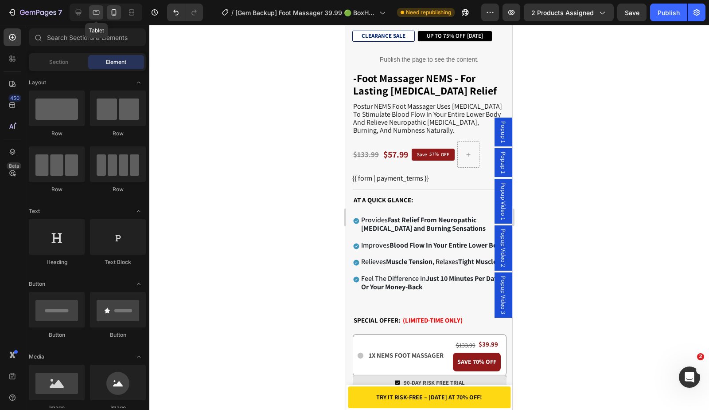
click at [91, 13] on div at bounding box center [96, 12] width 14 height 14
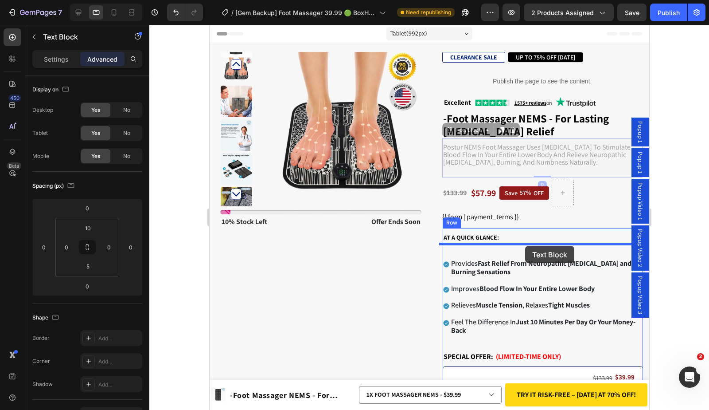
drag, startPoint x: 588, startPoint y: 157, endPoint x: 525, endPoint y: 246, distance: 108.7
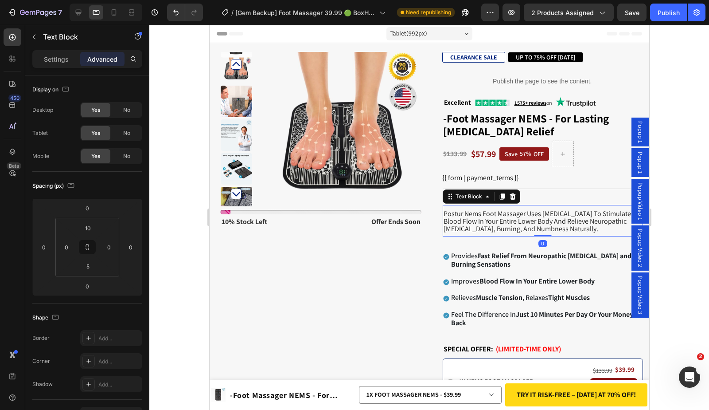
click at [691, 145] on div at bounding box center [429, 217] width 560 height 385
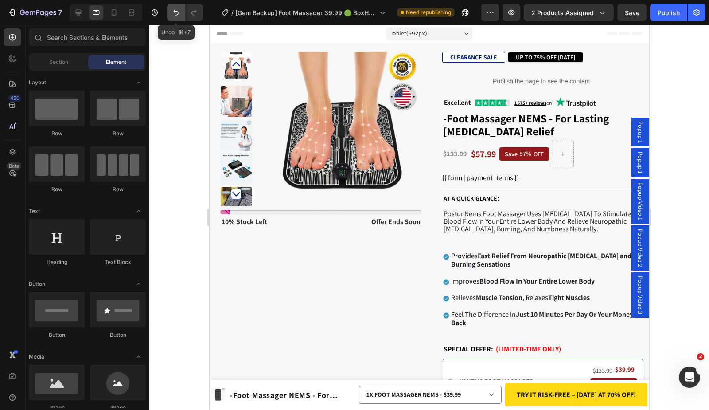
click at [173, 16] on icon "Undo/Redo" at bounding box center [176, 12] width 9 height 9
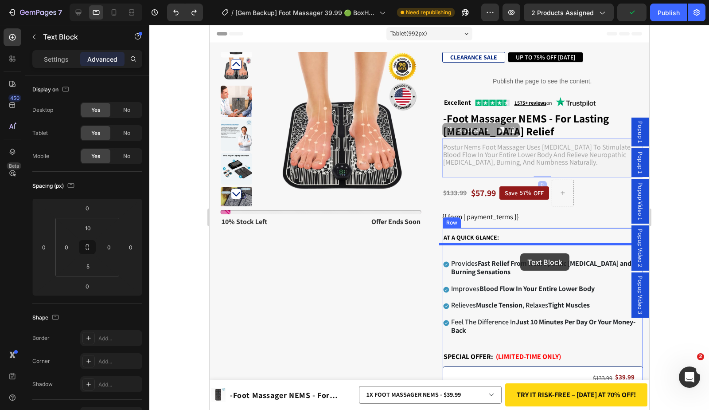
drag, startPoint x: 505, startPoint y: 153, endPoint x: 520, endPoint y: 253, distance: 101.4
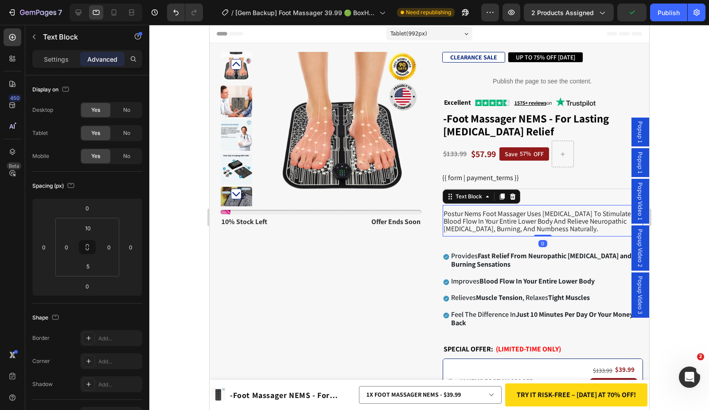
click at [708, 174] on div at bounding box center [429, 217] width 560 height 385
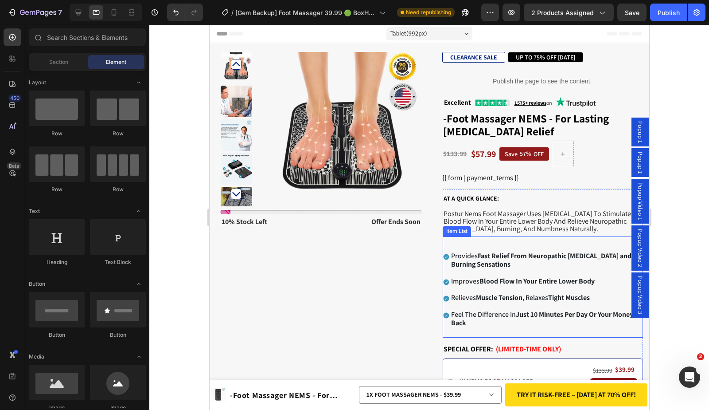
click at [498, 248] on div "Provides Fast Relief From Neuropathic [MEDICAL_DATA] and Burning Sensations Imp…" at bounding box center [542, 286] width 201 height 101
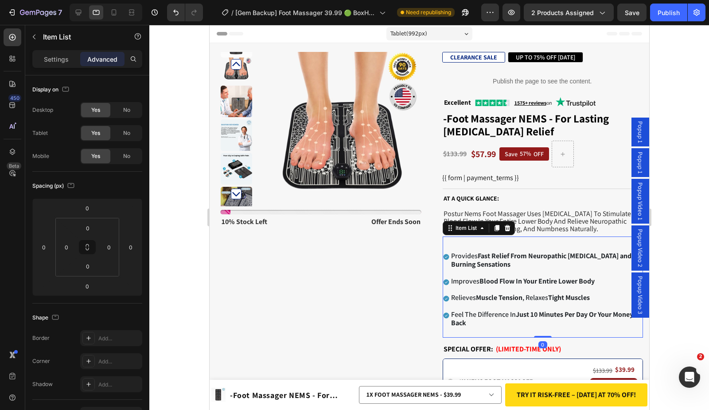
click at [450, 250] on div "Provides Fast Relief From Neuropathic [MEDICAL_DATA] and Burning Sensations Imp…" at bounding box center [542, 286] width 201 height 101
click at [60, 53] on div "Settings" at bounding box center [56, 59] width 44 height 14
type input "0"
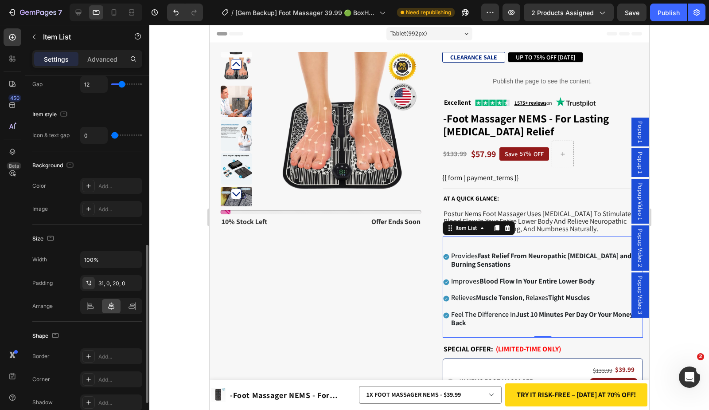
scroll to position [459, 0]
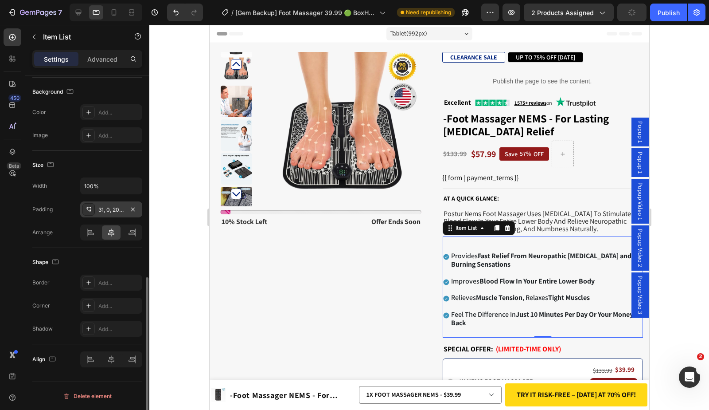
click at [105, 209] on div "31, 0, 20, 0" at bounding box center [111, 210] width 26 height 8
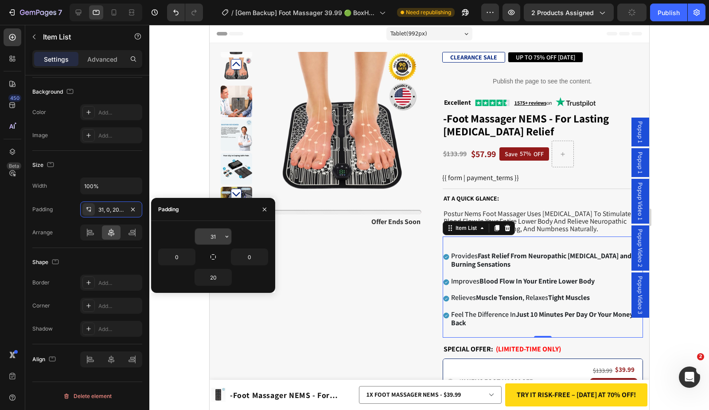
click at [215, 235] on input "31" at bounding box center [213, 236] width 36 height 16
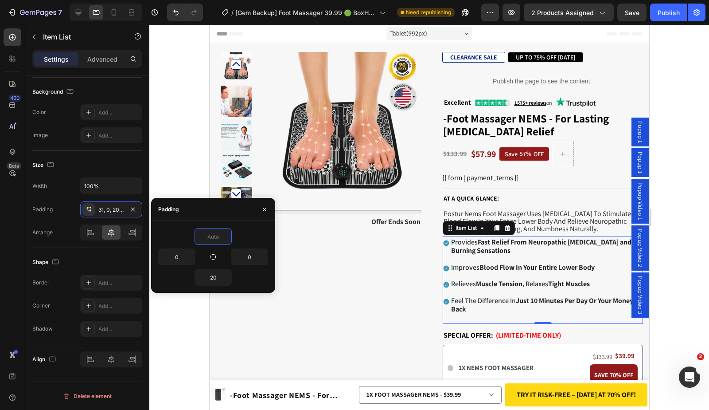
click at [680, 159] on div at bounding box center [429, 217] width 560 height 385
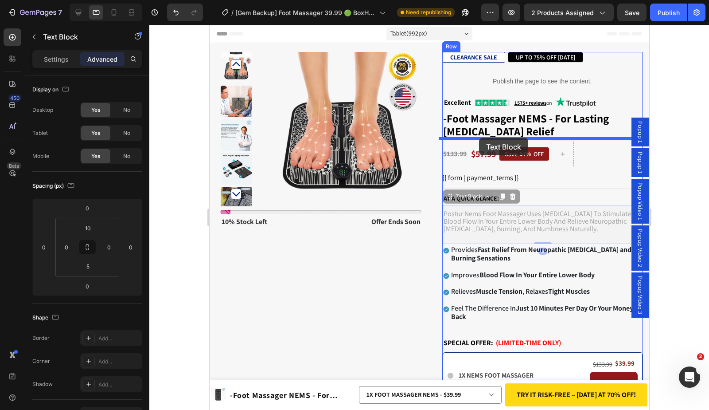
drag, startPoint x: 490, startPoint y: 218, endPoint x: 479, endPoint y: 138, distance: 80.5
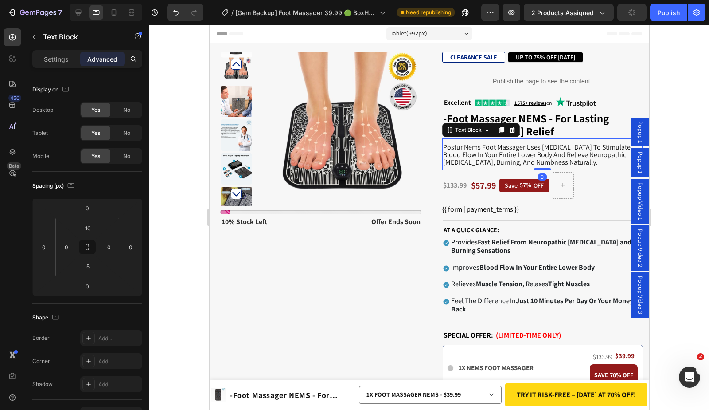
click at [696, 82] on div at bounding box center [429, 217] width 560 height 385
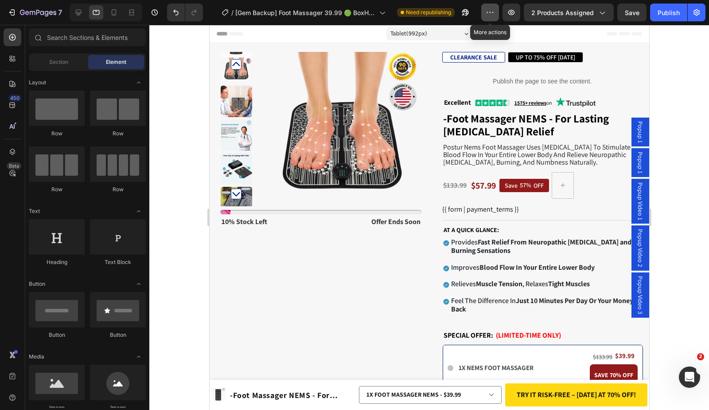
click at [498, 16] on button "button" at bounding box center [490, 13] width 18 height 18
click at [510, 14] on icon "button" at bounding box center [511, 12] width 9 height 9
click at [666, 14] on div "Publish" at bounding box center [669, 12] width 22 height 9
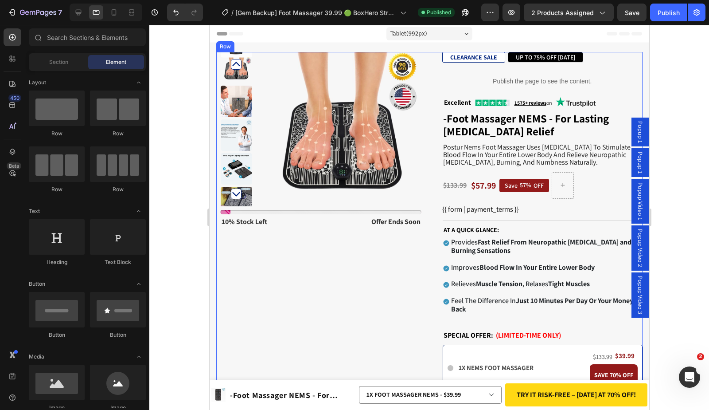
click at [462, 157] on span "postur nems foot massager uses [MEDICAL_DATA] to stimulate blood flow in your e…" at bounding box center [537, 154] width 188 height 24
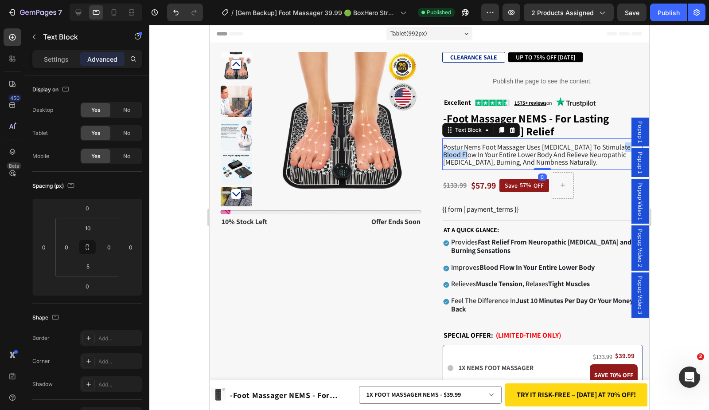
click at [462, 157] on span "postur nems foot massager uses [MEDICAL_DATA] to stimulate blood flow in your e…" at bounding box center [537, 154] width 188 height 24
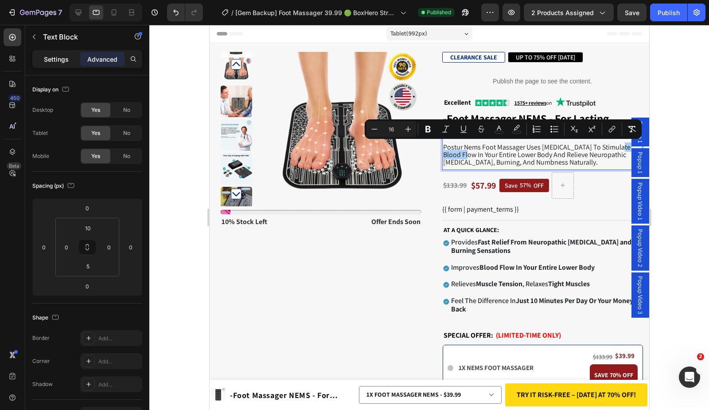
click at [63, 64] on div "Settings" at bounding box center [56, 59] width 44 height 14
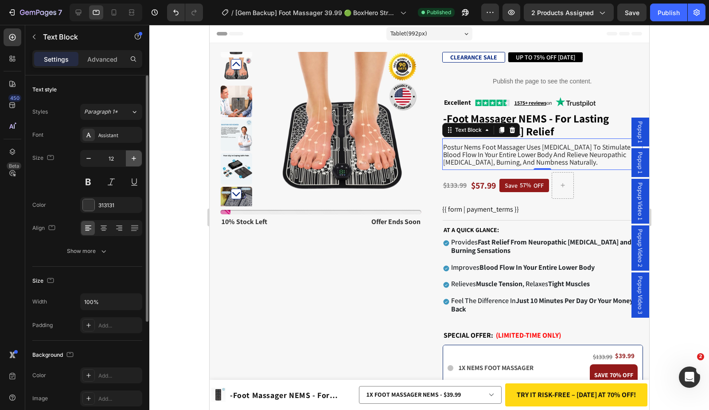
click at [129, 157] on button "button" at bounding box center [134, 158] width 16 height 16
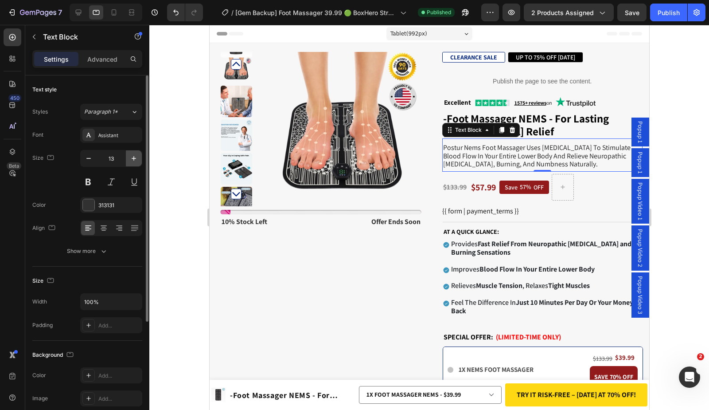
click at [129, 157] on button "button" at bounding box center [134, 158] width 16 height 16
type input "14"
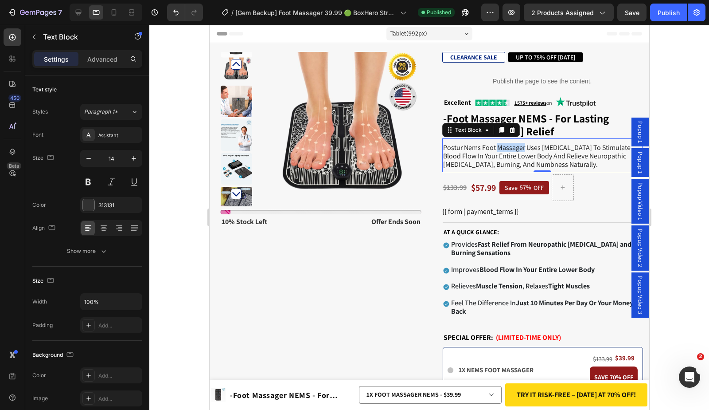
click at [493, 150] on span "postur nems foot massager uses [MEDICAL_DATA] to stimulate blood flow in your e…" at bounding box center [537, 156] width 188 height 26
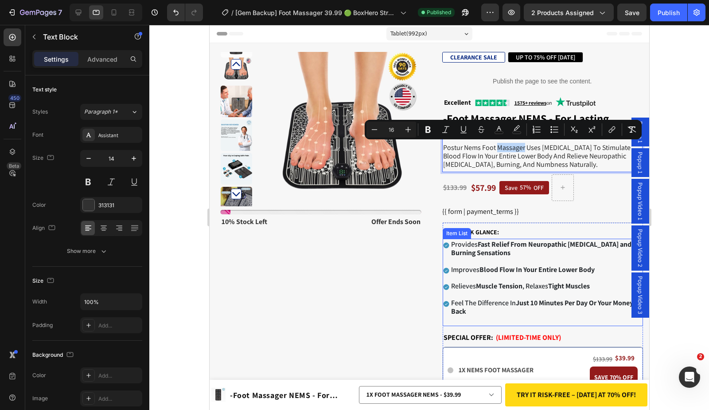
click at [484, 252] on strong "Fast Relief From Neuropathic [MEDICAL_DATA] and Burning Sensations" at bounding box center [541, 248] width 180 height 18
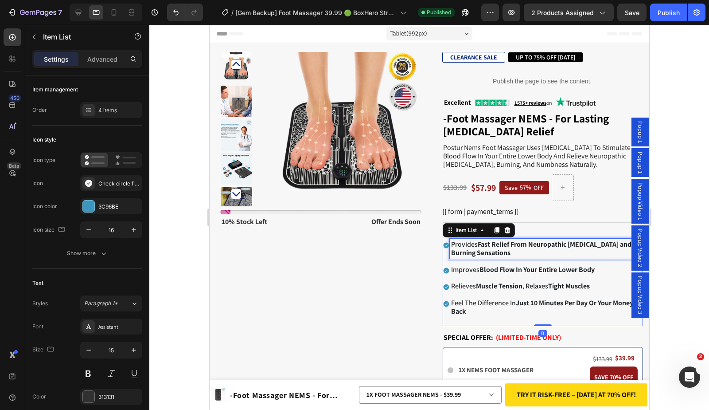
click at [484, 252] on strong "Fast Relief From Neuropathic [MEDICAL_DATA] and Burning Sensations" at bounding box center [541, 248] width 180 height 18
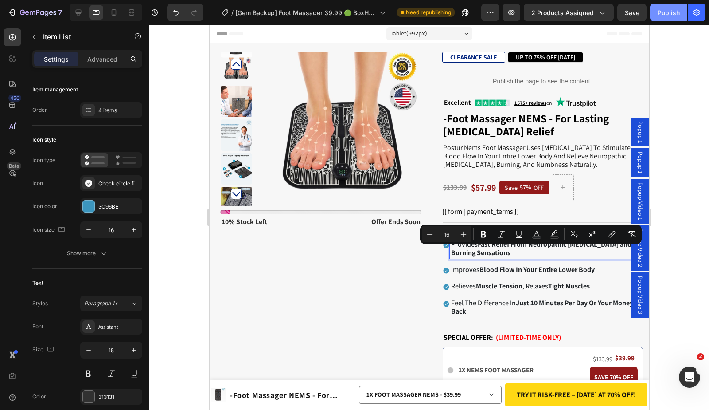
click at [662, 13] on div "Publish" at bounding box center [669, 12] width 22 height 9
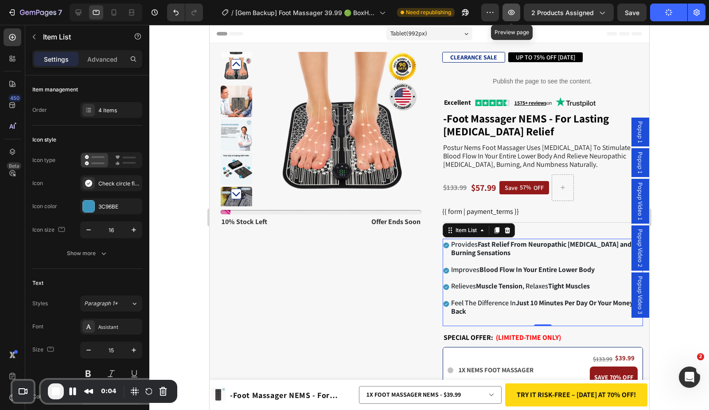
click at [516, 15] on icon "button" at bounding box center [511, 12] width 9 height 9
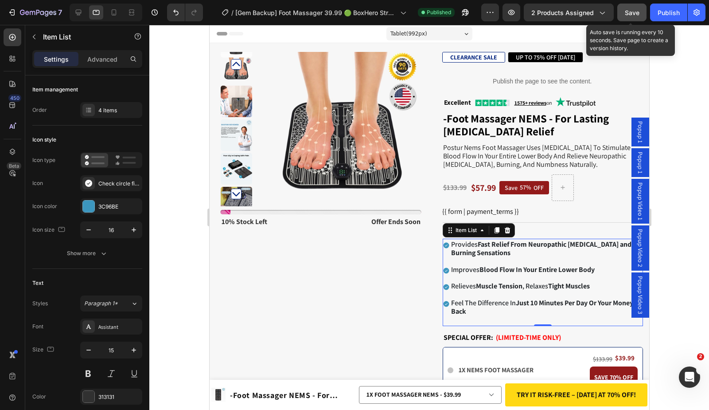
click at [642, 16] on button "Save" at bounding box center [632, 13] width 29 height 18
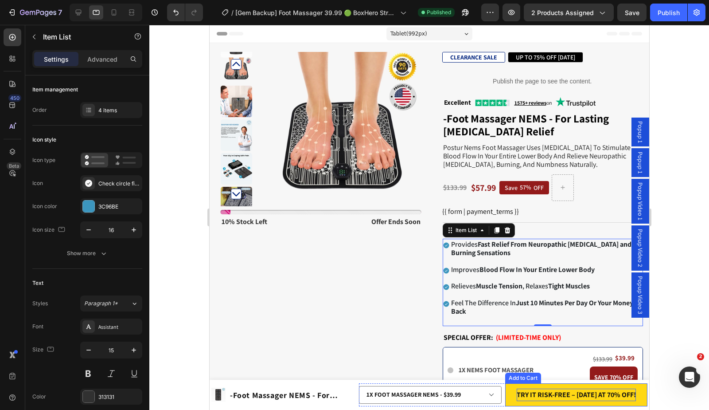
click at [557, 390] on div "TRY IT RISK-FREE – [DATE] AT 70% OFF!" at bounding box center [576, 394] width 119 height 13
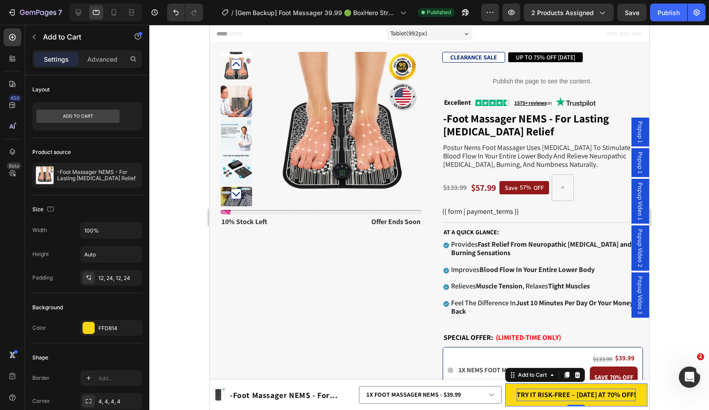
click at [546, 388] on div "TRY IT RISK-FREE – [DATE] AT 70% OFF!" at bounding box center [576, 394] width 119 height 13
click at [546, 388] on p "TRY IT RISK-FREE – [DATE] AT 70% OFF!" at bounding box center [576, 394] width 119 height 13
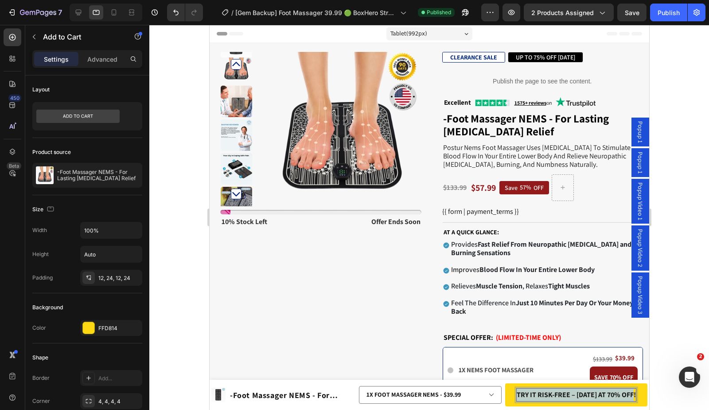
click at [546, 388] on p "TRY IT RISK-FREE – [DATE] AT 70% OFF!" at bounding box center [576, 394] width 119 height 13
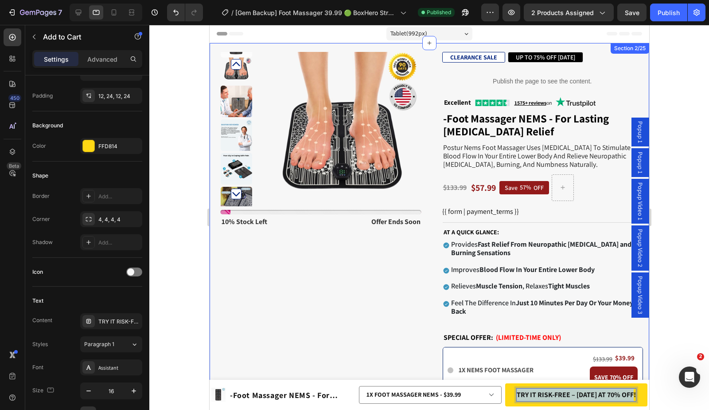
scroll to position [388, 0]
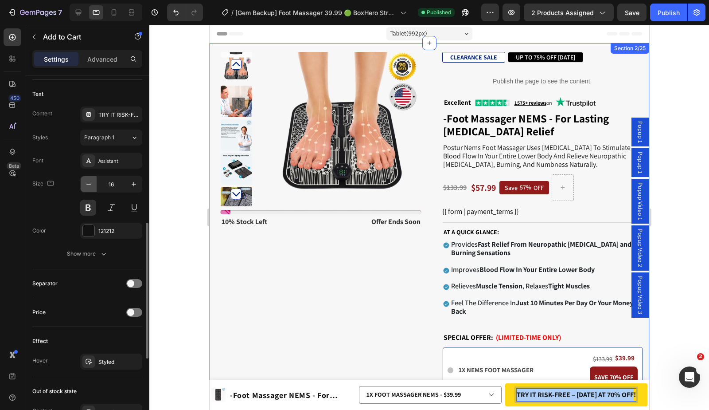
click at [86, 183] on icon "button" at bounding box center [88, 184] width 9 height 9
type input "15"
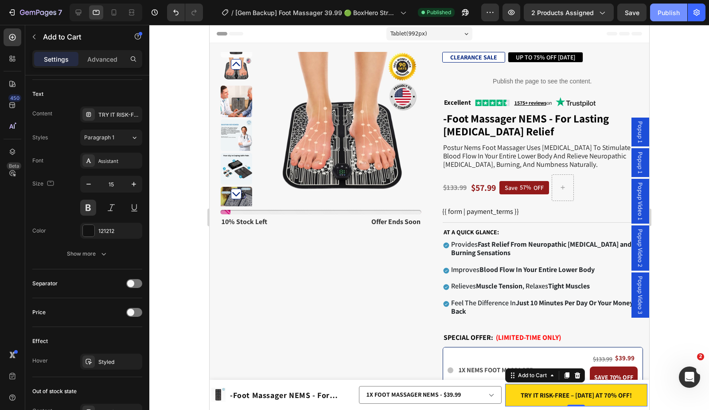
click at [681, 18] on button "Publish" at bounding box center [668, 13] width 37 height 18
click at [665, 13] on div "Publish" at bounding box center [669, 12] width 22 height 9
